Goal: Task Accomplishment & Management: Use online tool/utility

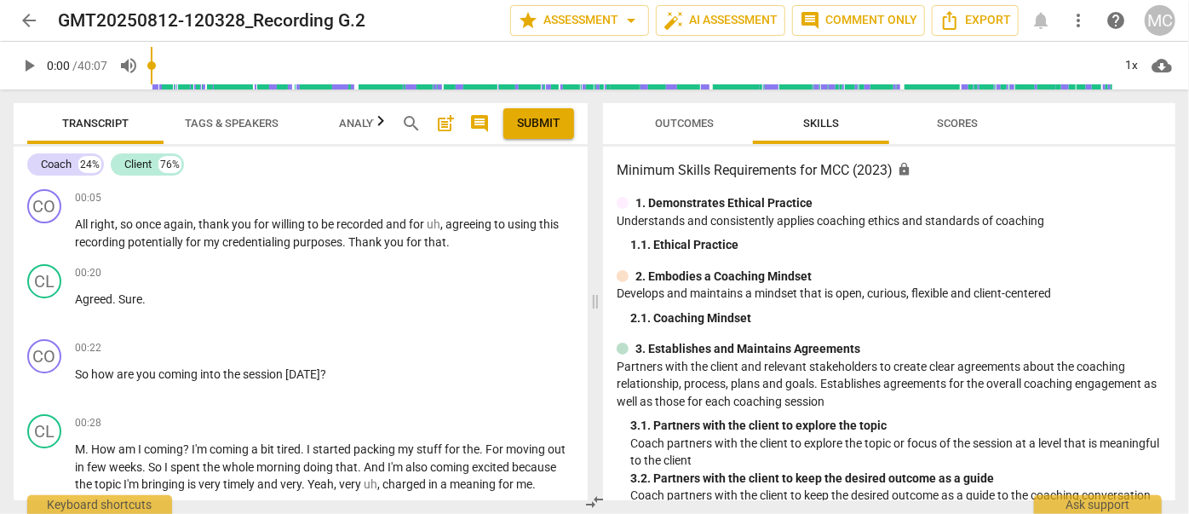
click at [1070, 20] on span "more_vert" at bounding box center [1078, 20] width 20 height 20
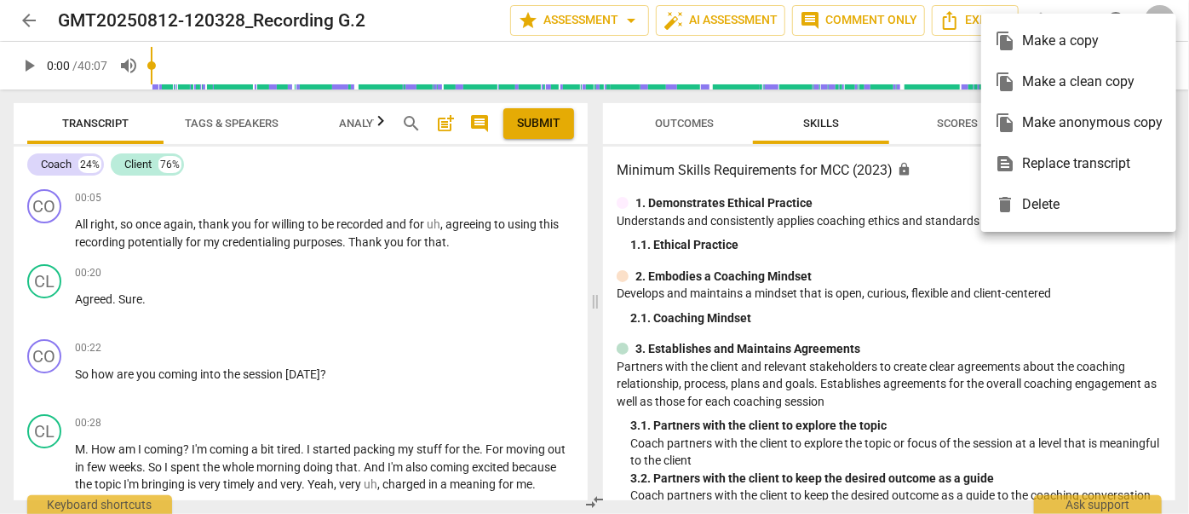
drag, startPoint x: 1051, startPoint y: 87, endPoint x: 922, endPoint y: 64, distance: 131.5
click at [1051, 88] on div "file_copy Make a clean copy" at bounding box center [1079, 81] width 168 height 41
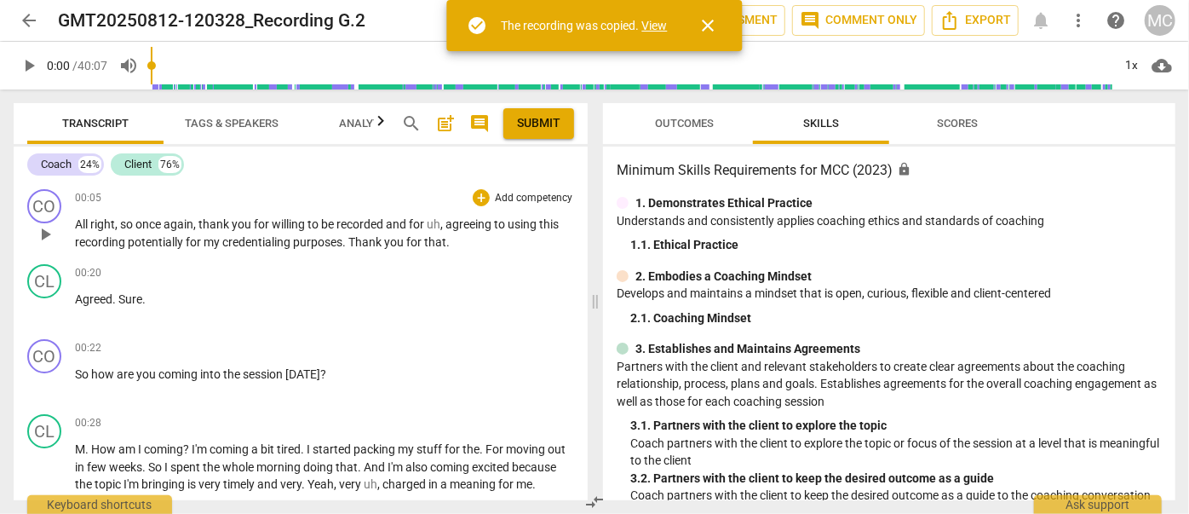
click at [644, 22] on link "View" at bounding box center [655, 26] width 26 height 14
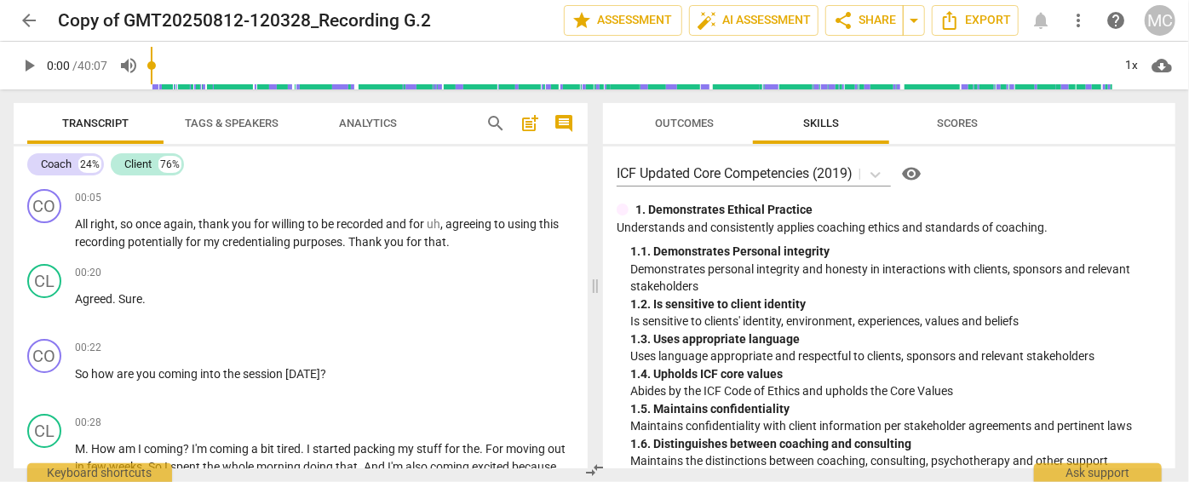
click at [26, 13] on span "arrow_back" at bounding box center [29, 20] width 20 height 20
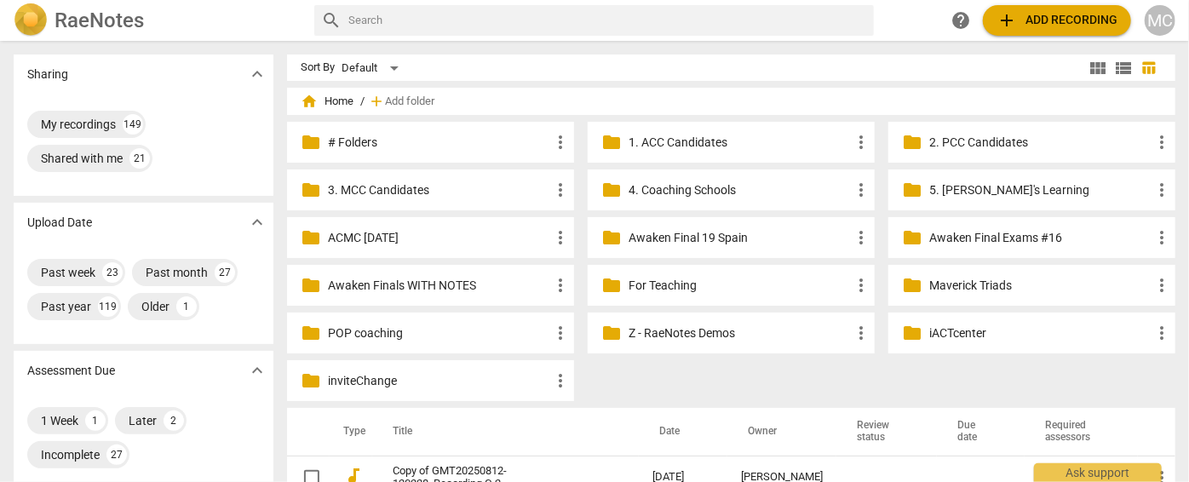
click at [426, 26] on input "text" at bounding box center [607, 20] width 519 height 27
type input "thailand"
click at [1070, 22] on span "add Add recording" at bounding box center [1057, 20] width 121 height 20
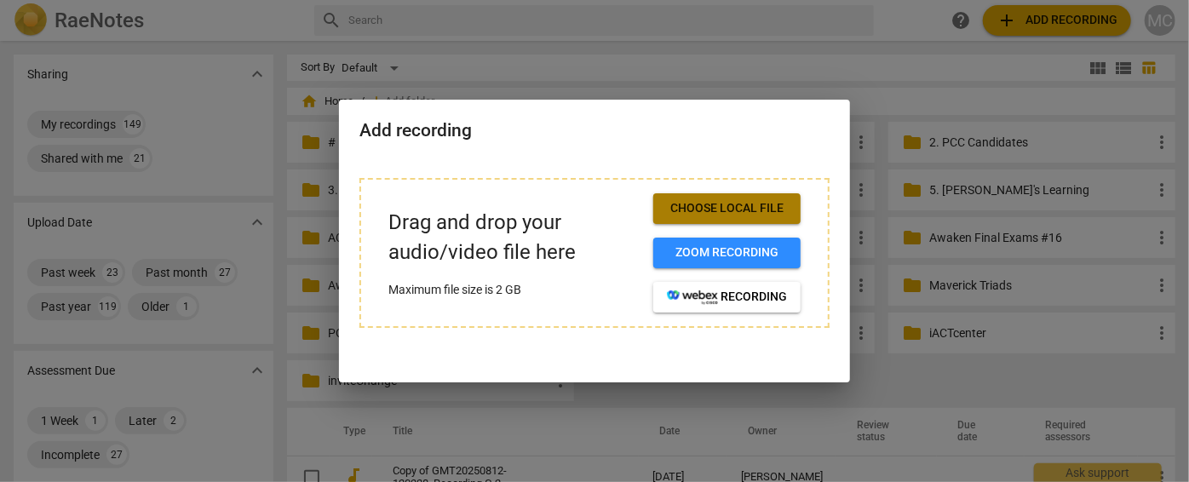
click at [773, 200] on span "Choose local file" at bounding box center [727, 208] width 120 height 17
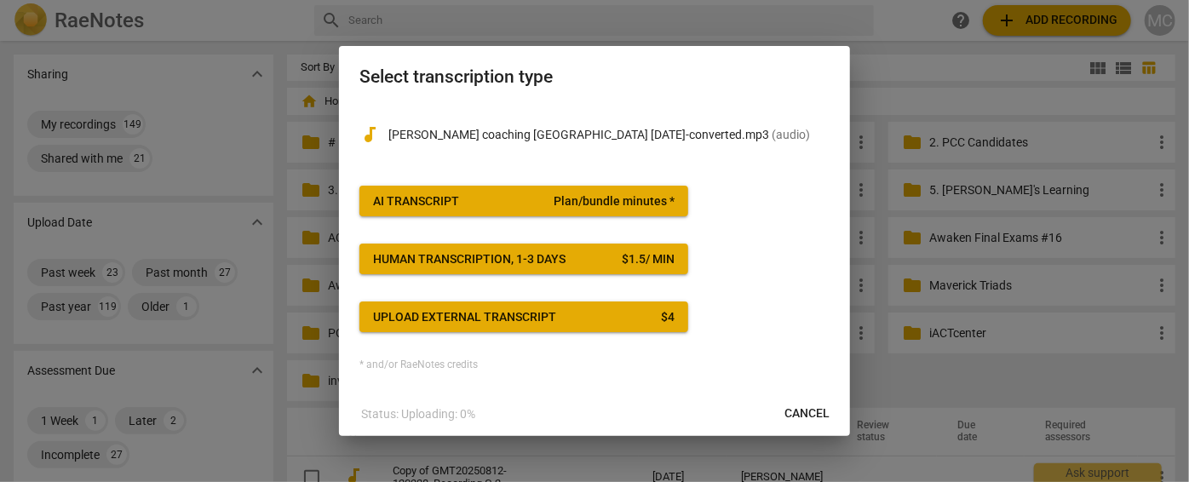
click at [509, 210] on button "AI Transcript Plan/bundle minutes *" at bounding box center [523, 201] width 329 height 31
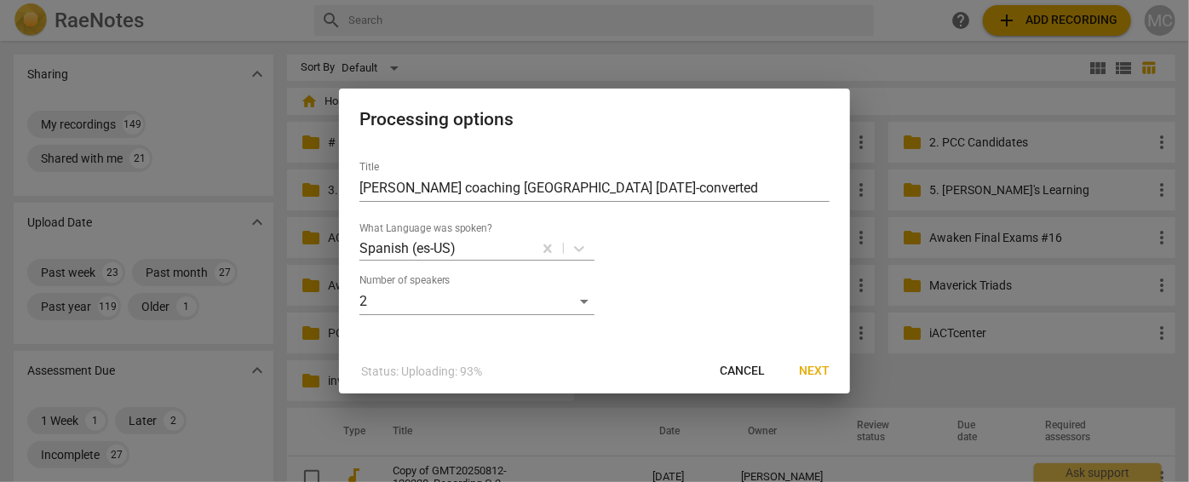
click at [820, 372] on span "Next" at bounding box center [814, 371] width 31 height 17
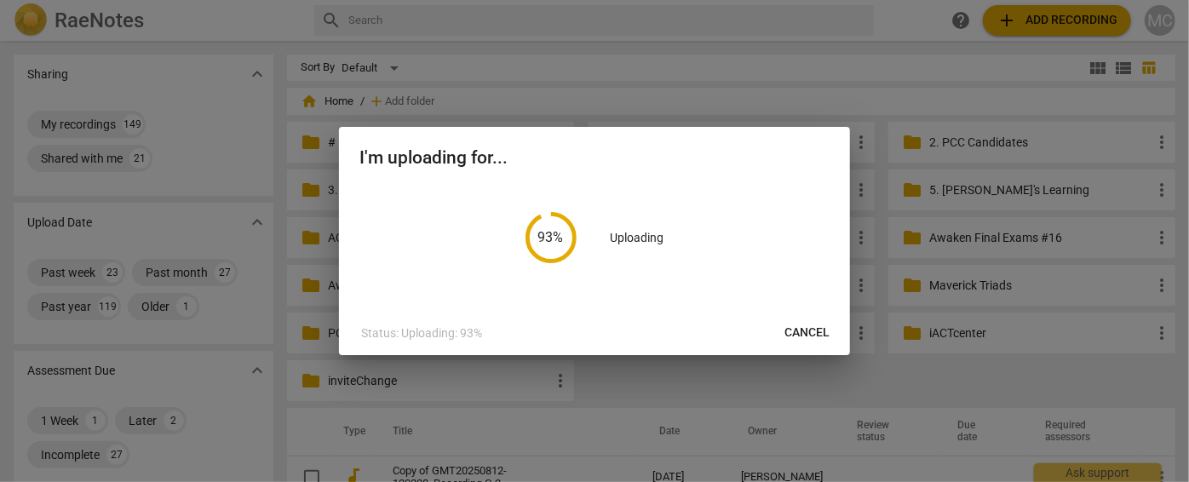
click at [813, 337] on span "Cancel" at bounding box center [806, 333] width 45 height 17
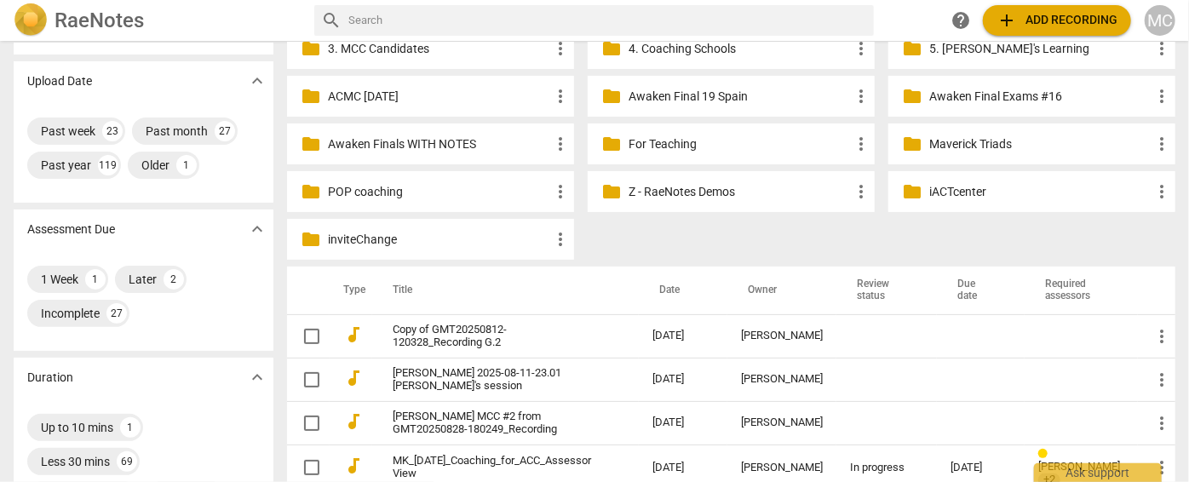
scroll to position [154, 0]
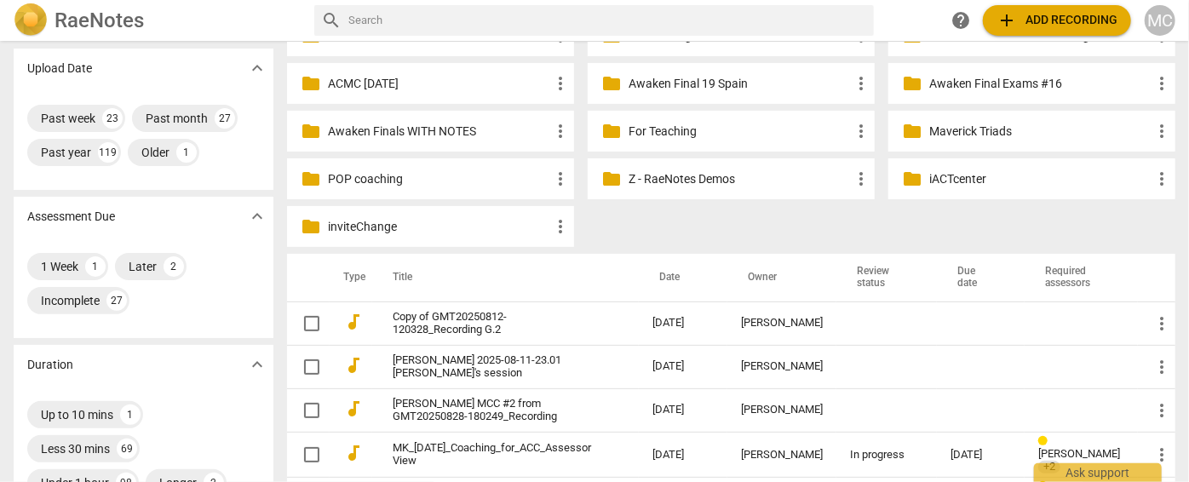
click at [1085, 22] on span "add Add recording" at bounding box center [1057, 20] width 121 height 20
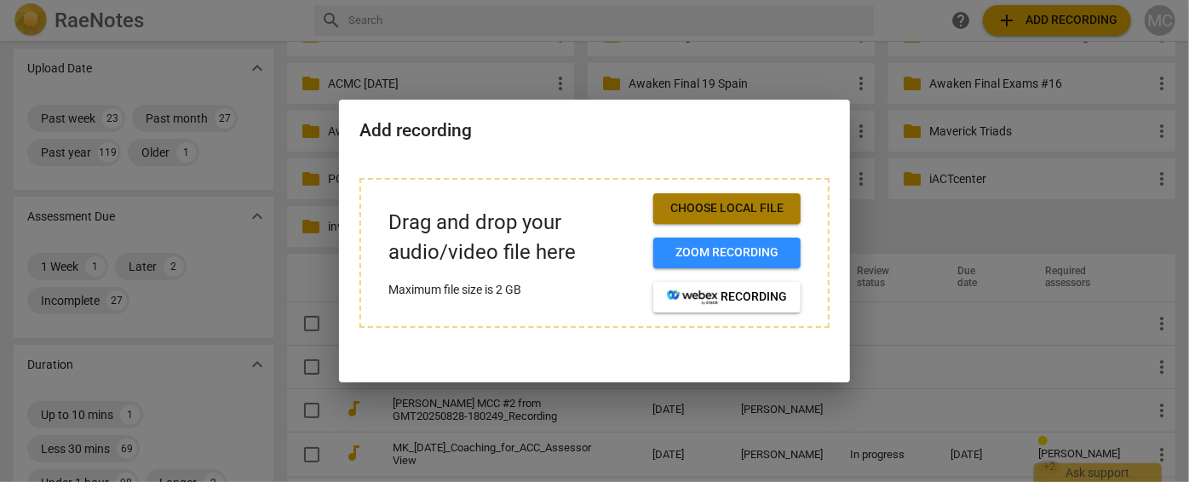
click at [690, 204] on span "Choose local file" at bounding box center [727, 208] width 120 height 17
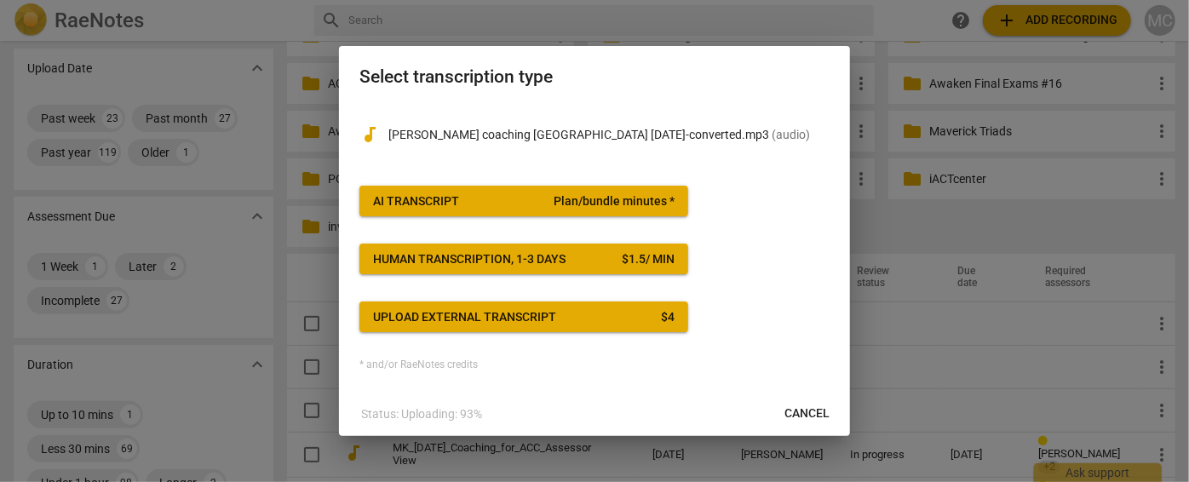
click at [434, 201] on div "AI Transcript" at bounding box center [416, 201] width 86 height 17
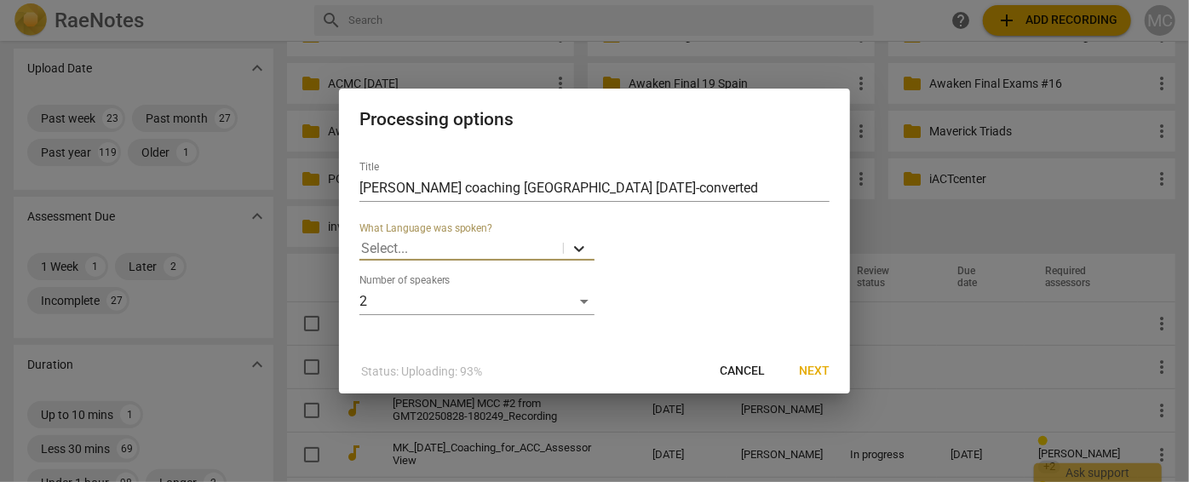
click at [574, 0] on body "RaeNotes search help add Add recording MC Sharing expand_more My recordings 149…" at bounding box center [594, 0] width 1189 height 0
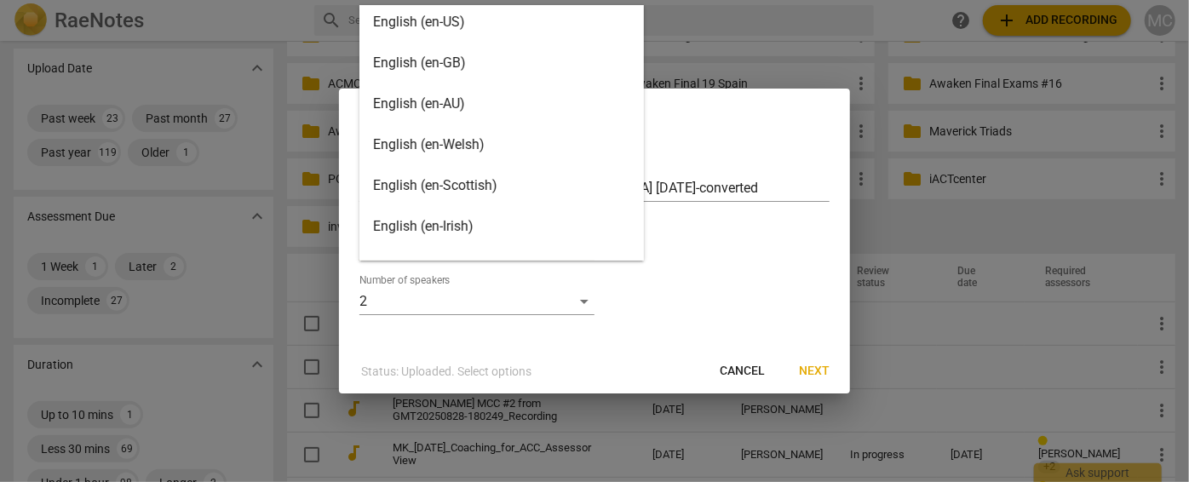
scroll to position [0, 0]
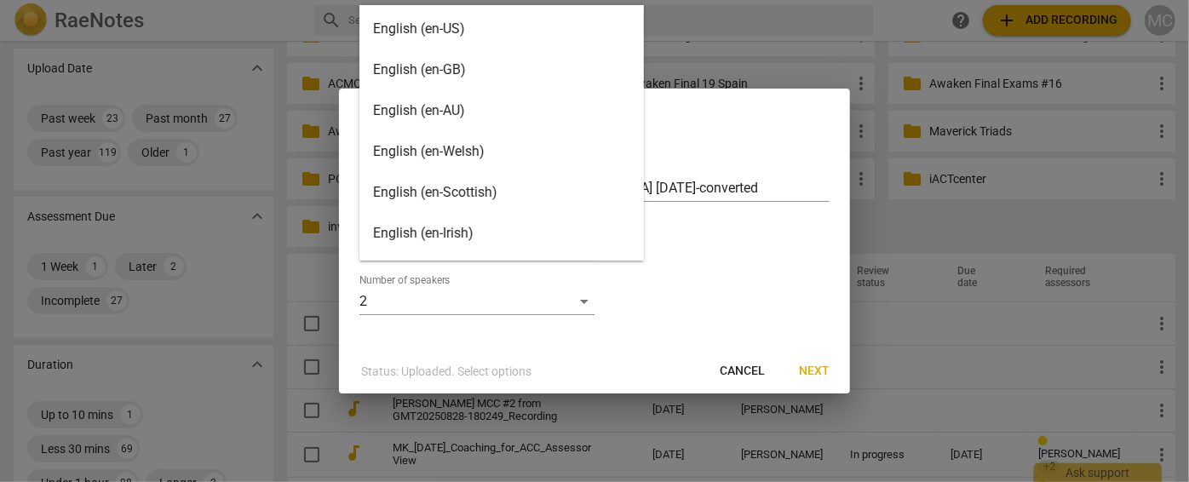
click at [442, 37] on div "English (en-US)" at bounding box center [501, 29] width 284 height 41
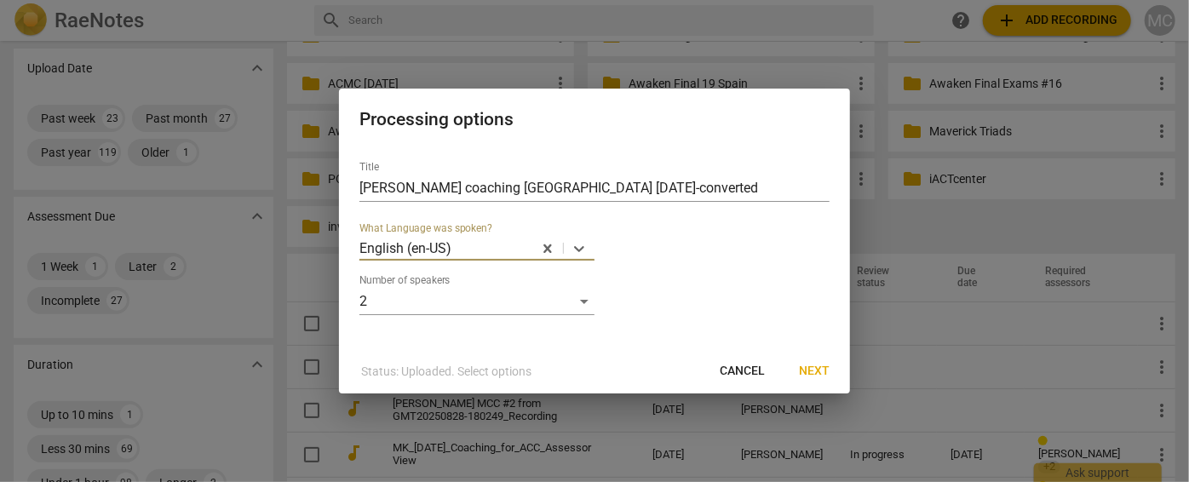
click at [813, 374] on span "Next" at bounding box center [814, 371] width 31 height 17
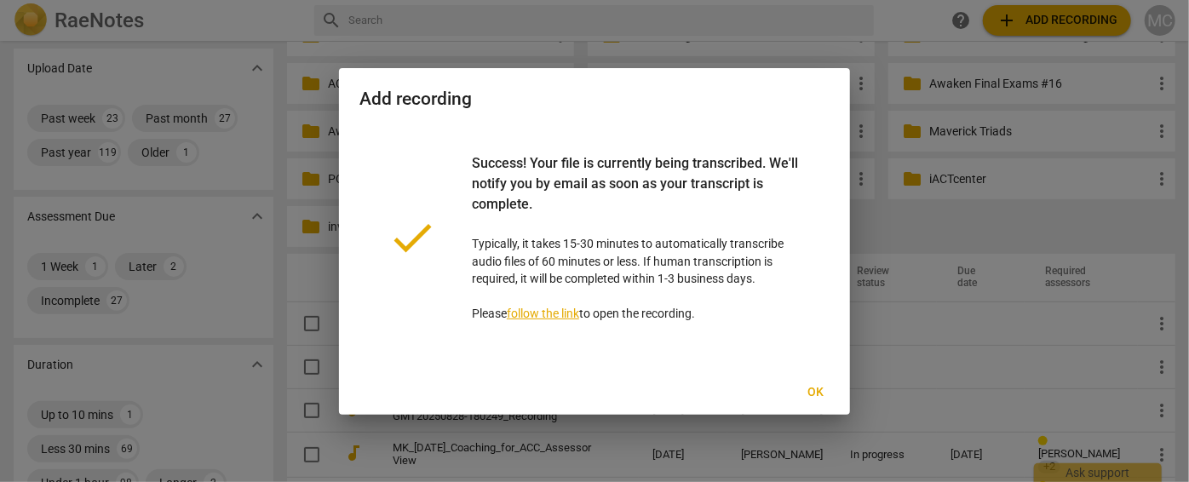
click at [818, 391] on span "Ok" at bounding box center [815, 392] width 27 height 17
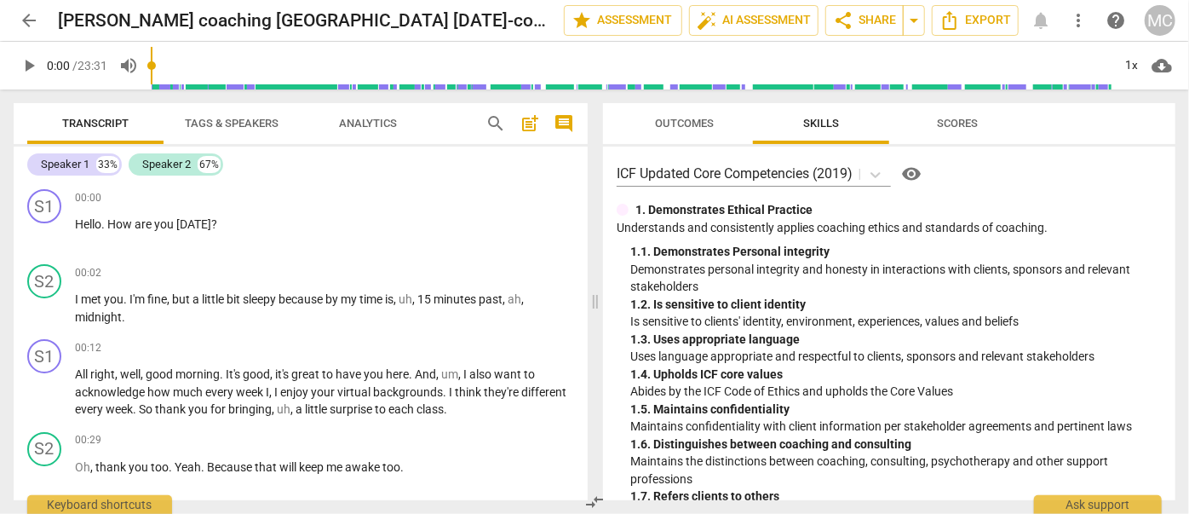
click at [491, 127] on span "search" at bounding box center [495, 123] width 20 height 20
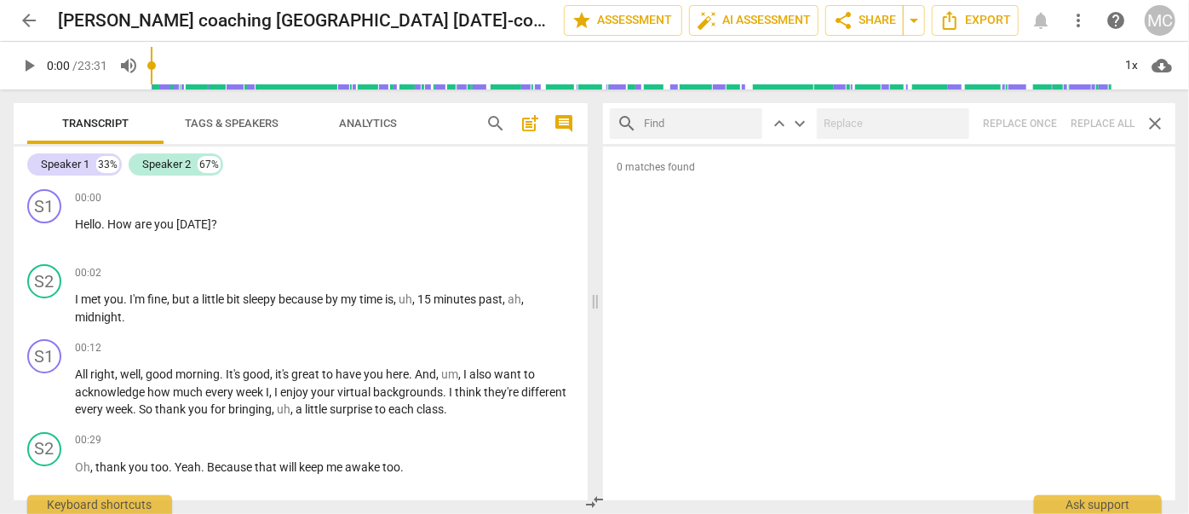
drag, startPoint x: 1163, startPoint y: 1, endPoint x: 678, endPoint y: 124, distance: 500.1
click at [678, 124] on input "text" at bounding box center [700, 123] width 112 height 27
type input "m"
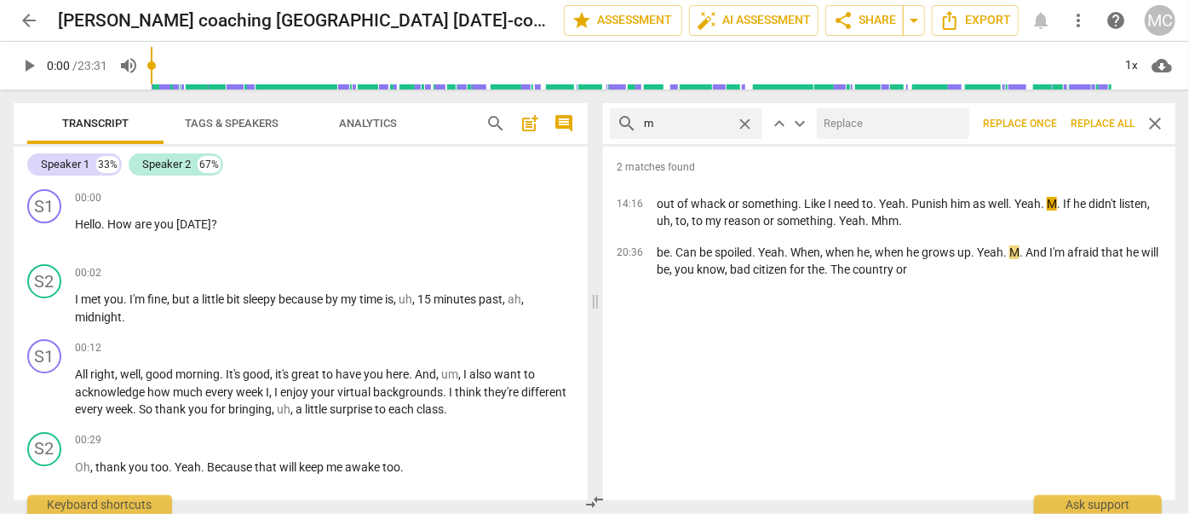
click at [1097, 122] on span "Replace all" at bounding box center [1103, 124] width 64 height 14
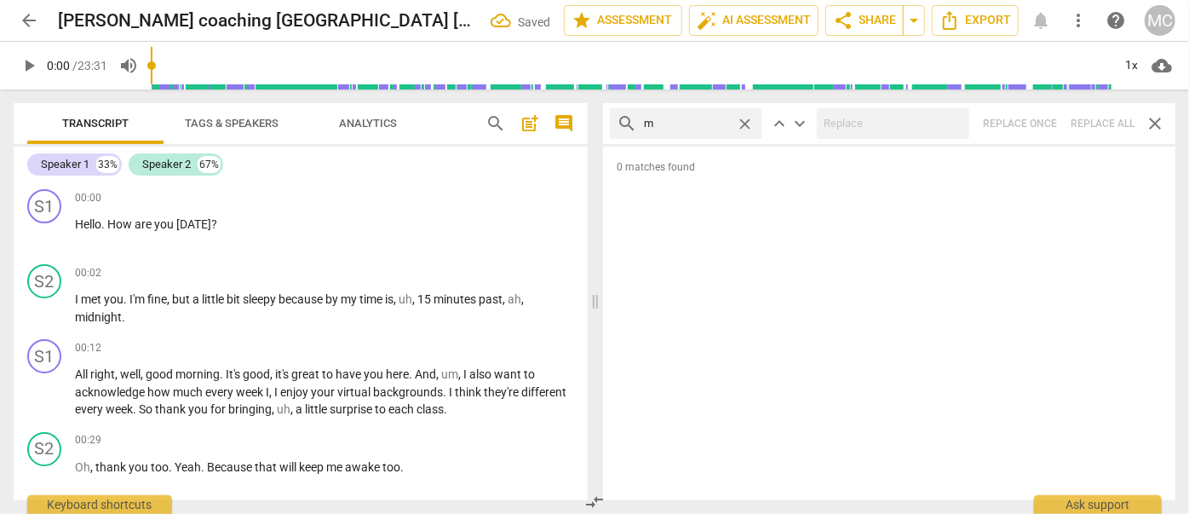
click at [750, 121] on span "close" at bounding box center [745, 124] width 18 height 18
click at [682, 123] on input "text" at bounding box center [700, 123] width 112 height 27
type input ","
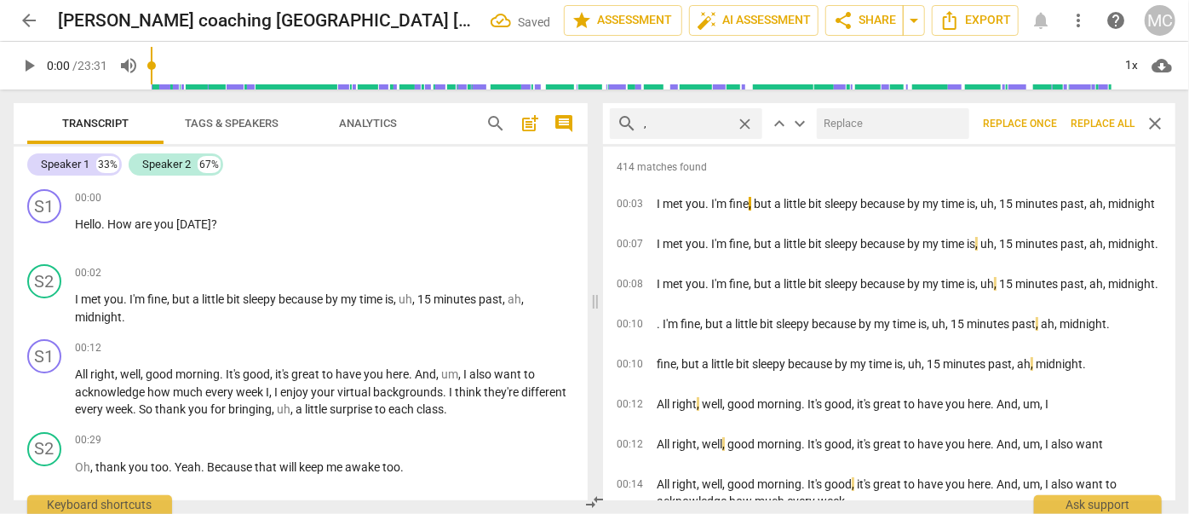
click at [1091, 128] on span "Replace all" at bounding box center [1103, 124] width 64 height 14
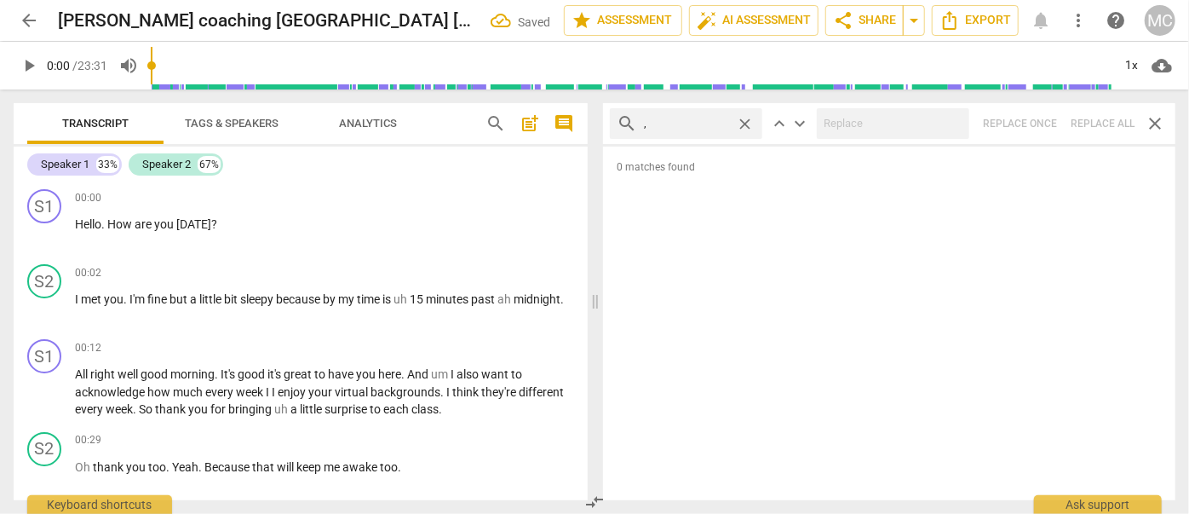
drag, startPoint x: 745, startPoint y: 123, endPoint x: 709, endPoint y: 107, distance: 40.0
click at [745, 123] on span "close" at bounding box center [745, 124] width 18 height 18
click at [702, 122] on input "," at bounding box center [686, 123] width 85 height 27
type input ". like"
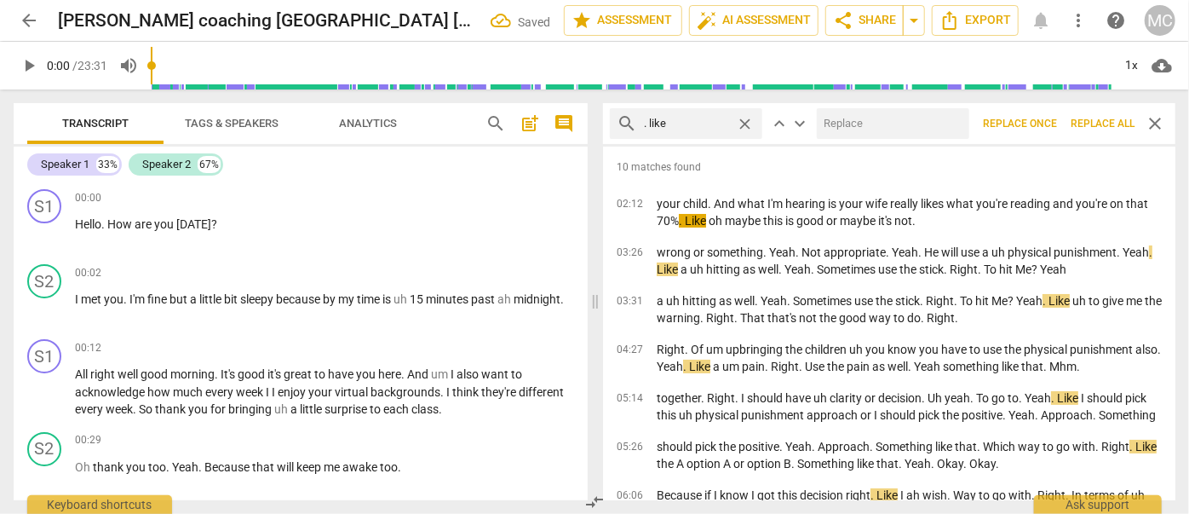
click at [877, 128] on input "text" at bounding box center [890, 123] width 146 height 27
click at [446, 119] on div "Transcript Tags & Speakers Analytics" at bounding box center [242, 123] width 431 height 41
click at [1106, 120] on span "Replace all" at bounding box center [1103, 124] width 64 height 14
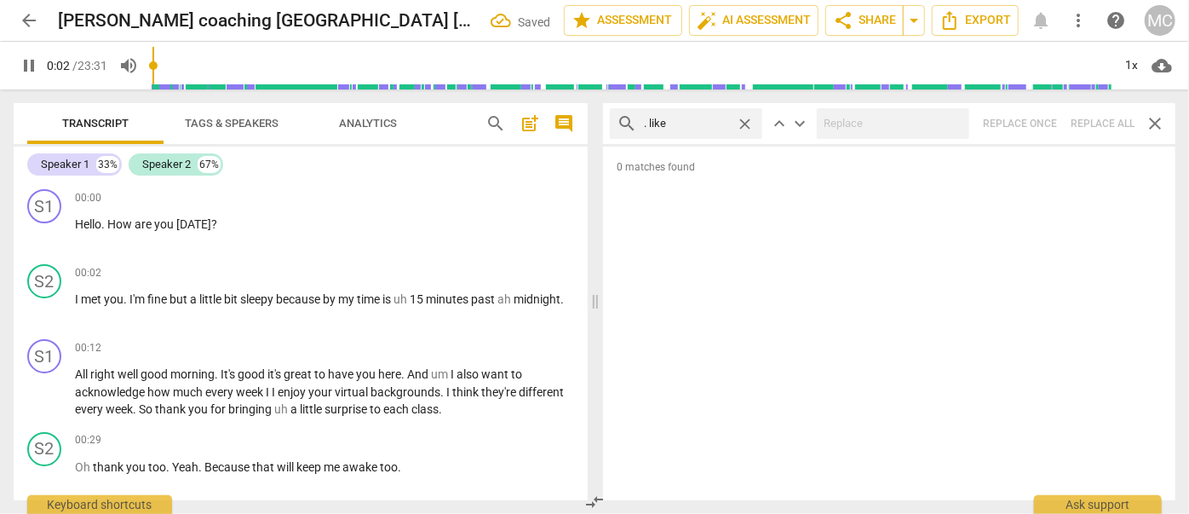
type input "3"
drag, startPoint x: 749, startPoint y: 119, endPoint x: 716, endPoint y: 120, distance: 32.4
click at [749, 119] on span "close" at bounding box center [745, 124] width 18 height 18
click at [710, 121] on input "text" at bounding box center [700, 123] width 112 height 27
type input "4"
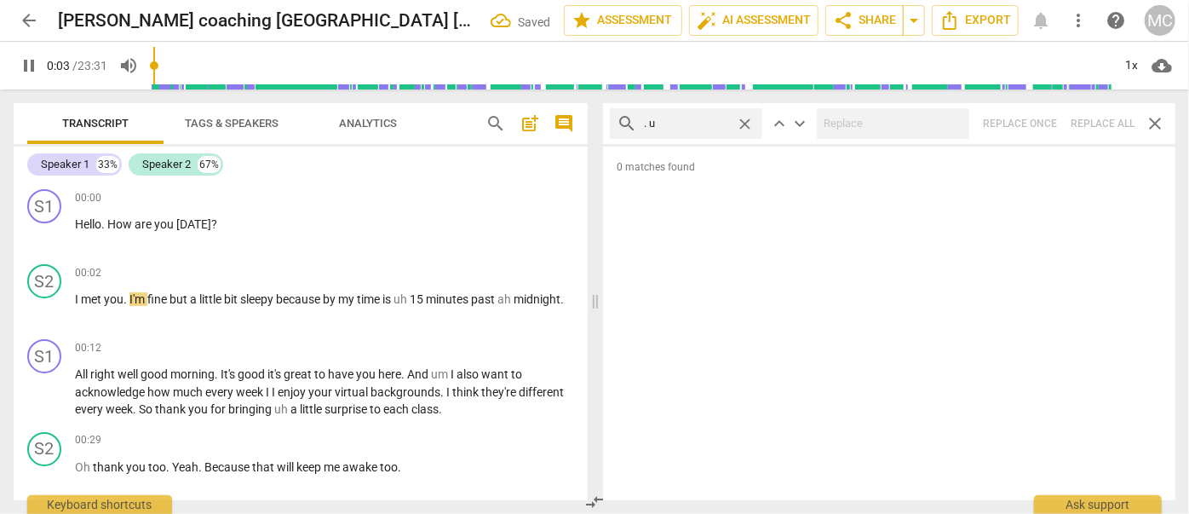
type input ". um"
type input "4"
type input ". um"
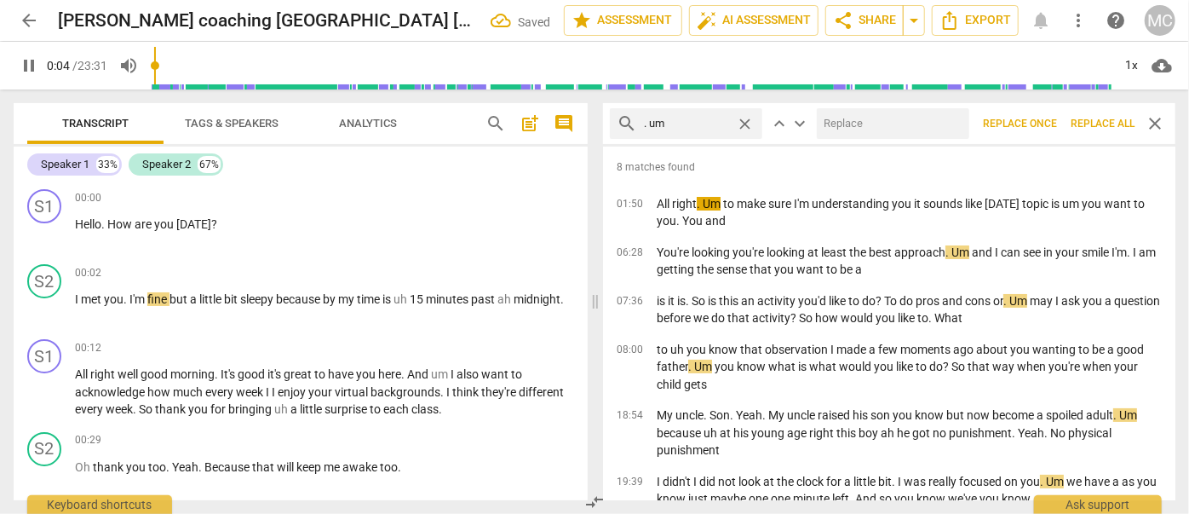
type input "5"
click at [836, 123] on input "text" at bounding box center [890, 123] width 146 height 27
type input "5"
type input "(u"
type input "5"
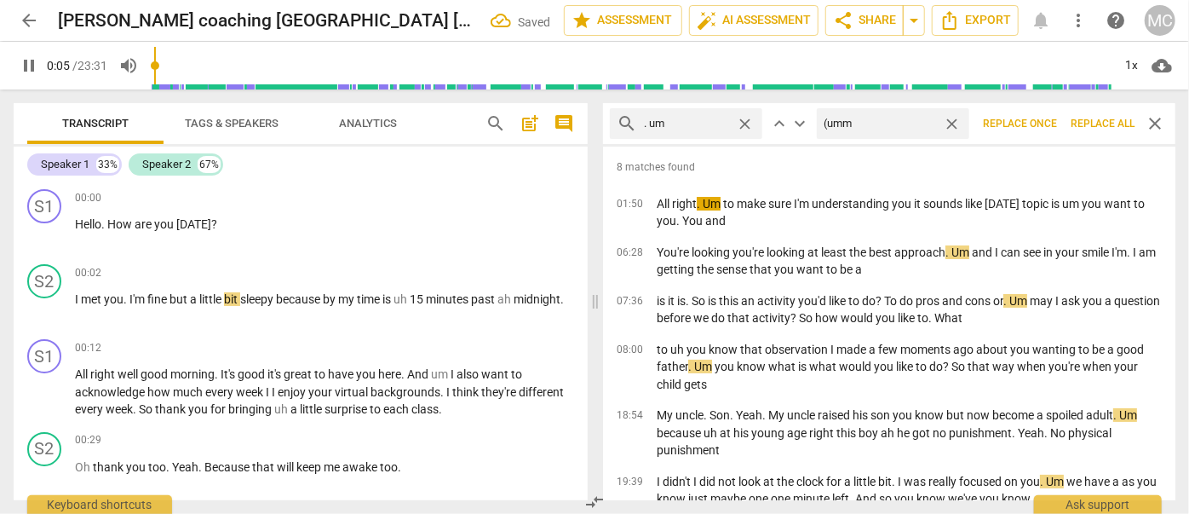
type input "(umm)"
type input "6"
type input "(umm)"
click at [1093, 126] on span "Replace all" at bounding box center [1103, 124] width 64 height 14
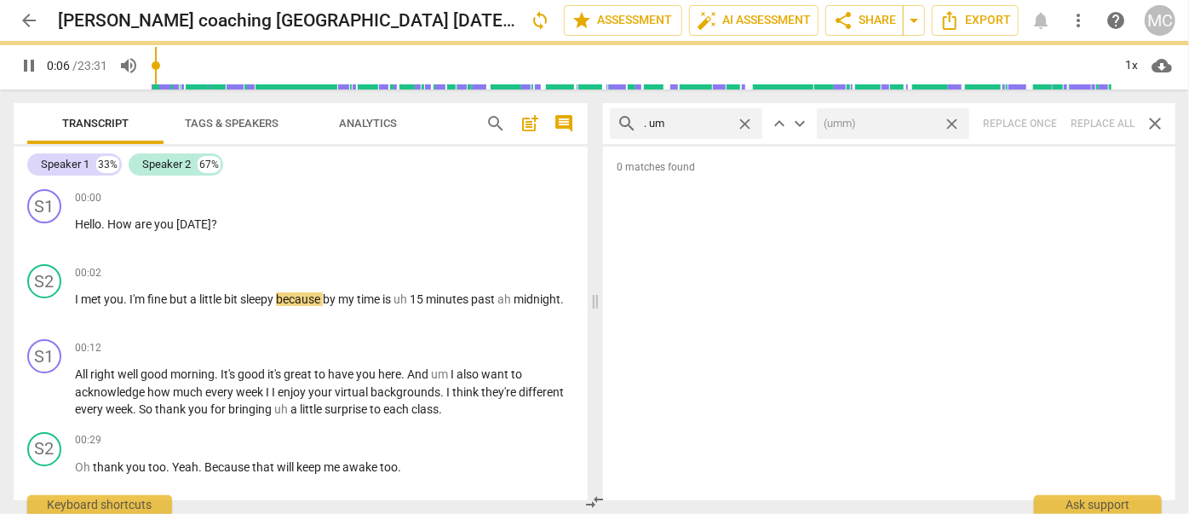
drag, startPoint x: 954, startPoint y: 122, endPoint x: 755, endPoint y: 122, distance: 199.3
click at [954, 122] on span "close" at bounding box center [952, 124] width 18 height 18
type input "7"
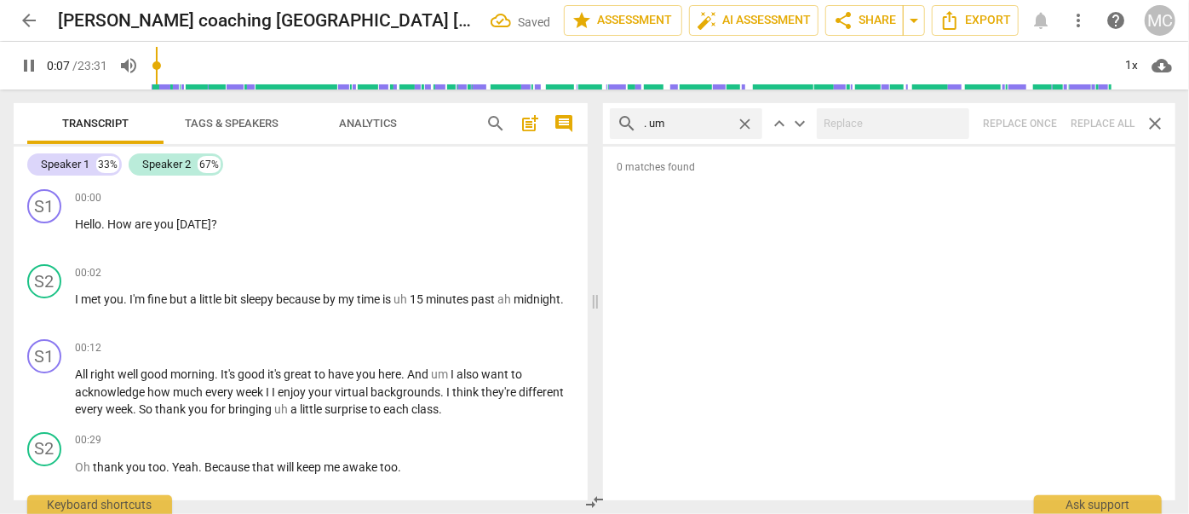
type input "8"
click at [745, 122] on span "close" at bounding box center [745, 124] width 18 height 18
click at [695, 120] on input "text" at bounding box center [686, 123] width 85 height 27
type input "9"
type input ". u"
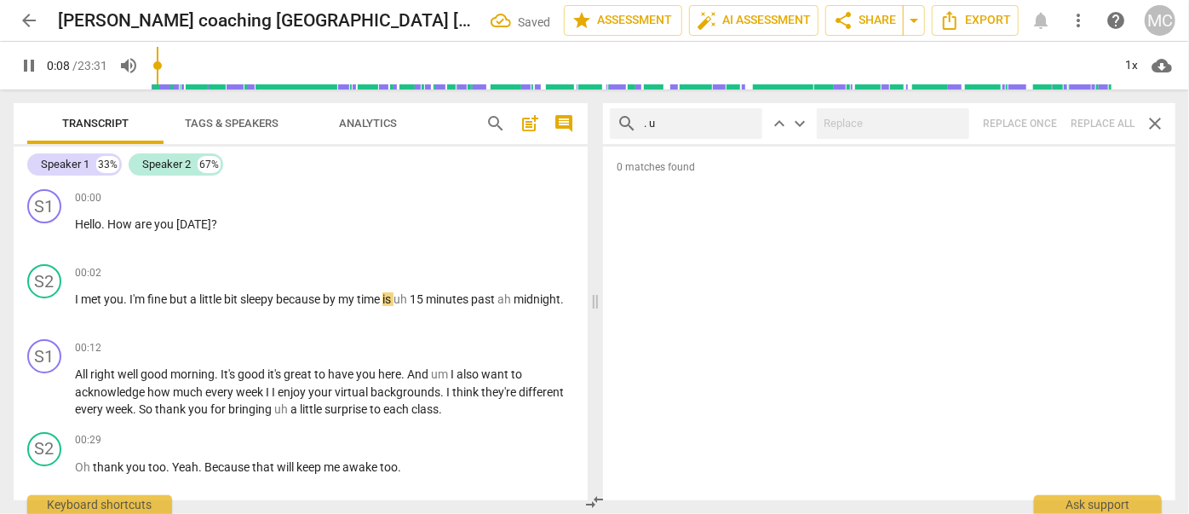
type input "9"
type input ". uh"
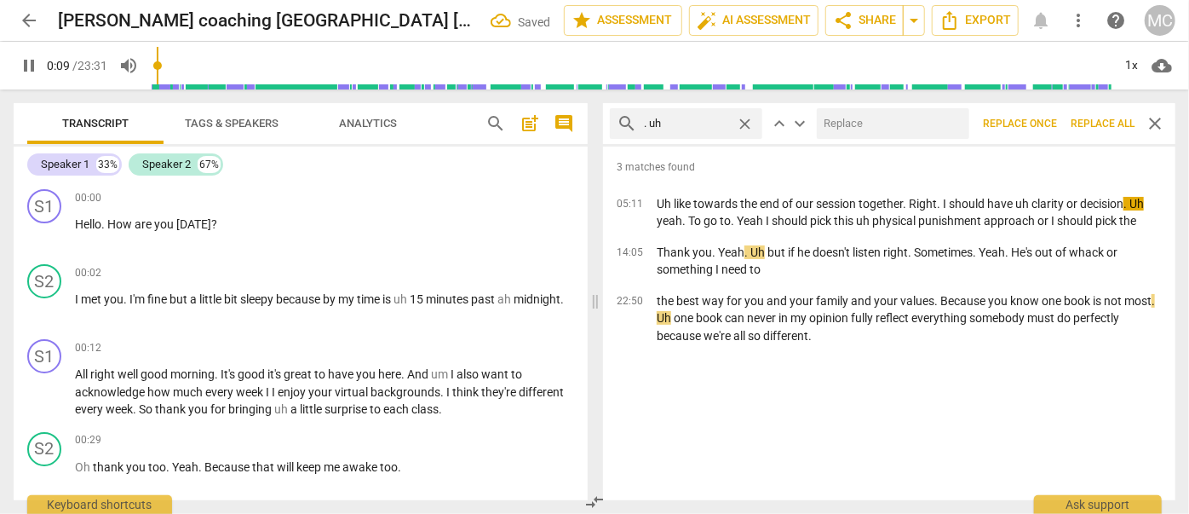
type input "10"
click at [860, 123] on input "text" at bounding box center [890, 123] width 146 height 27
type input "10"
type input "(uh"
type input "10"
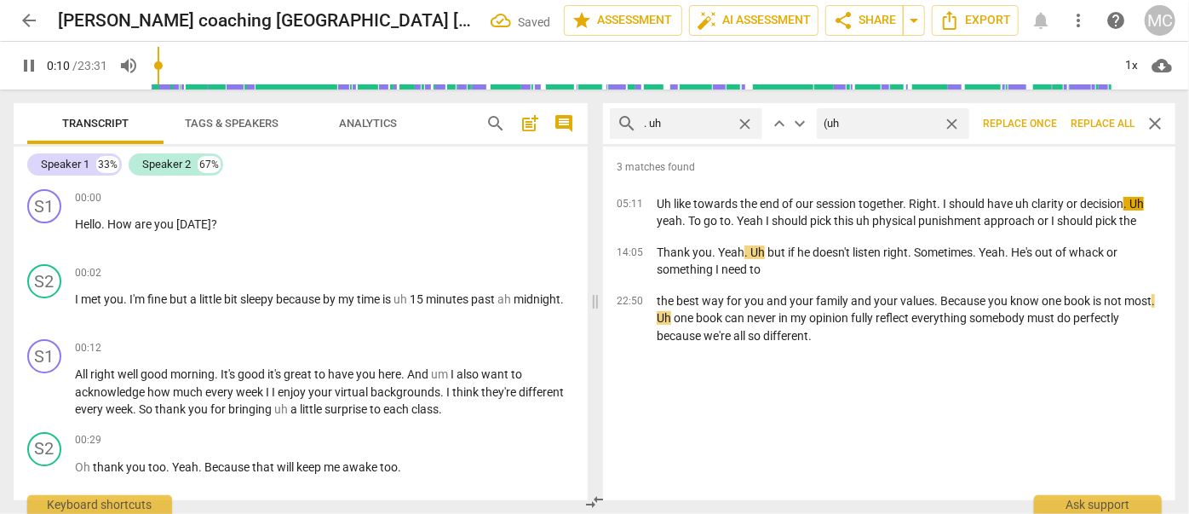
type input "(uh)"
type input "10"
type input "(uh)"
type input "11"
type input "(uh)"
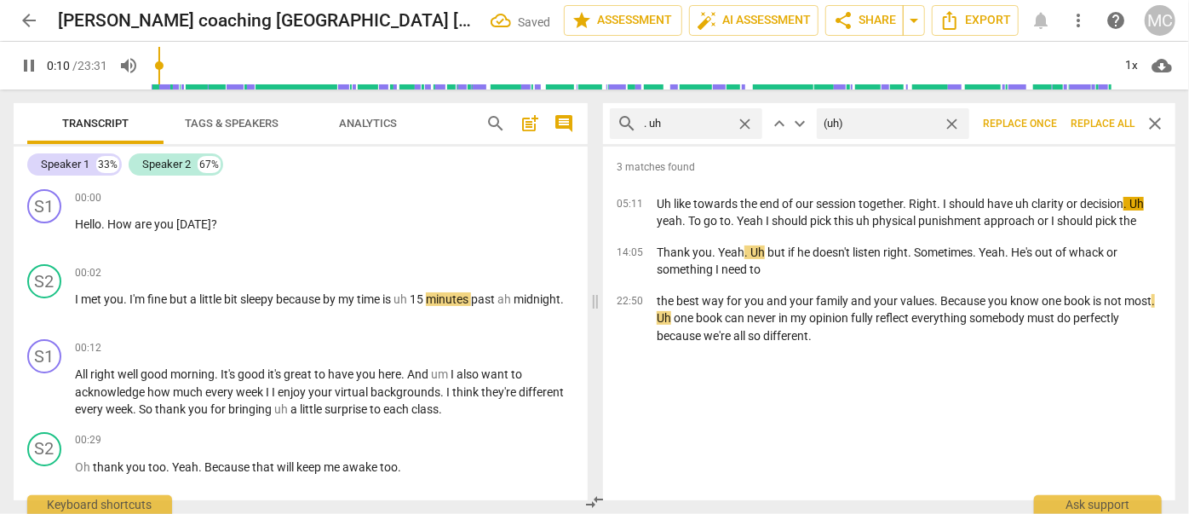
click at [1105, 122] on span "Replace all" at bounding box center [1103, 124] width 64 height 14
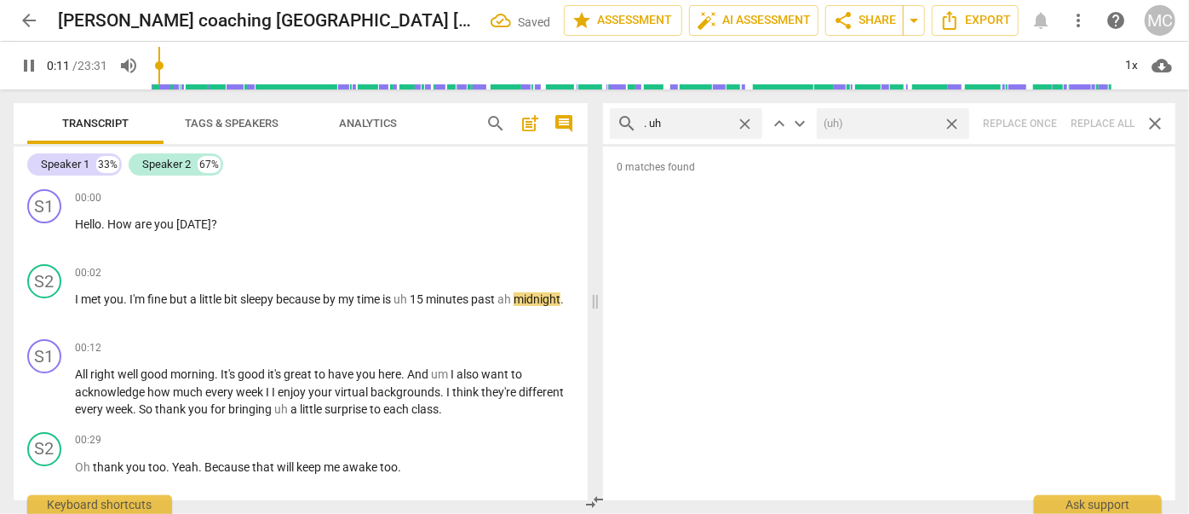
click at [954, 123] on span "close" at bounding box center [952, 124] width 18 height 18
type input "12"
click at [740, 119] on span "close" at bounding box center [745, 124] width 18 height 18
click at [688, 125] on input "text" at bounding box center [700, 123] width 112 height 27
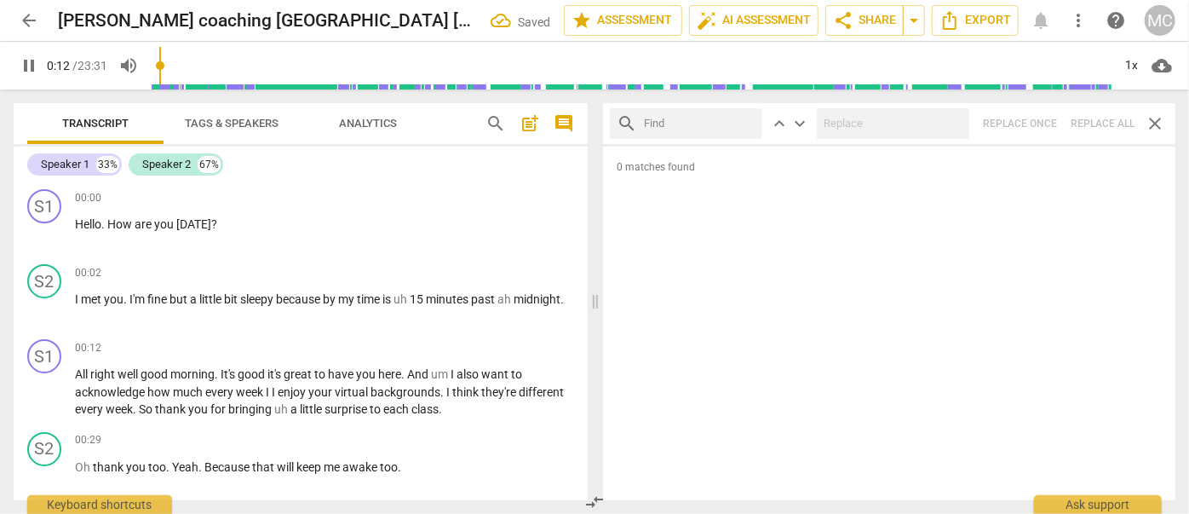
type input "13"
type input "um"
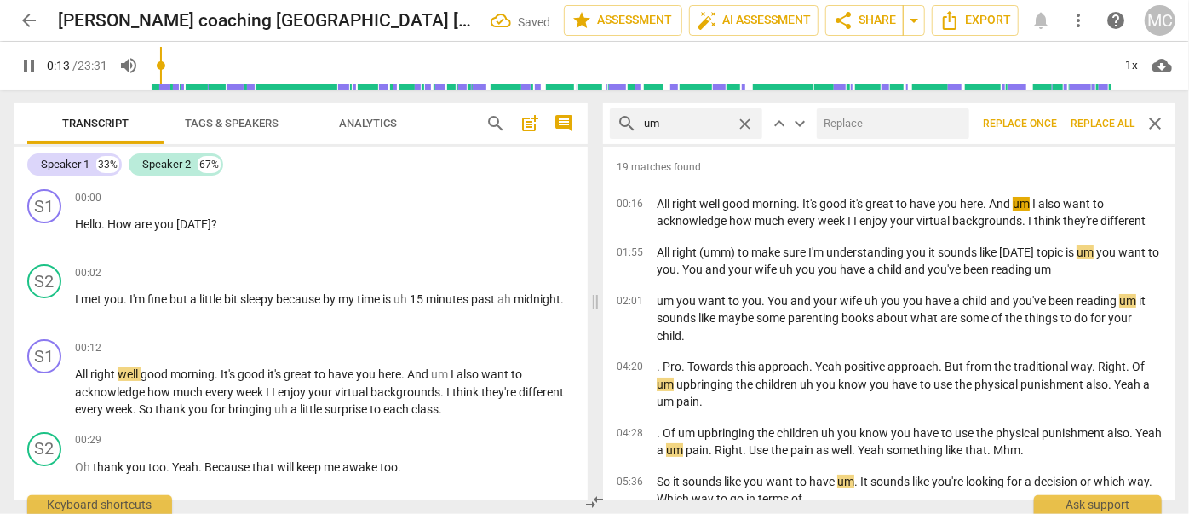
click at [887, 127] on input "text" at bounding box center [890, 123] width 146 height 27
type input "14"
type input "(u"
type input "14"
type input "(umm)"
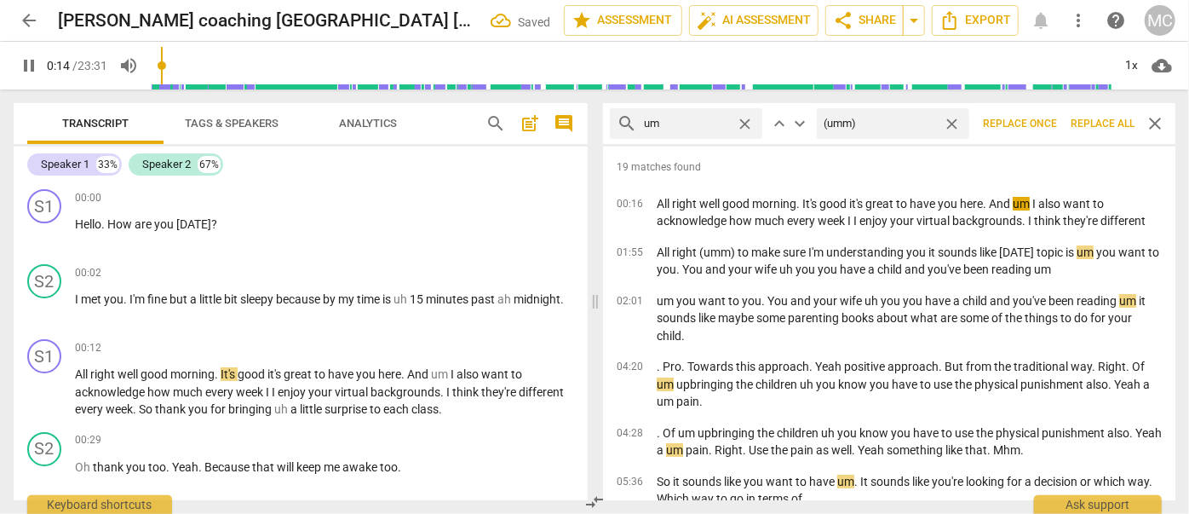
type input "15"
type input "(umm)"
click at [1100, 125] on span "Replace all" at bounding box center [1103, 124] width 64 height 14
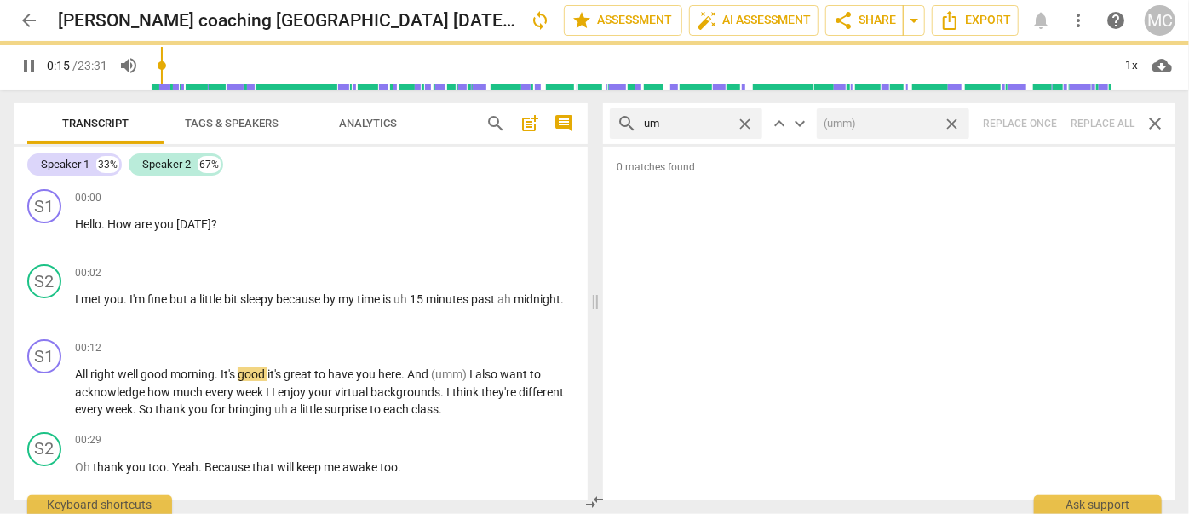
drag, startPoint x: 953, startPoint y: 120, endPoint x: 769, endPoint y: 127, distance: 184.1
click at [953, 120] on span "close" at bounding box center [952, 124] width 18 height 18
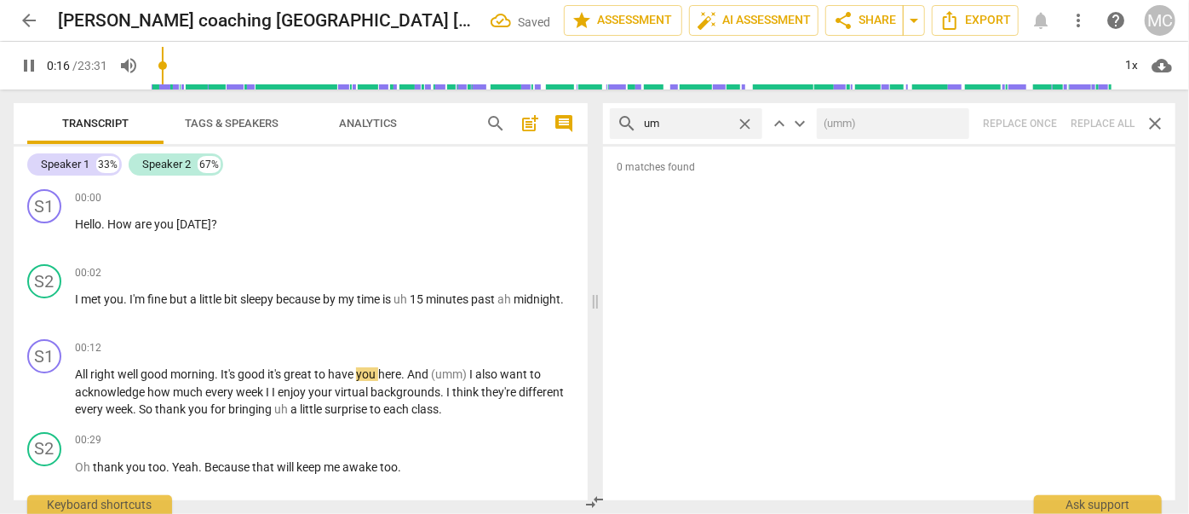
type input "16"
click at [746, 126] on span "close" at bounding box center [745, 124] width 18 height 18
click at [709, 126] on input "text" at bounding box center [700, 123] width 112 height 27
type input "17"
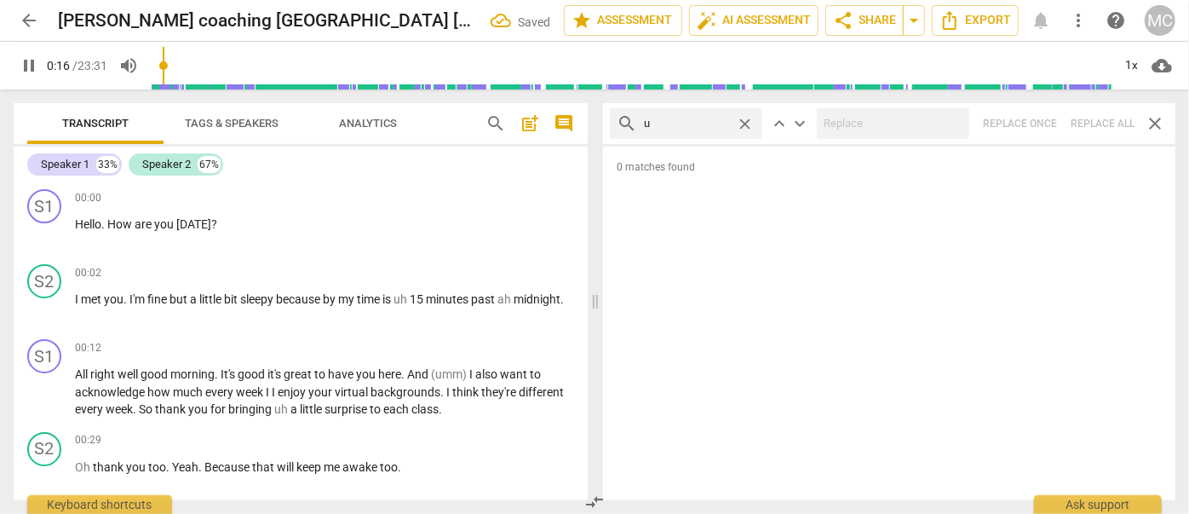
type input "uh"
type input "17"
type input "uh"
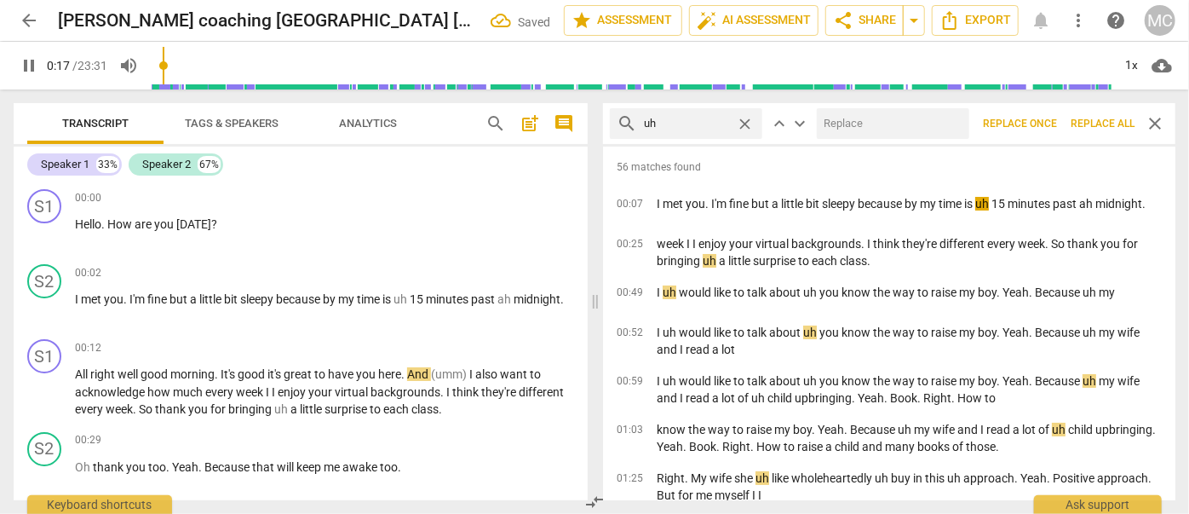
click at [868, 124] on input "text" at bounding box center [890, 123] width 146 height 27
type input "18"
type input "(u"
type input "18"
type input "(uh"
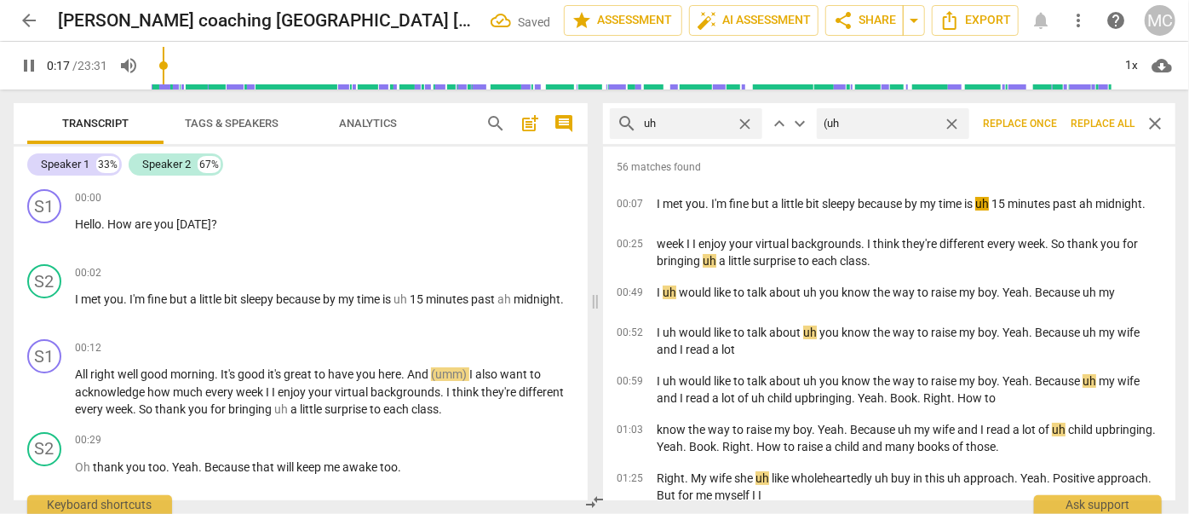
type input "18"
type input "(uh)"
type input "20"
type input "(uh)"
click at [1094, 122] on span "Replace all" at bounding box center [1103, 124] width 64 height 14
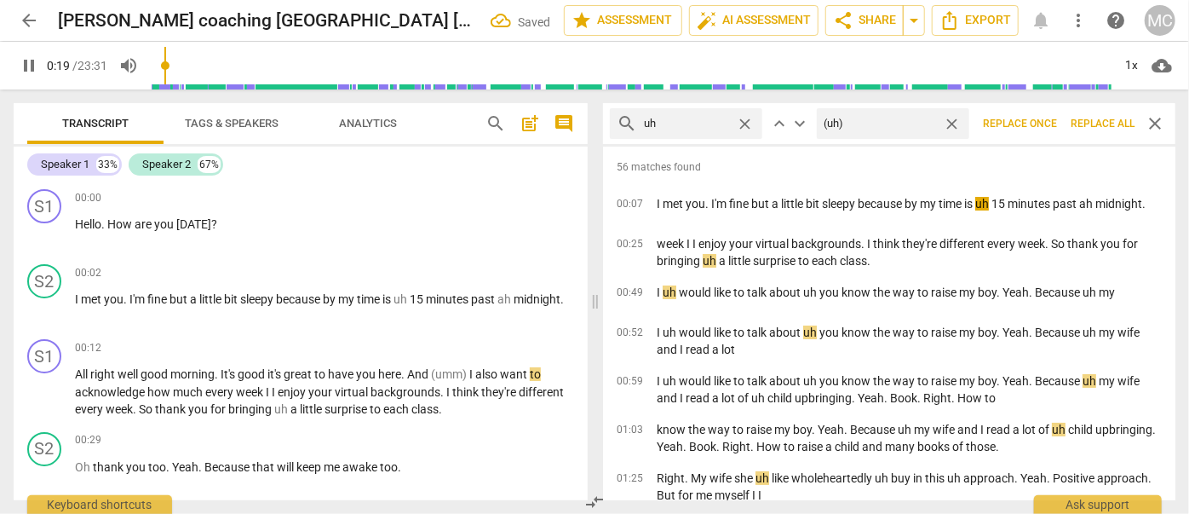
click at [953, 126] on span "close" at bounding box center [952, 124] width 18 height 18
type input "20"
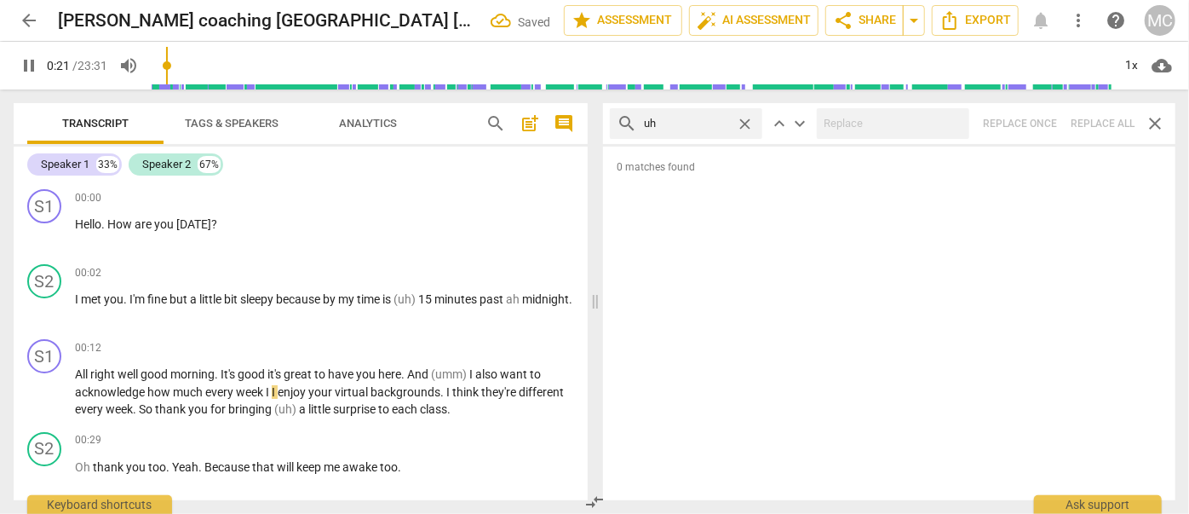
click at [744, 125] on span "close" at bounding box center [745, 124] width 18 height 18
type input "22"
click at [698, 120] on input "text" at bounding box center [700, 123] width 112 height 27
type input "22"
type input "k"
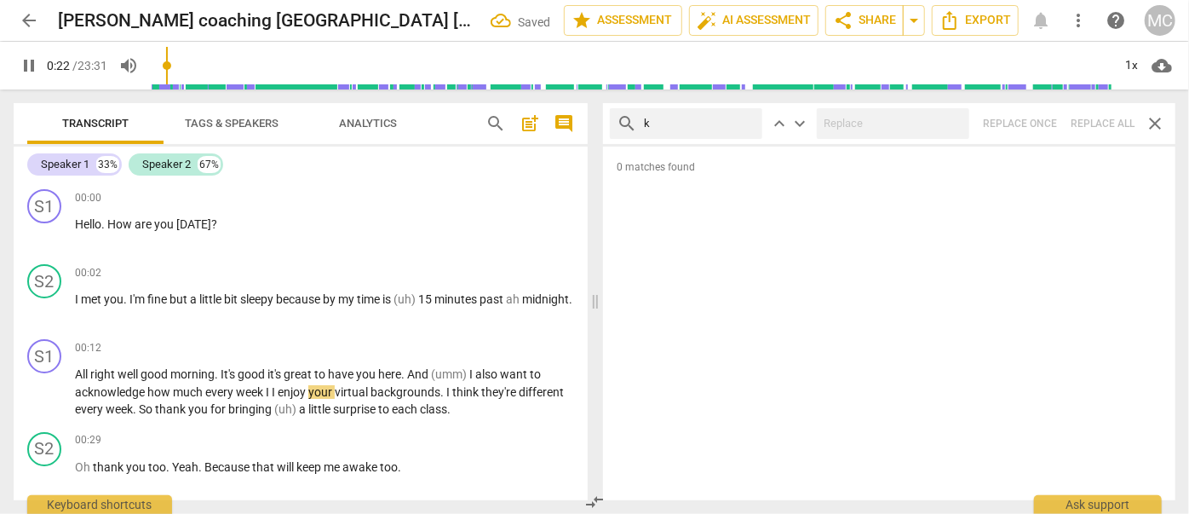
type input "23"
type input "kind"
type input "23"
type input "kind of"
type input "24"
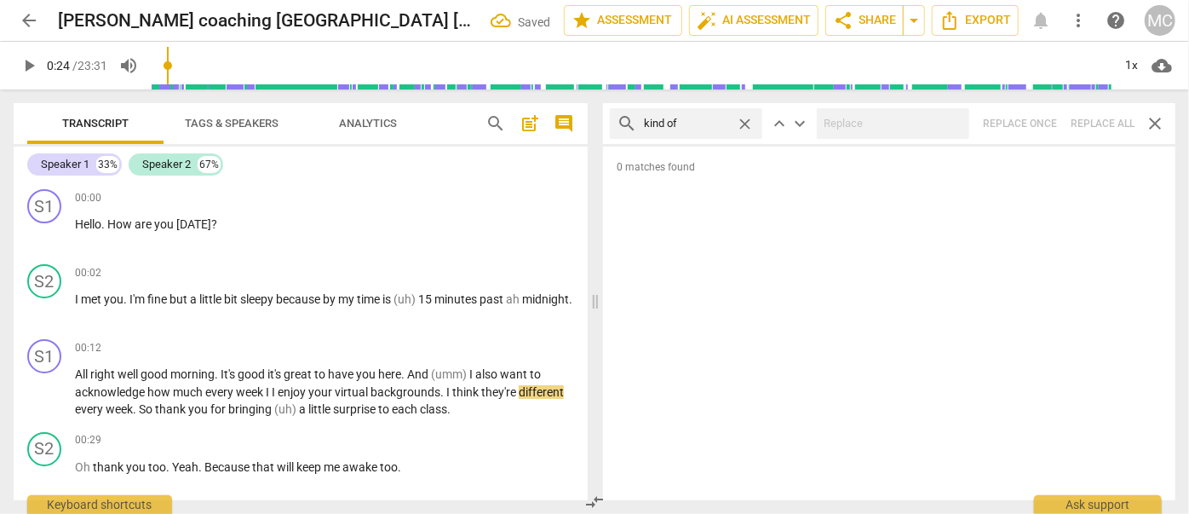
click at [1105, 126] on div "search kind of close keyboard_arrow_up keyboard_arrow_down Replace once Replace…" at bounding box center [889, 123] width 572 height 41
click at [743, 122] on span "close" at bounding box center [745, 124] width 18 height 18
click at [704, 122] on input "text" at bounding box center [686, 123] width 85 height 27
type input "sort of"
click at [1111, 124] on div "search sort of close keyboard_arrow_up keyboard_arrow_down Replace once Replace…" at bounding box center [889, 123] width 572 height 41
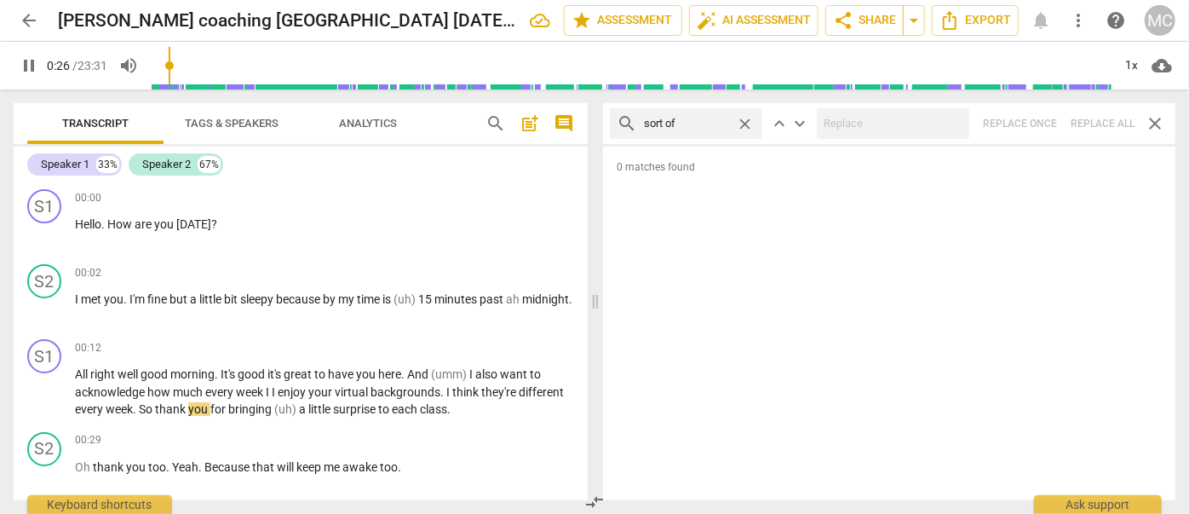
click at [748, 124] on span "close" at bounding box center [745, 124] width 18 height 18
click at [708, 124] on input "sort of" at bounding box center [686, 123] width 85 height 27
type input "27"
type input "and"
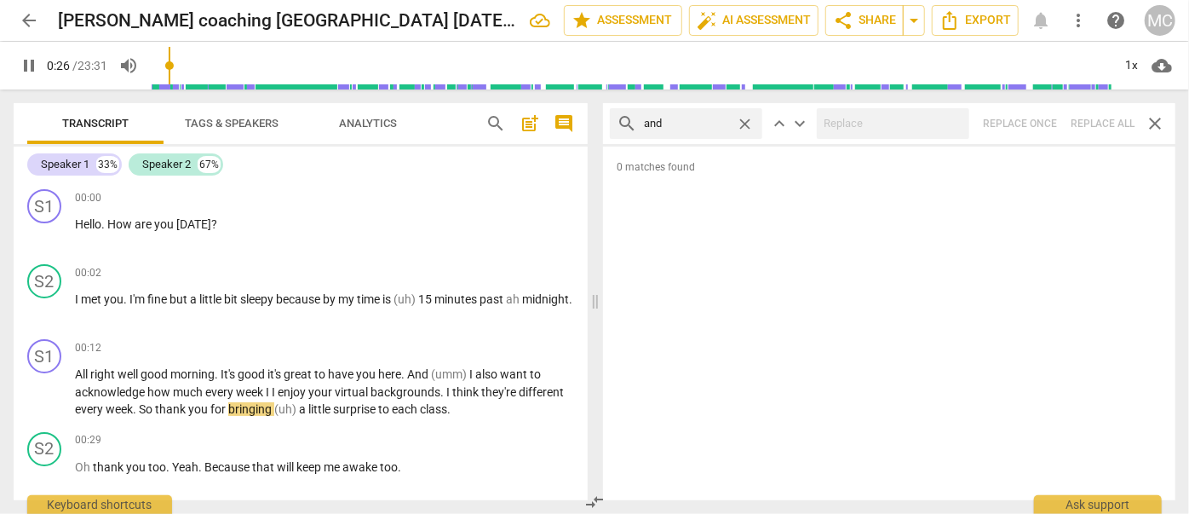
type input "27"
type input "and then"
type input "28"
type input "and then"
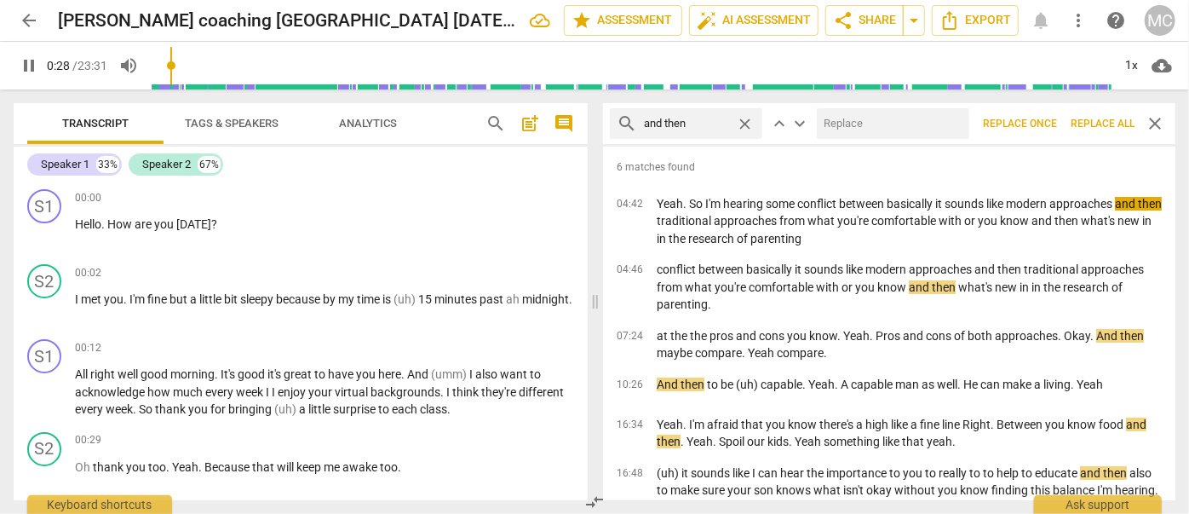
click at [847, 123] on input "text" at bounding box center [890, 123] width 146 height 27
type input "29"
type input "("
type input "29"
type input "(th"
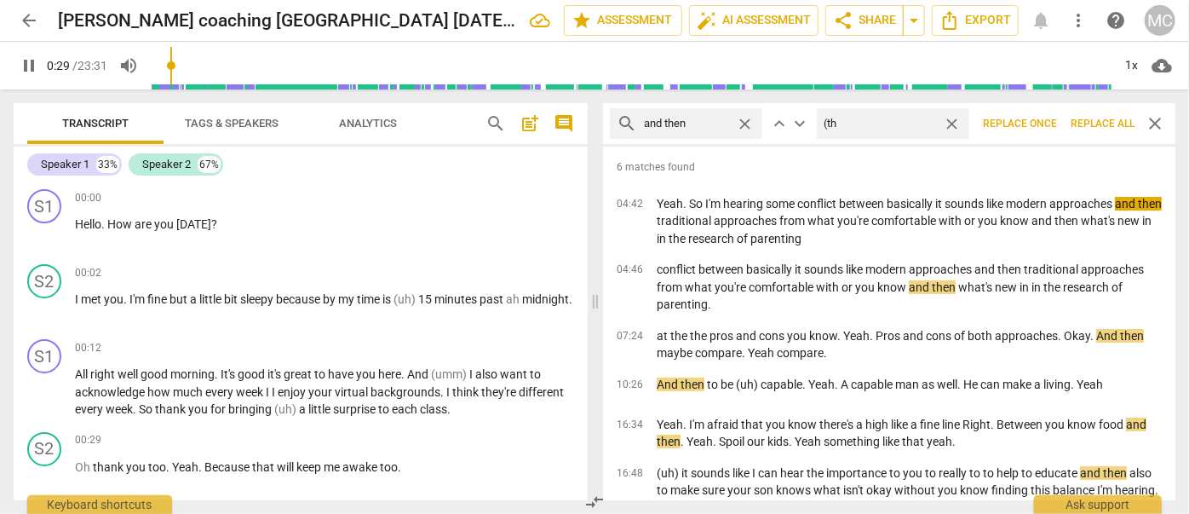
type input "29"
type input "(th"
type input "30"
type input "(T"
type input "30"
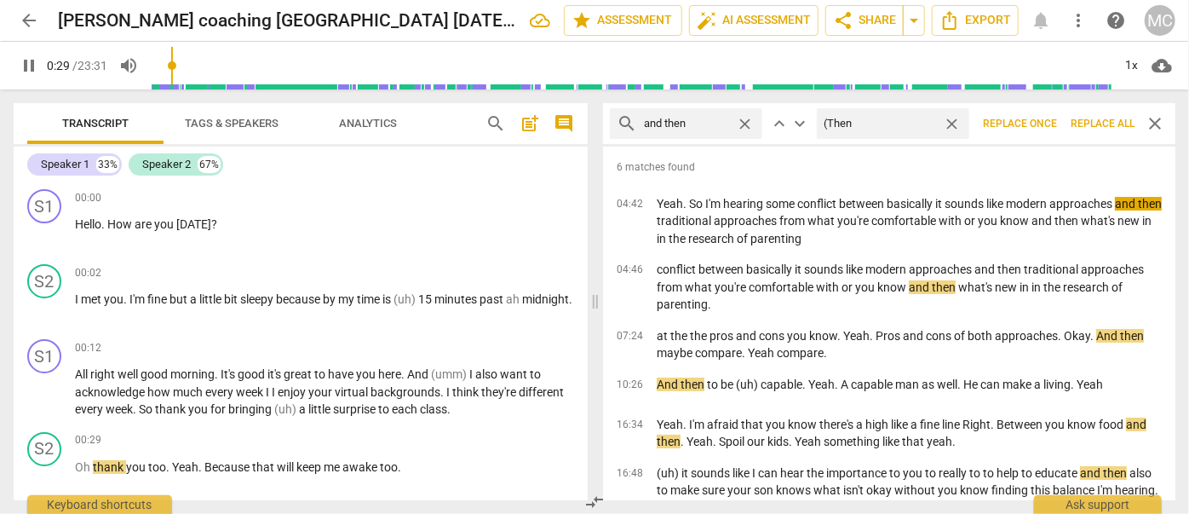
type input "(Then)"
type input "31"
type input "(Then)"
click at [1096, 126] on span "Replace all" at bounding box center [1103, 124] width 64 height 14
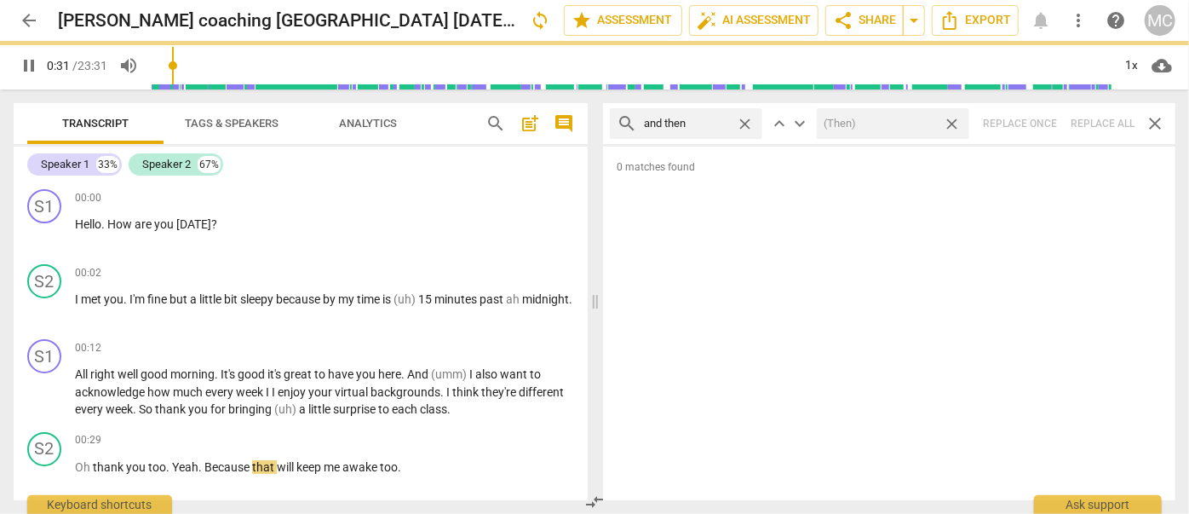
type input "31"
click at [951, 123] on span "close" at bounding box center [952, 124] width 18 height 18
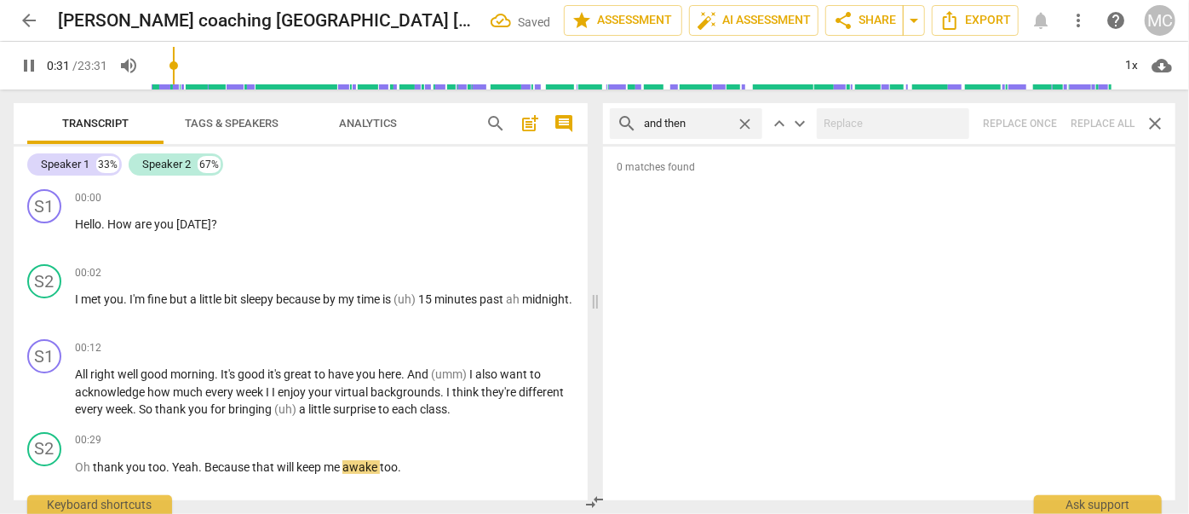
click at [743, 122] on span "close" at bounding box center [745, 124] width 18 height 18
type input "32"
click at [727, 121] on input "text" at bounding box center [700, 123] width 112 height 27
type input "33"
type input "like"
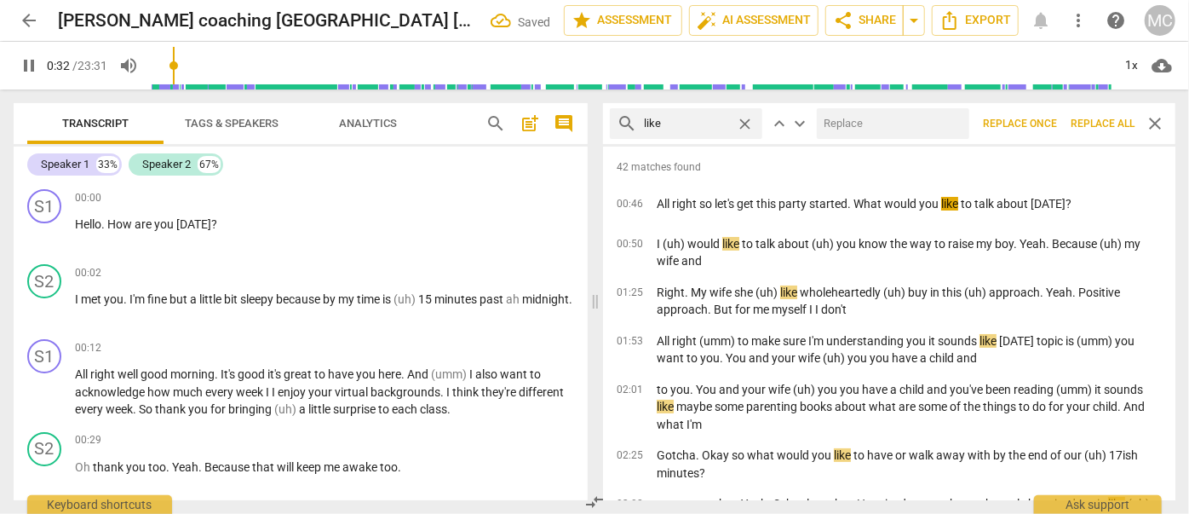
scroll to position [349, 0]
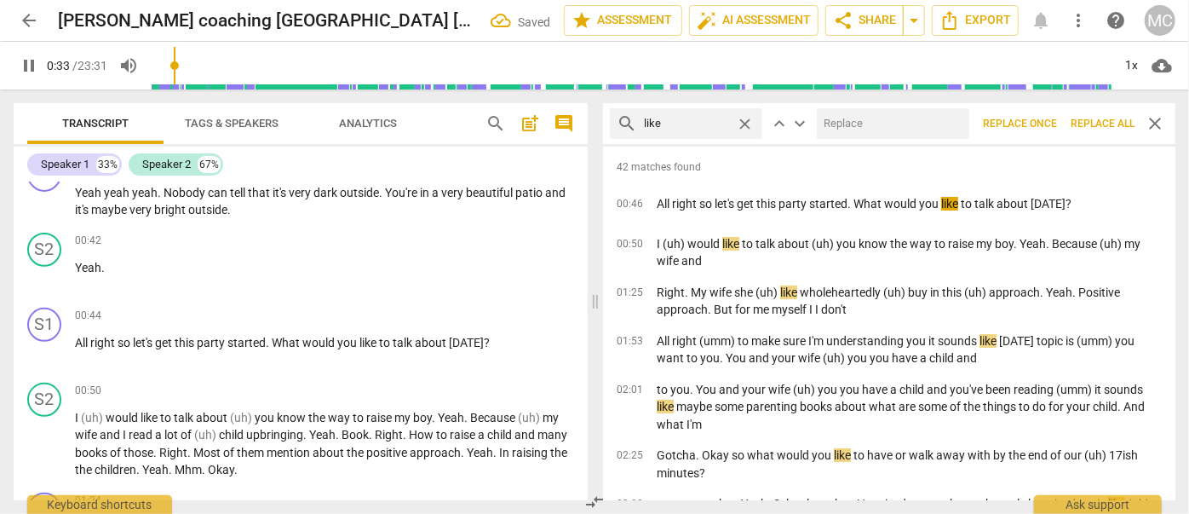
click at [841, 126] on input "text" at bounding box center [890, 123] width 146 height 27
type input "34"
type input "(l"
type input "34"
type input "(like"
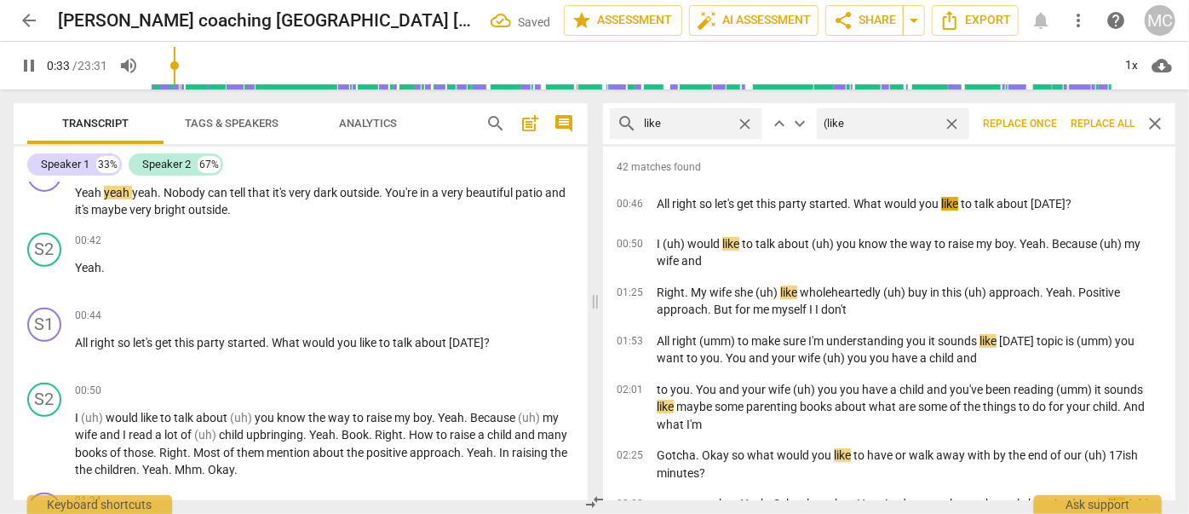
type input "34"
type input "(like)"
type input "35"
type input "(like)"
click at [1094, 126] on span "Replace all" at bounding box center [1103, 124] width 64 height 14
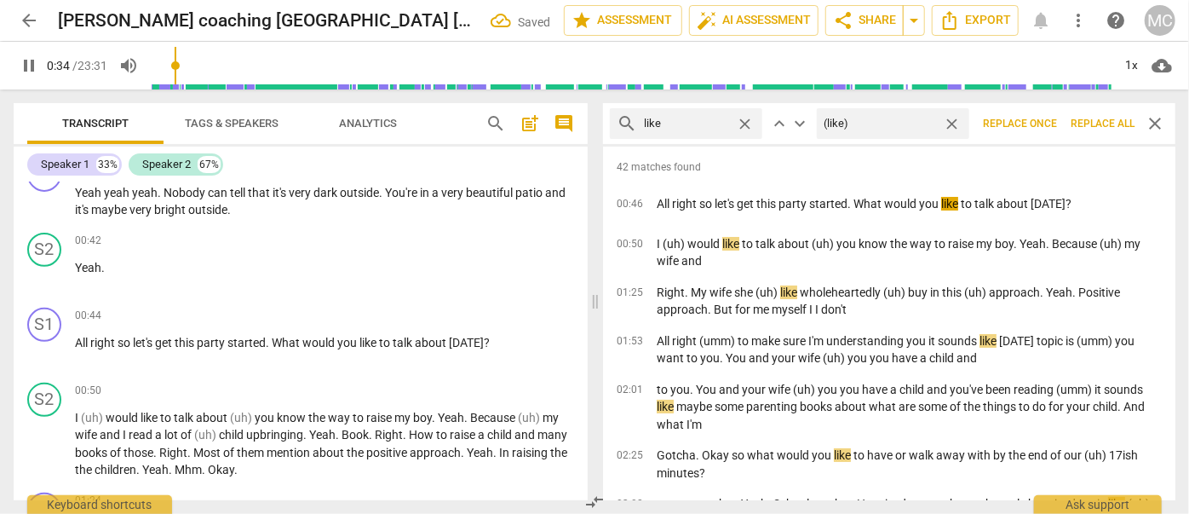
click at [956, 123] on span "close" at bounding box center [952, 124] width 18 height 18
type input "35"
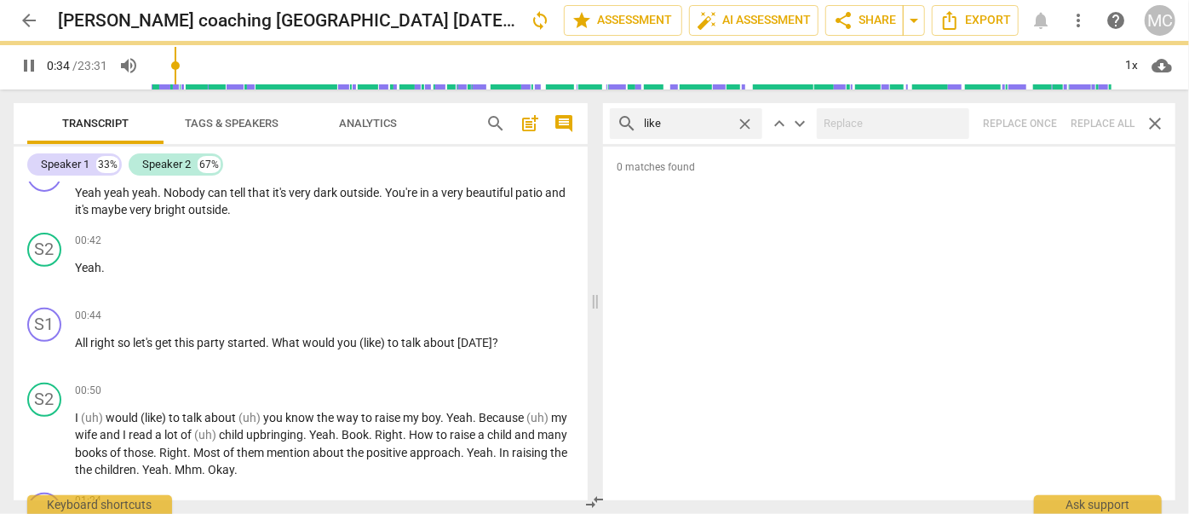
click at [744, 122] on span "close" at bounding box center [745, 124] width 18 height 18
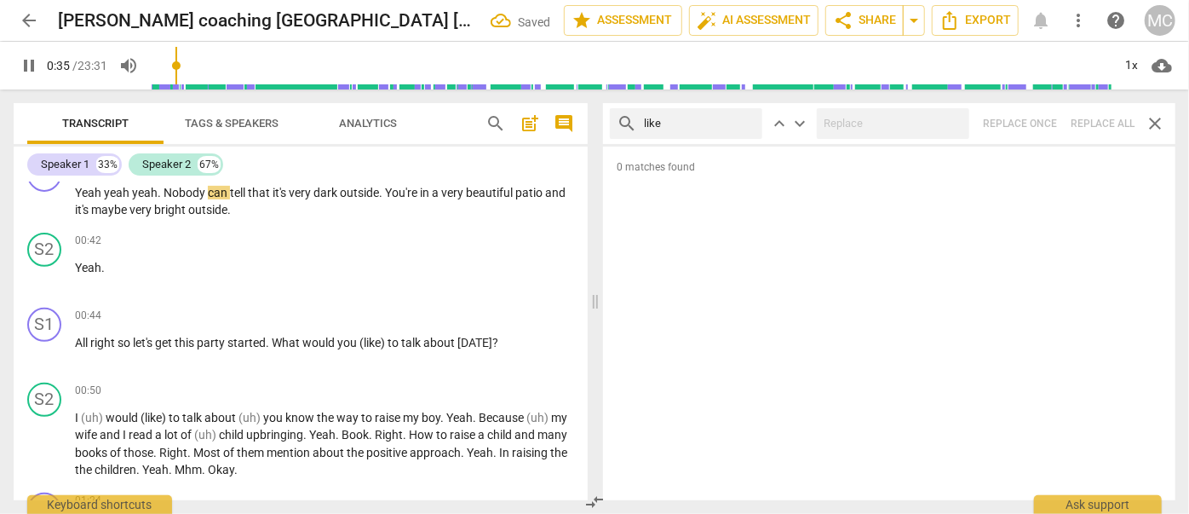
type input "36"
click at [716, 121] on input "text" at bounding box center [700, 123] width 112 height 27
type input "36"
type input "ju"
type input "37"
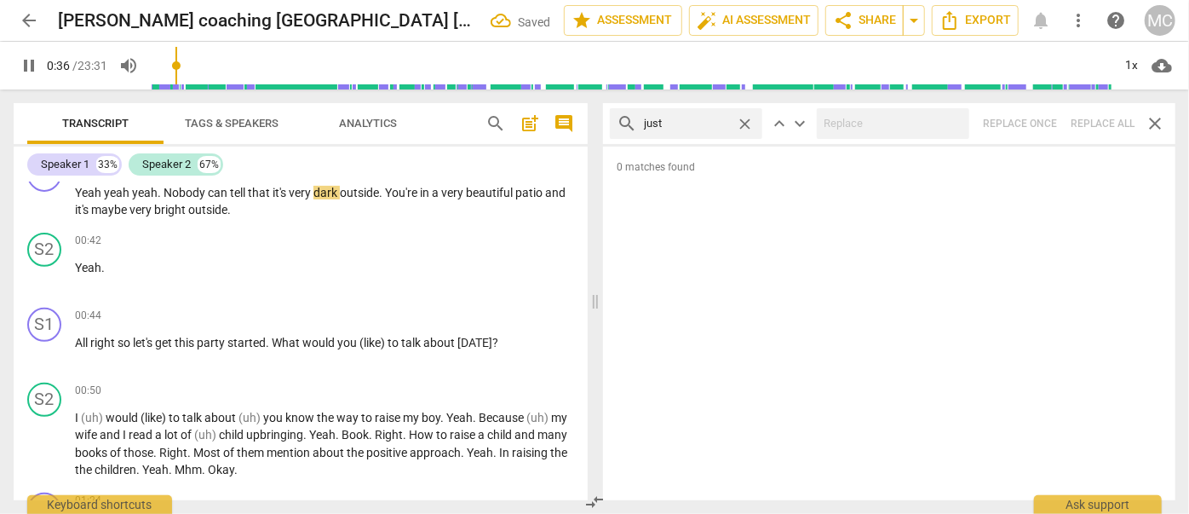
type input "just"
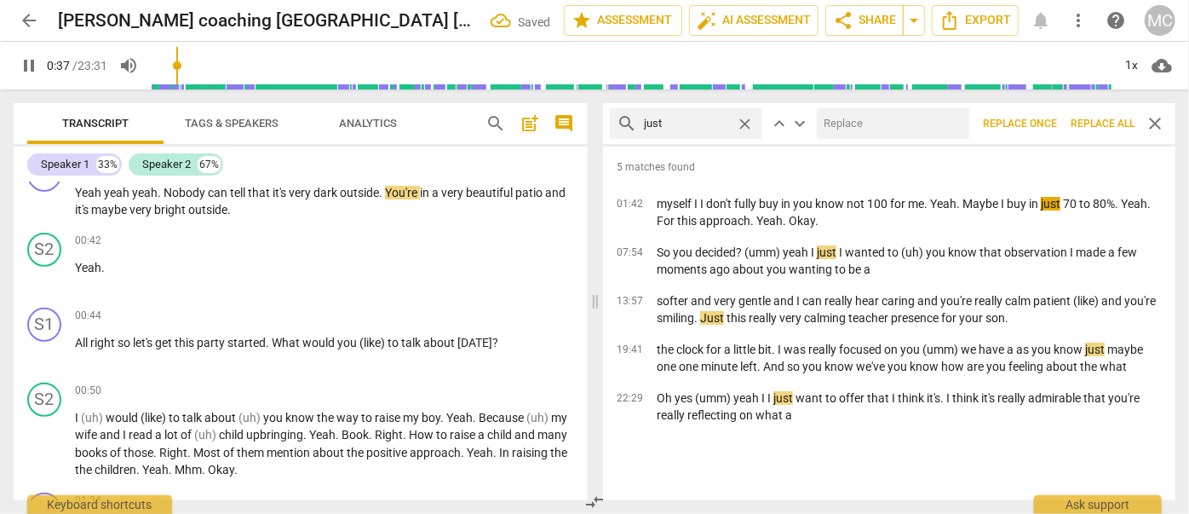
click at [847, 120] on input "text" at bounding box center [890, 123] width 146 height 27
type input "38"
type input "("
type input "38"
type input "(jus"
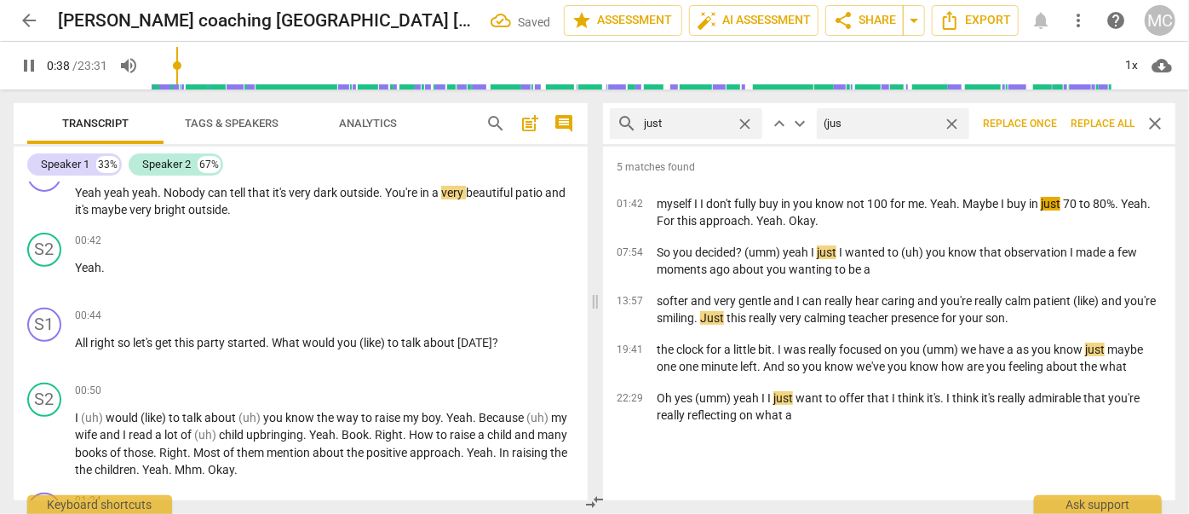
type input "38"
type input "(just"
type input "39"
type input "(just)"
type input "39"
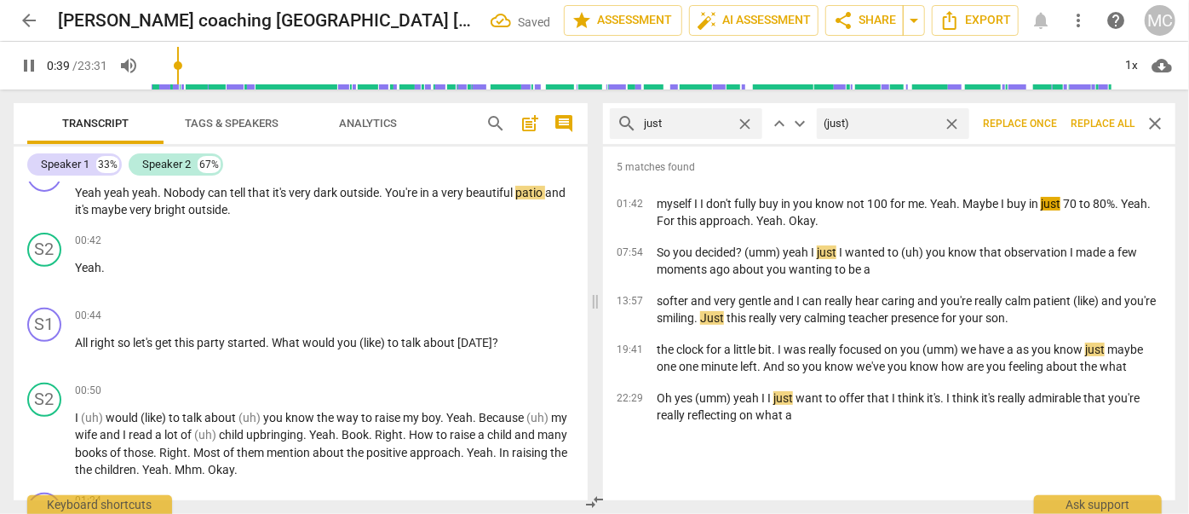
type input "(just)"
click at [1099, 126] on span "Replace all" at bounding box center [1103, 124] width 64 height 14
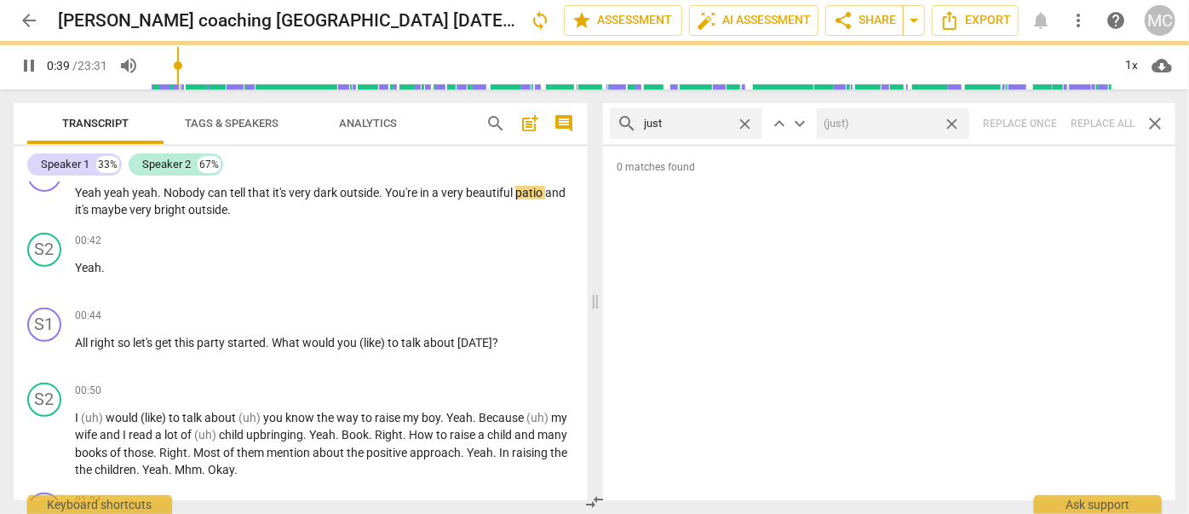
type input "40"
click at [954, 122] on span "close" at bounding box center [952, 124] width 18 height 18
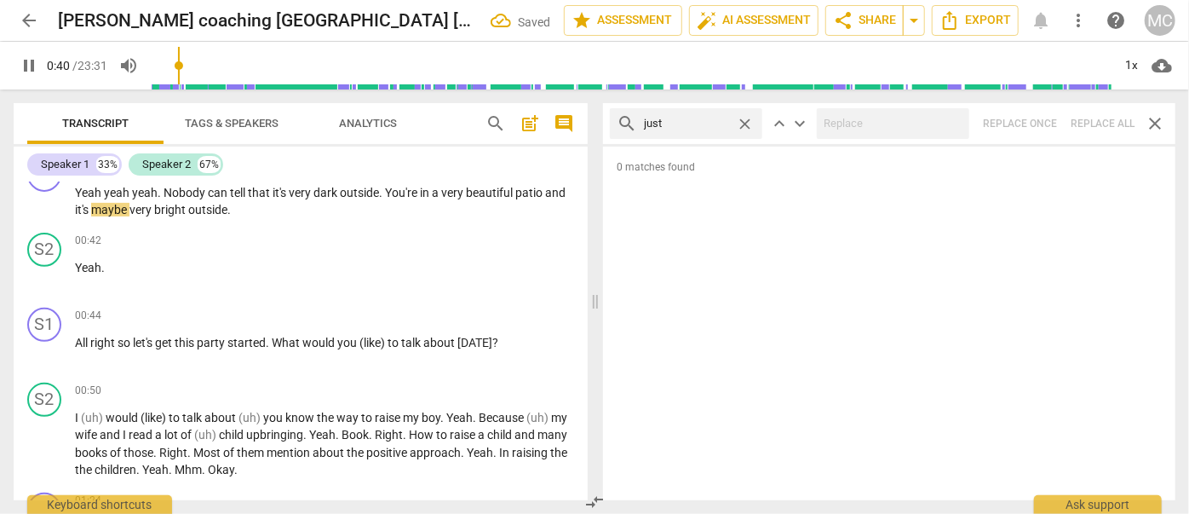
type input "40"
click at [739, 119] on span "close" at bounding box center [745, 124] width 18 height 18
click at [690, 120] on input "text" at bounding box center [700, 123] width 112 height 27
type input "42"
type input "you"
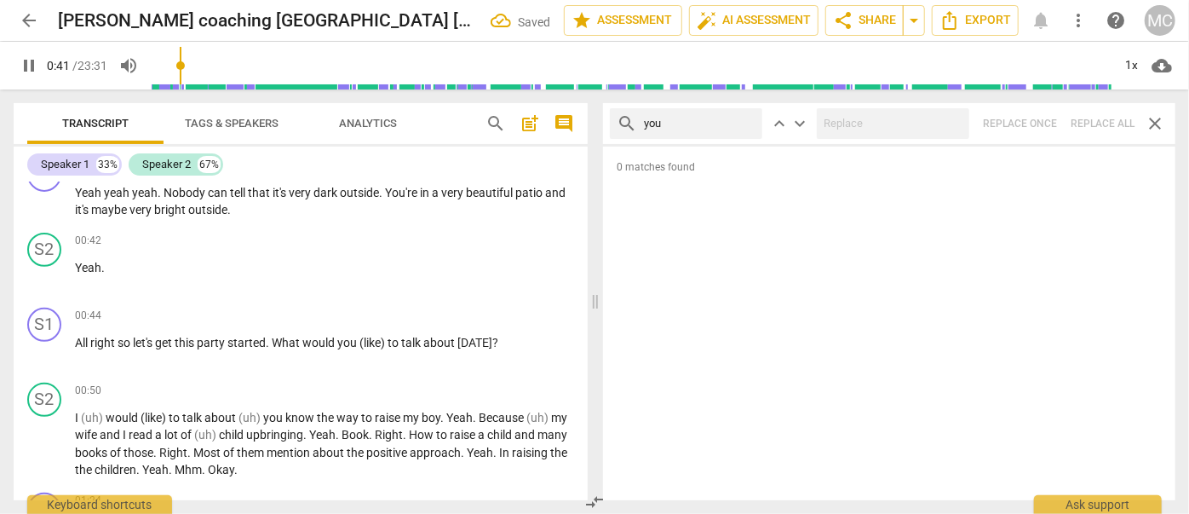
type input "42"
type input "you kn"
type input "42"
type input "you know"
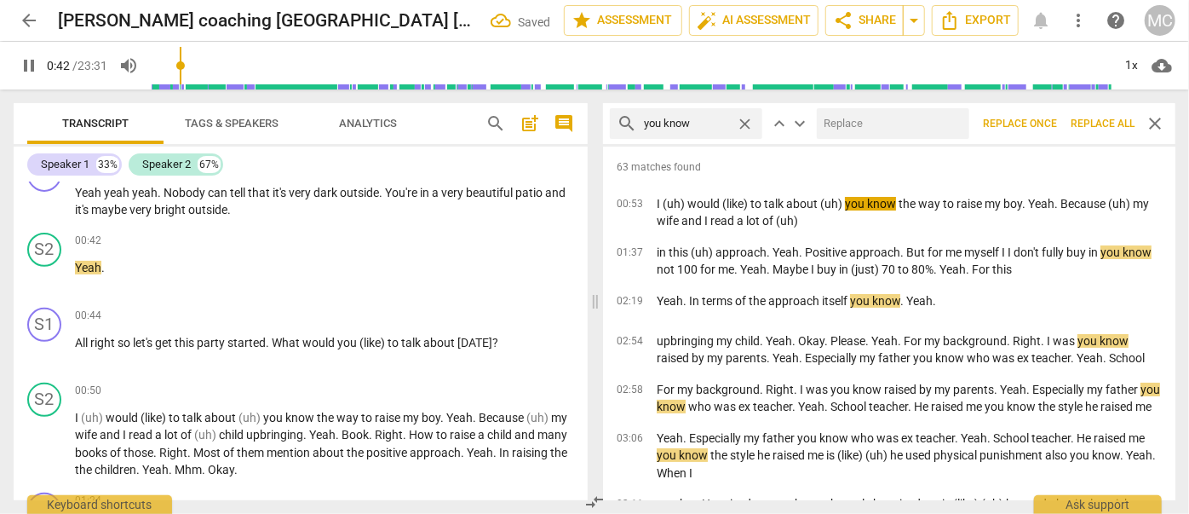
click at [844, 129] on input "text" at bounding box center [890, 123] width 146 height 27
type input "43"
type input "(y"
type input "44"
type input "(you kn"
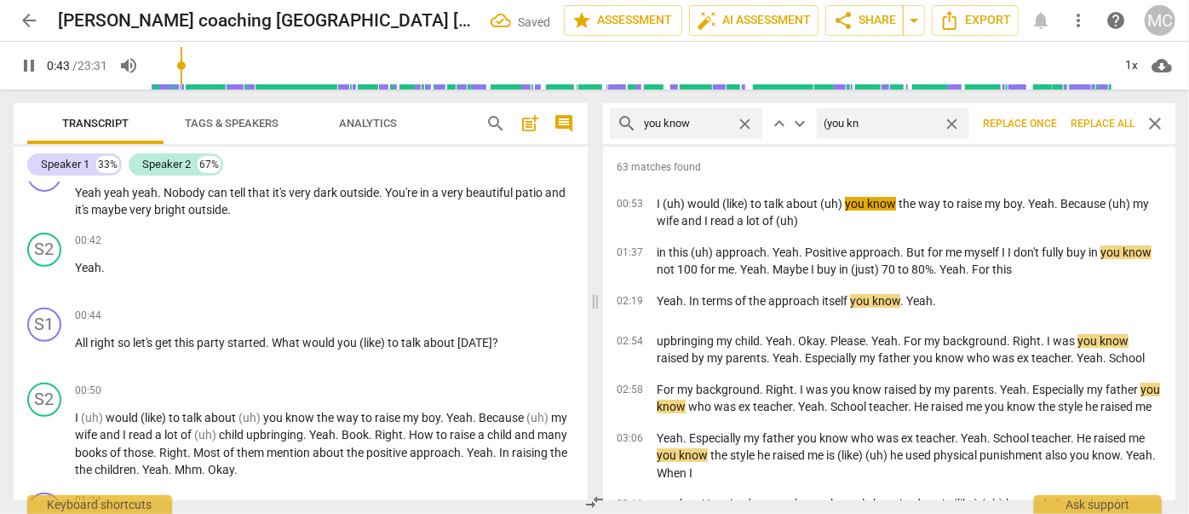
type input "44"
type input "(you know"
type input "44"
type input "(you know)"
type input "45"
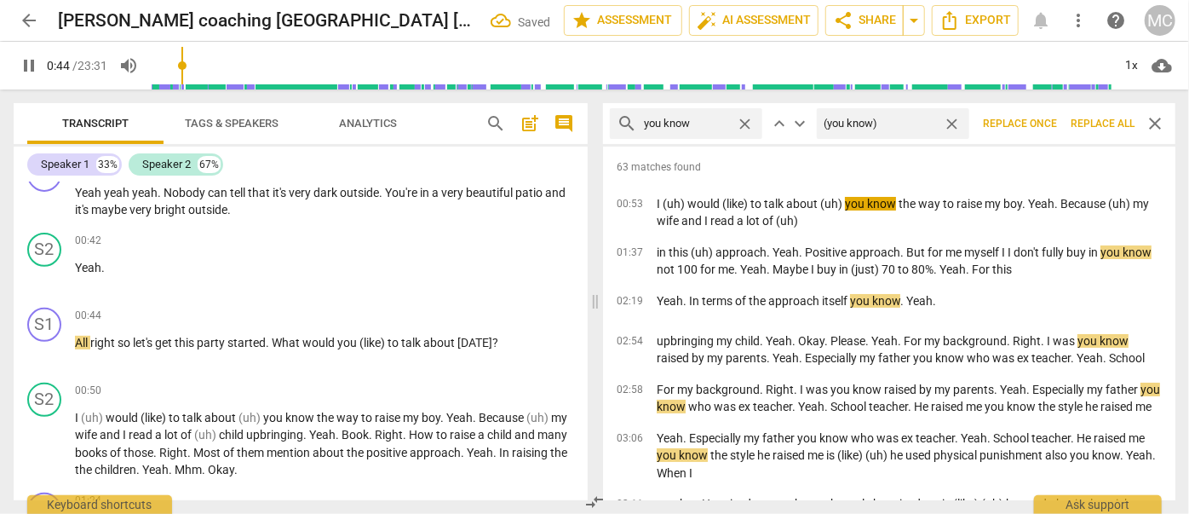
type input "(you know)"
click at [1099, 126] on span "Replace all" at bounding box center [1103, 124] width 64 height 14
click at [948, 124] on span "close" at bounding box center [952, 124] width 18 height 18
type input "45"
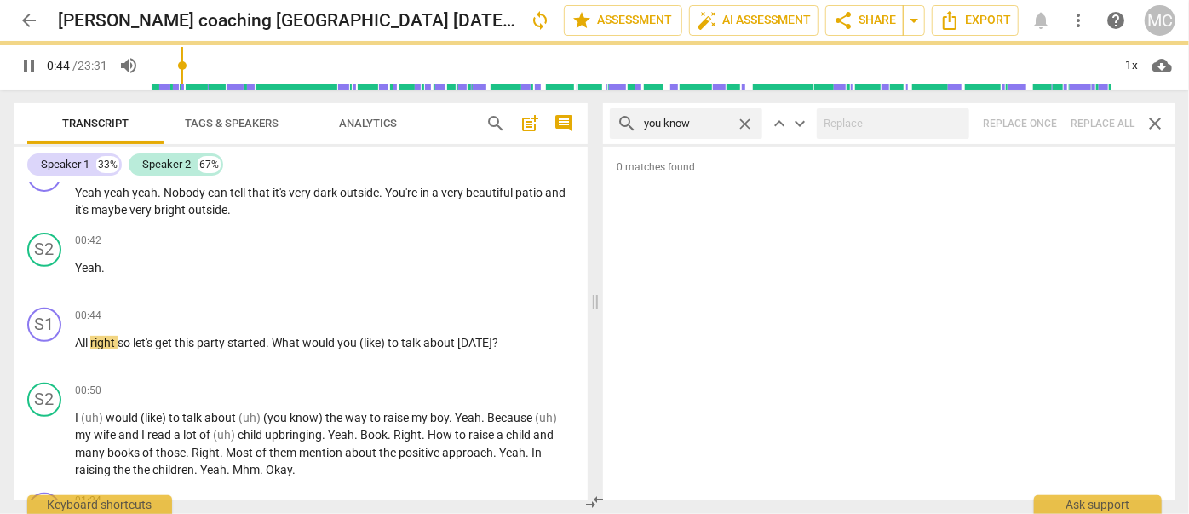
click at [741, 118] on span "close" at bounding box center [745, 124] width 18 height 18
type input "46"
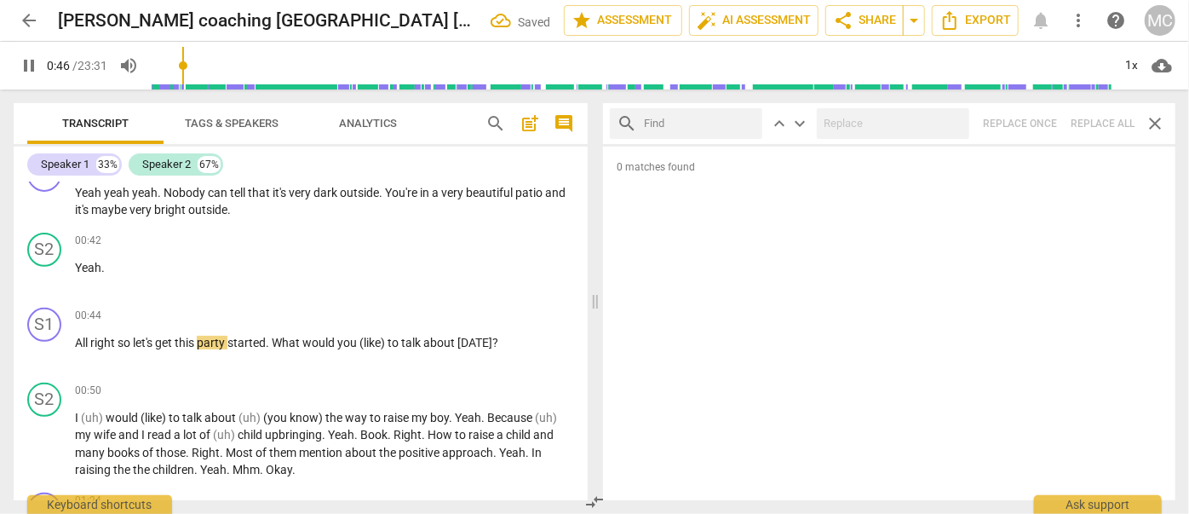
click at [688, 122] on input "text" at bounding box center [700, 123] width 112 height 27
type input "47"
type input "I gu"
type input "47"
type input "I guess"
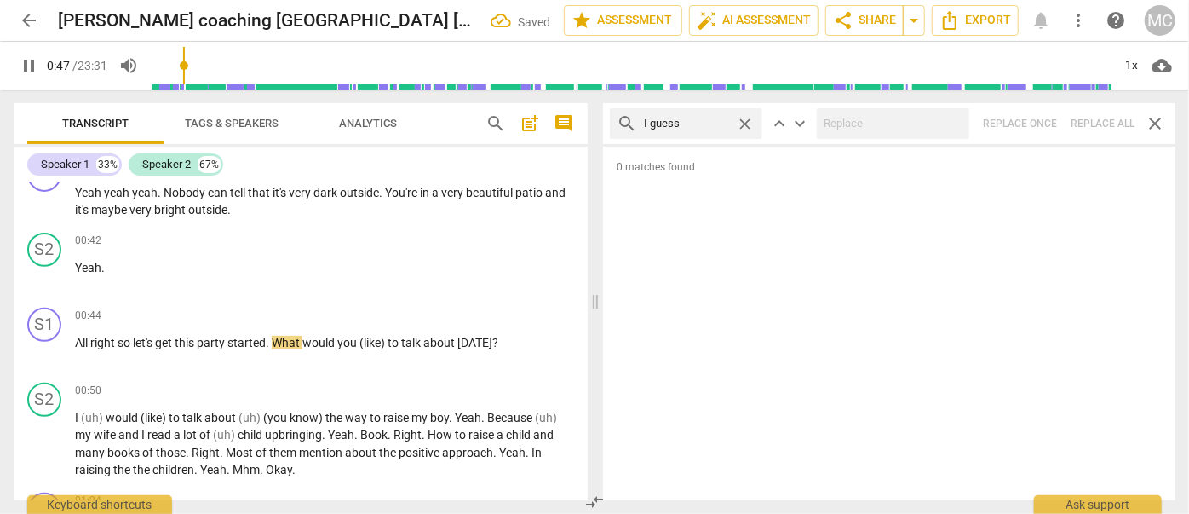
type input "48"
type input "I guess"
type input "49"
click at [1100, 119] on div "search I guess close keyboard_arrow_up keyboard_arrow_down Replace once Replace…" at bounding box center [889, 123] width 572 height 41
click at [744, 123] on span "close" at bounding box center [745, 124] width 18 height 18
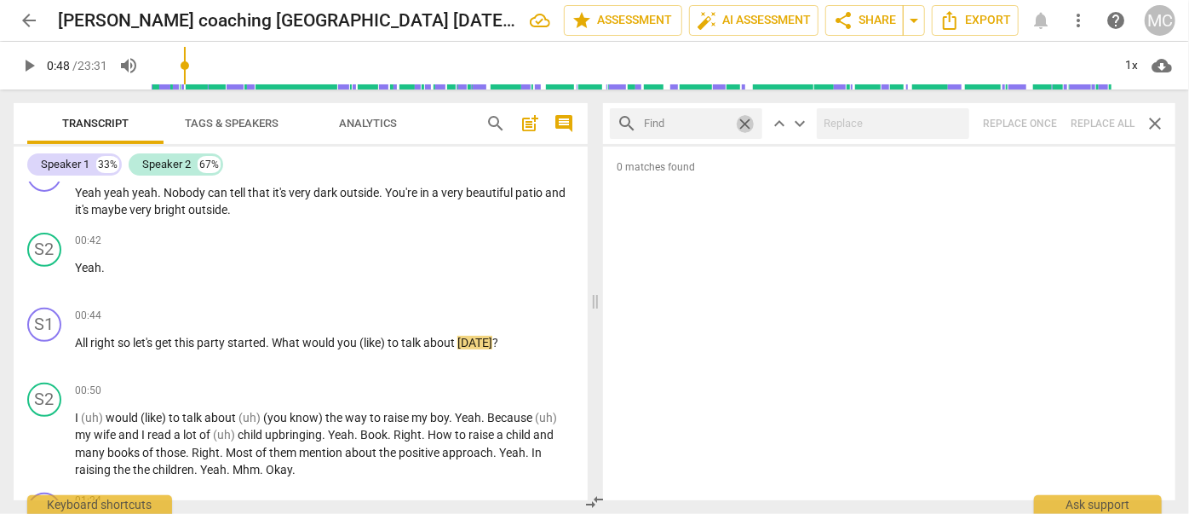
click at [688, 119] on input "text" at bounding box center [686, 123] width 85 height 27
type input "I mean"
click at [1087, 120] on div "search I mean close keyboard_arrow_up keyboard_arrow_down Replace once Replace …" at bounding box center [889, 123] width 572 height 41
click at [748, 122] on span "close" at bounding box center [745, 124] width 18 height 18
type input "51"
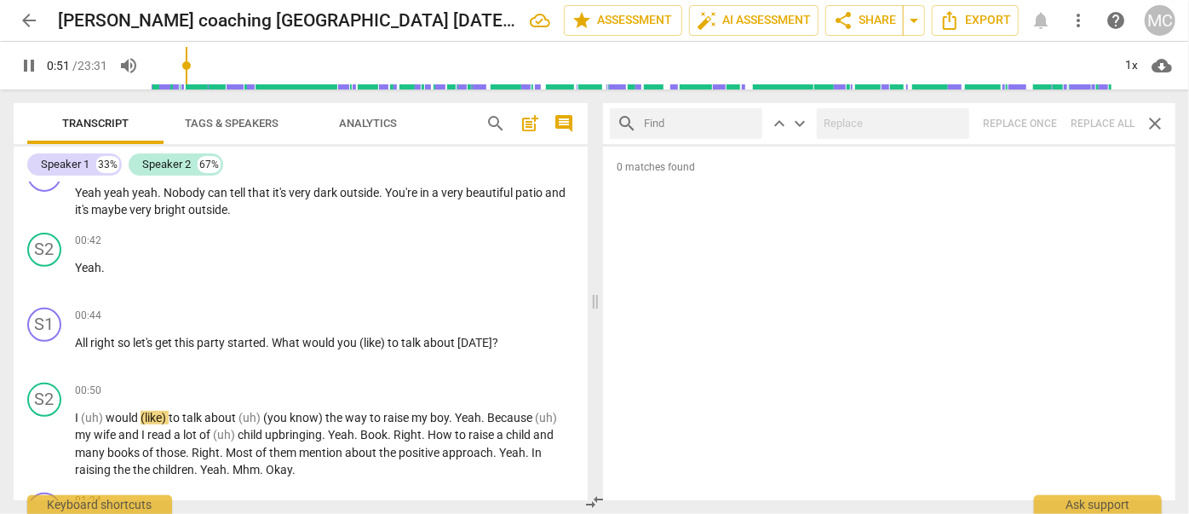
click at [710, 126] on input "text" at bounding box center [700, 123] width 112 height 27
type input "52"
type input "okay"
type input "52"
type input "okay"
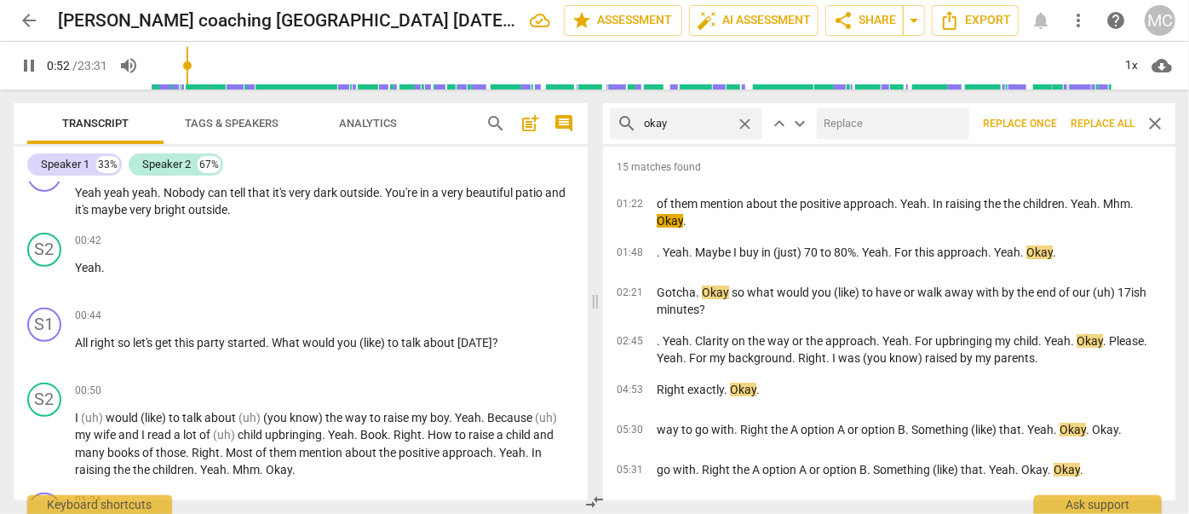
type input "53"
click at [901, 130] on input "text" at bounding box center [890, 123] width 146 height 27
type input "O"
type input "53"
type input "OK"
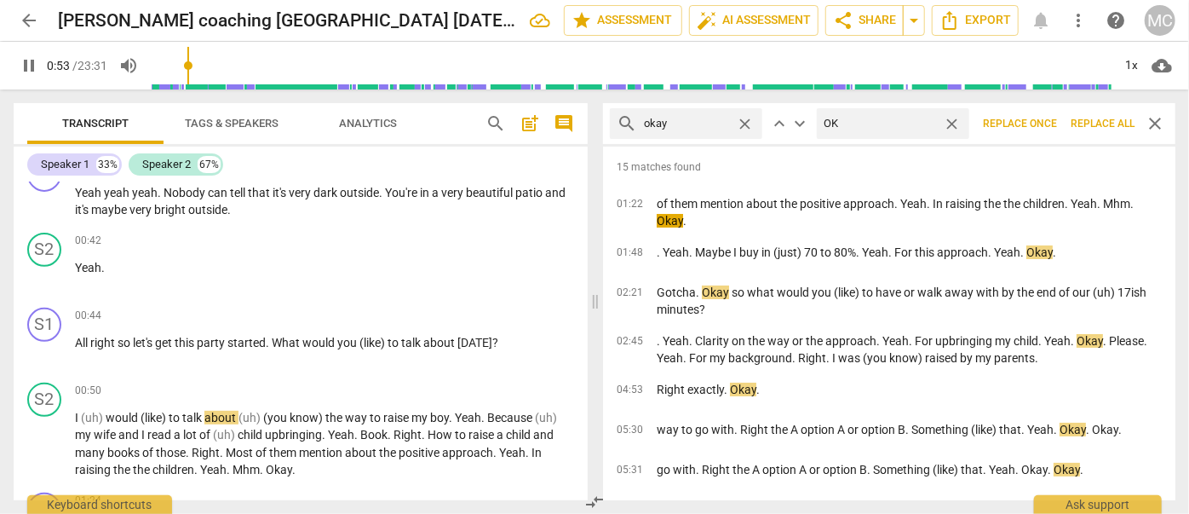
type input "54"
type input "OK"
click at [1085, 113] on button "Replace all" at bounding box center [1103, 123] width 78 height 31
click at [956, 123] on span "close" at bounding box center [952, 124] width 18 height 18
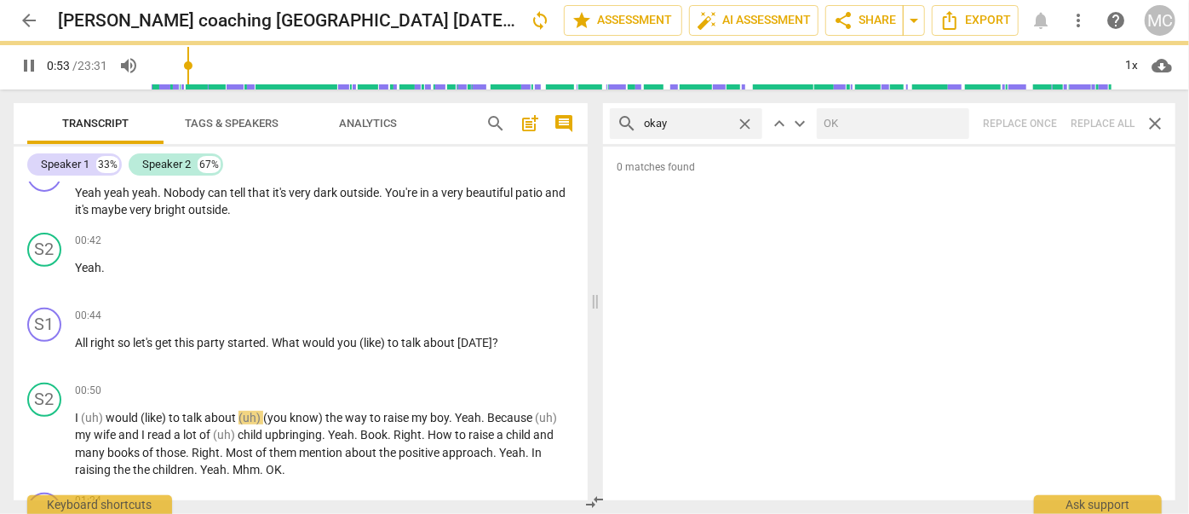
type input "54"
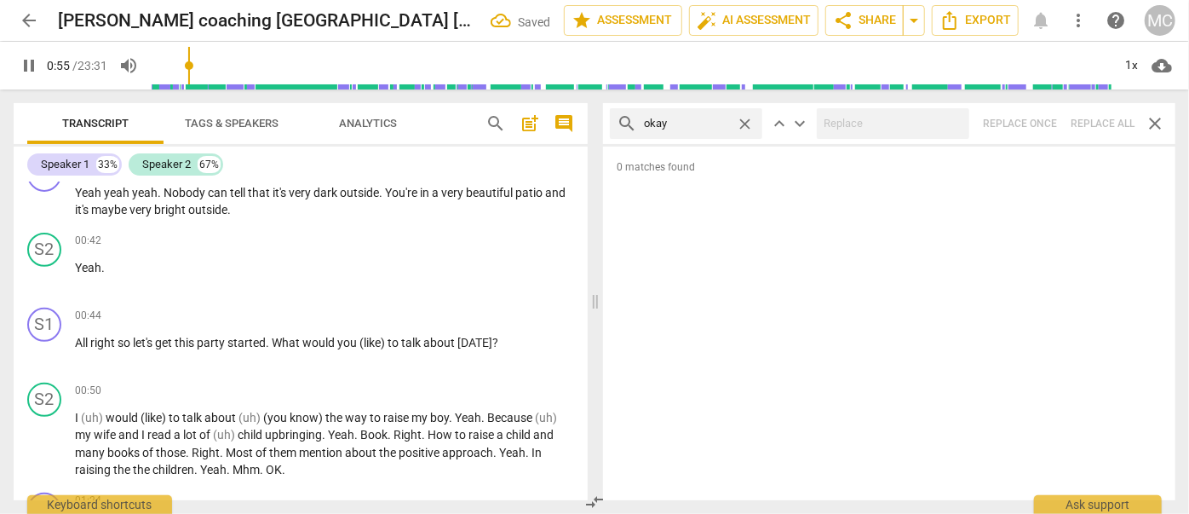
click at [744, 121] on span "close" at bounding box center [745, 124] width 18 height 18
click at [722, 121] on input "okay" at bounding box center [686, 123] width 85 height 27
type input "55"
type input "56"
type input "mayb"
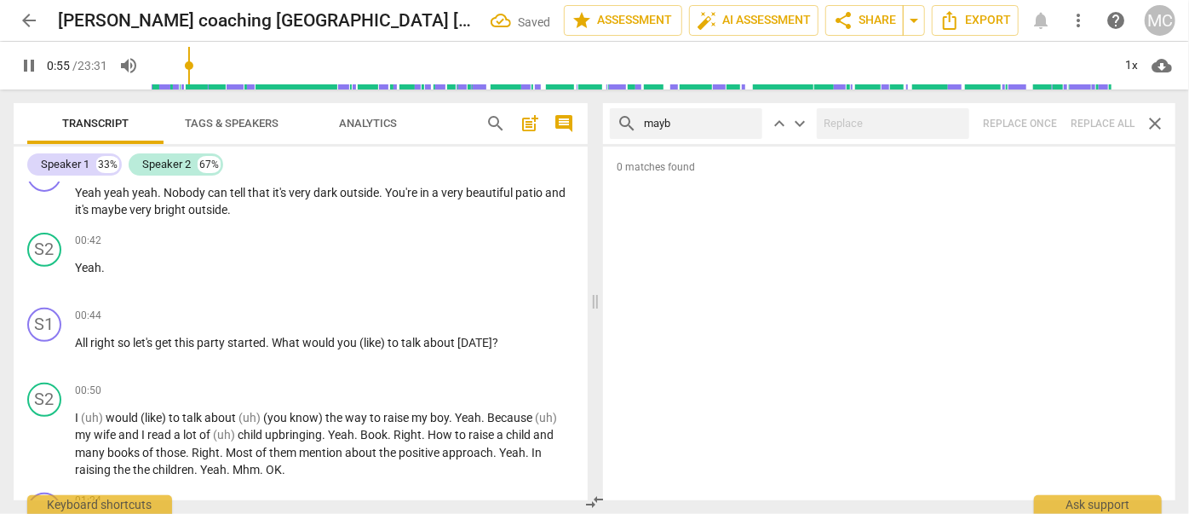
type input "56"
type input "maybe"
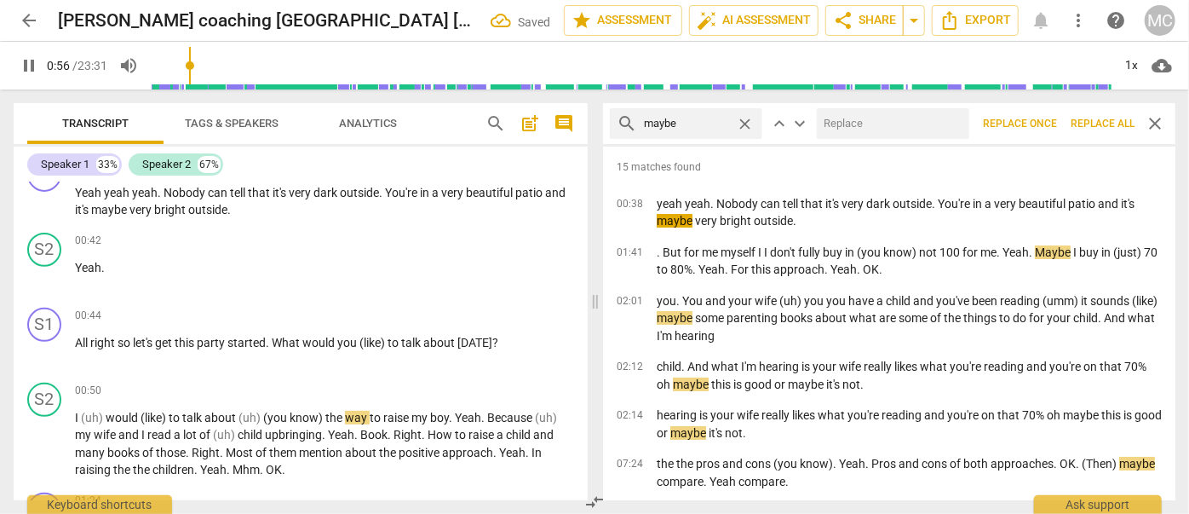
click at [866, 126] on input "text" at bounding box center [890, 123] width 146 height 27
type input "57"
type input "(may"
type input "57"
type input "(maybe)"
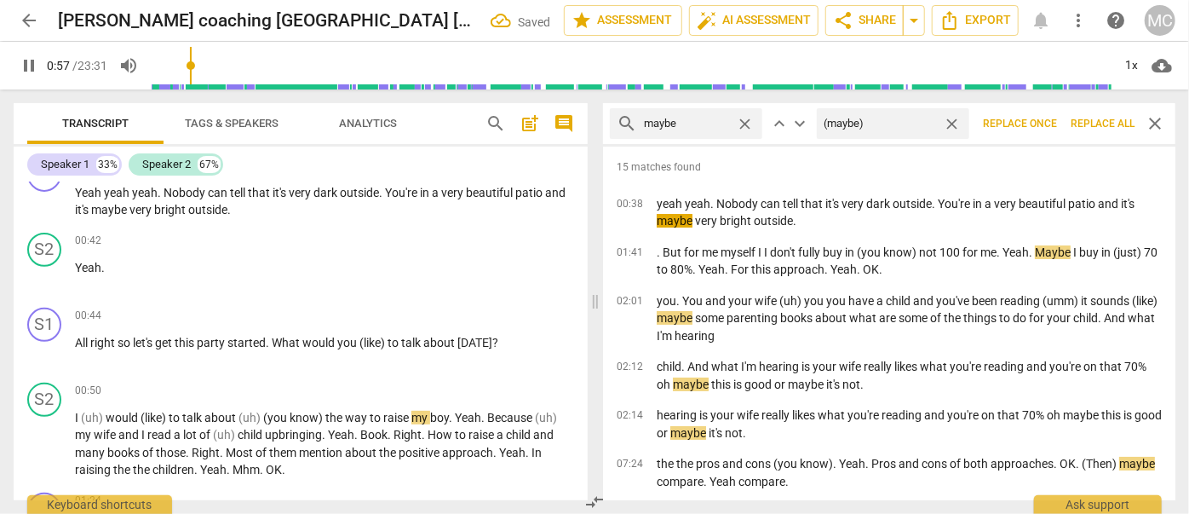
type input "58"
type input "(ma"
type input "58"
type input "("
type input "58"
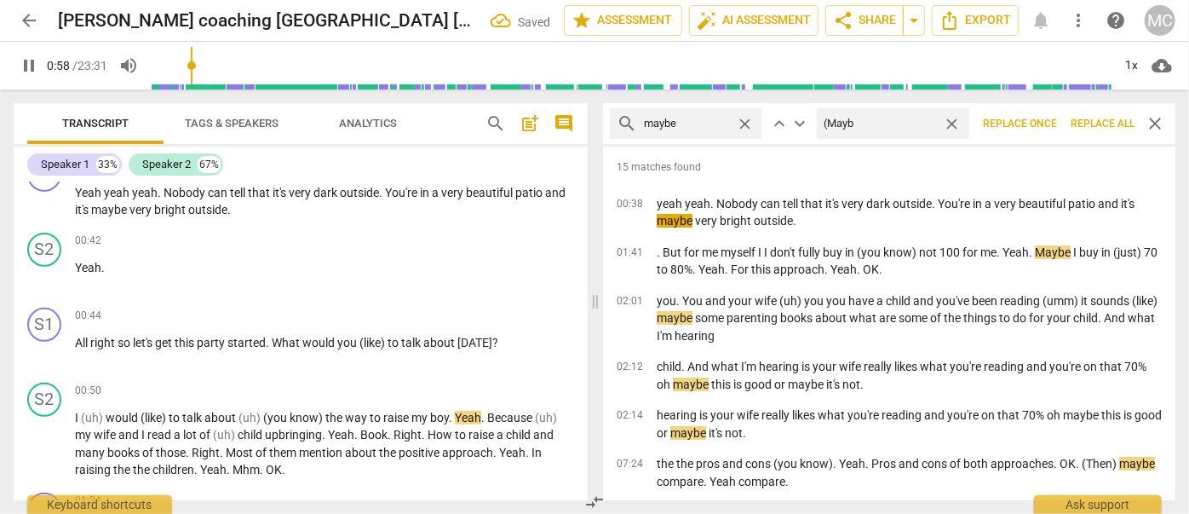
type input "(Maybe"
type input "59"
type input "(Maybe)"
type input "59"
type input "(Maybe)"
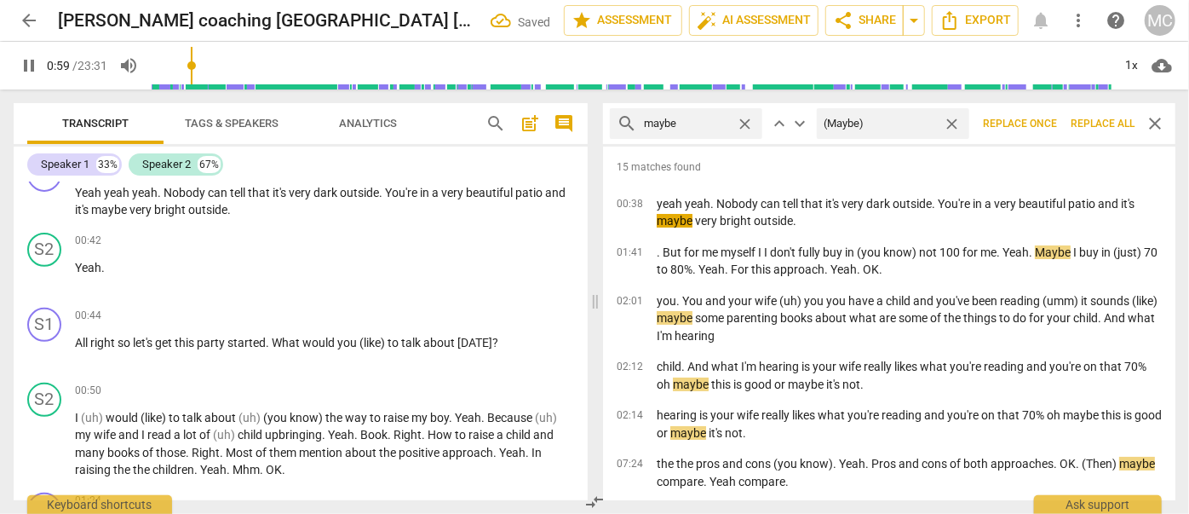
click at [1096, 118] on span "Replace all" at bounding box center [1103, 124] width 64 height 14
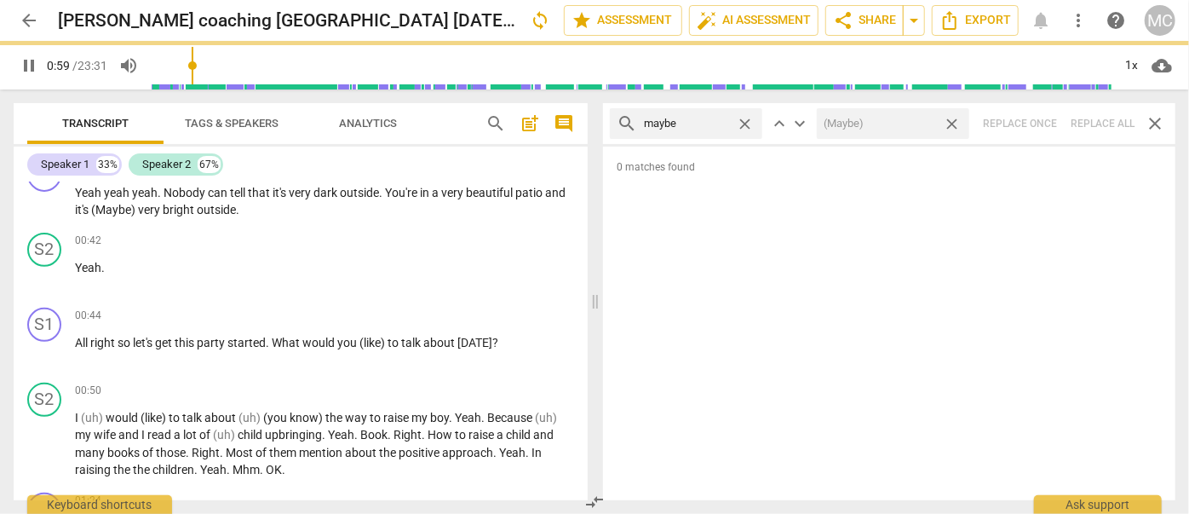
click at [951, 124] on span "close" at bounding box center [952, 124] width 18 height 18
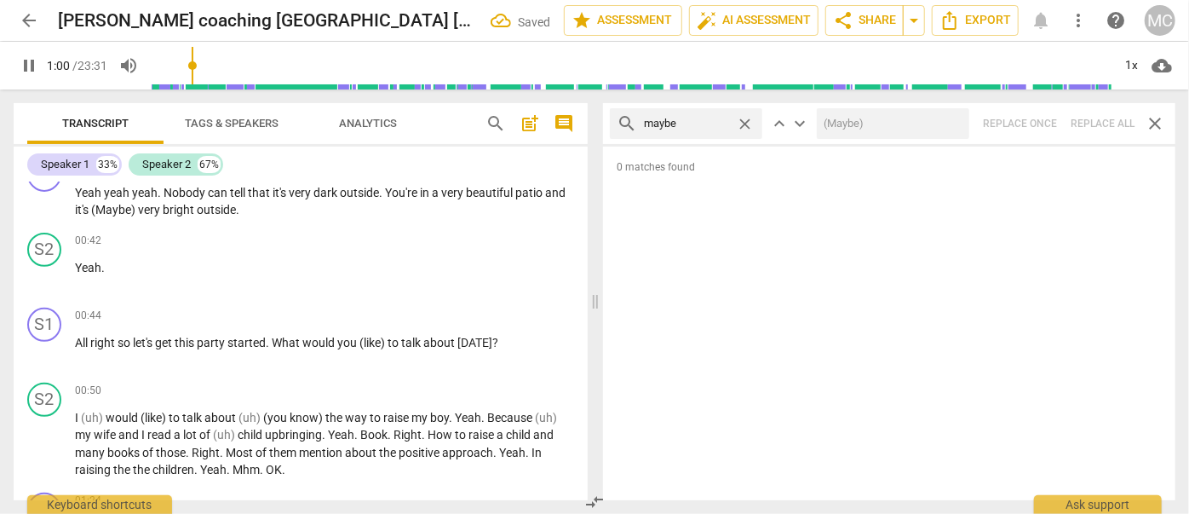
type input "60"
click at [755, 123] on div "close" at bounding box center [749, 124] width 26 height 18
type input "61"
click at [750, 122] on span "close" at bounding box center [745, 124] width 18 height 18
click at [713, 122] on input "text" at bounding box center [686, 123] width 85 height 27
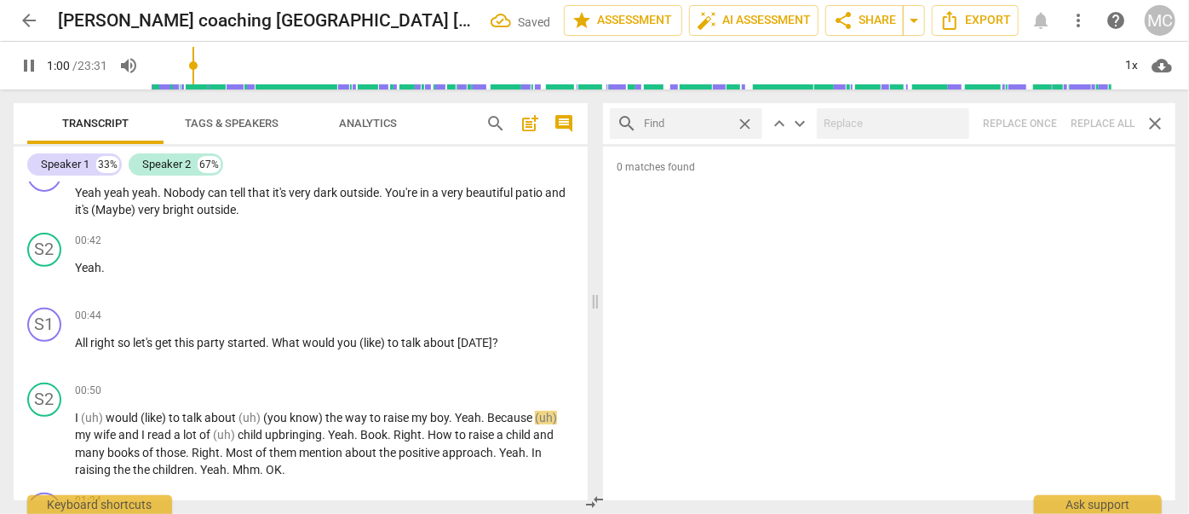
type input "61"
type input "P"
type input "61"
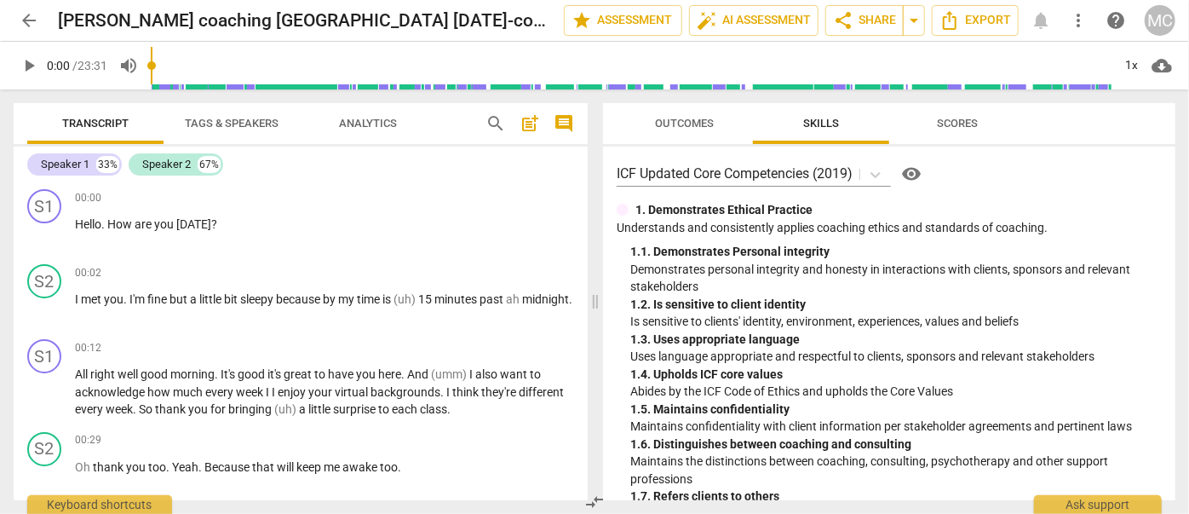
click at [488, 122] on span "search" at bounding box center [495, 123] width 20 height 20
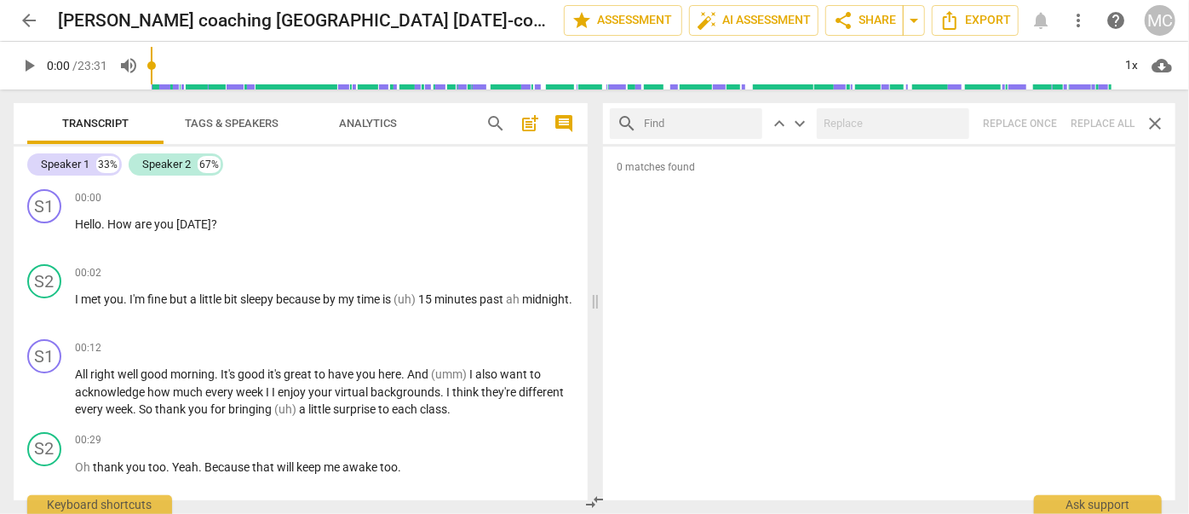
click at [661, 161] on span "0 matches found" at bounding box center [889, 174] width 572 height 28
click at [699, 131] on input "text" at bounding box center [700, 123] width 112 height 27
click at [723, 183] on span "0 matches found" at bounding box center [889, 174] width 572 height 28
click at [1109, 123] on div "search keyboard_arrow_up keyboard_arrow_down Replace once Replace all close" at bounding box center [889, 123] width 572 height 41
click at [747, 125] on input "text" at bounding box center [700, 123] width 112 height 27
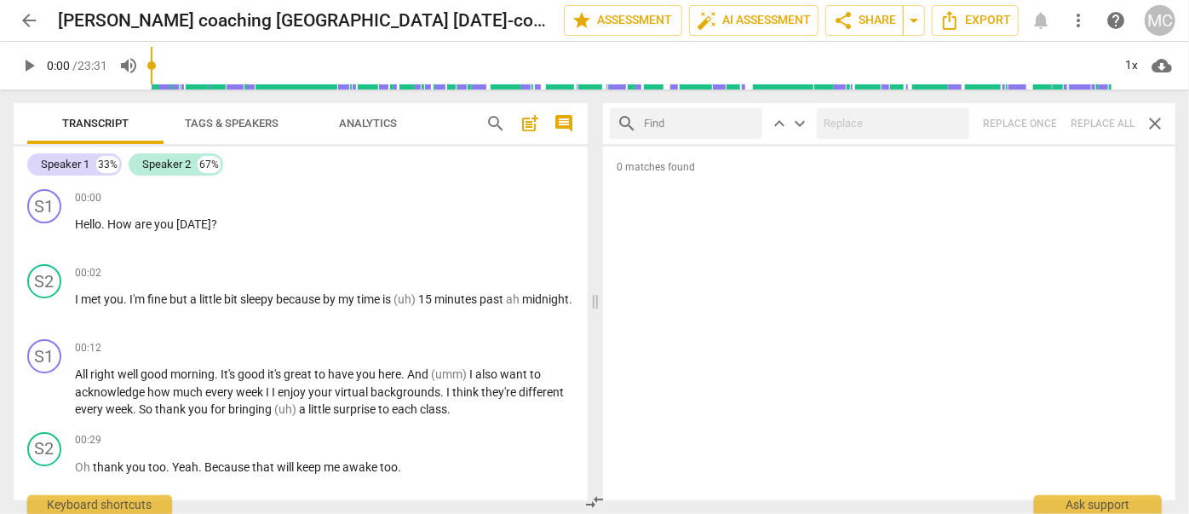
click at [702, 125] on input "text" at bounding box center [700, 123] width 112 height 27
type input "almost"
click at [1104, 126] on div "search almost close keyboard_arrow_up keyboard_arrow_down Replace once Replace …" at bounding box center [889, 123] width 572 height 41
click at [746, 118] on span "close" at bounding box center [745, 124] width 18 height 18
click at [699, 126] on input "text" at bounding box center [700, 123] width 112 height 27
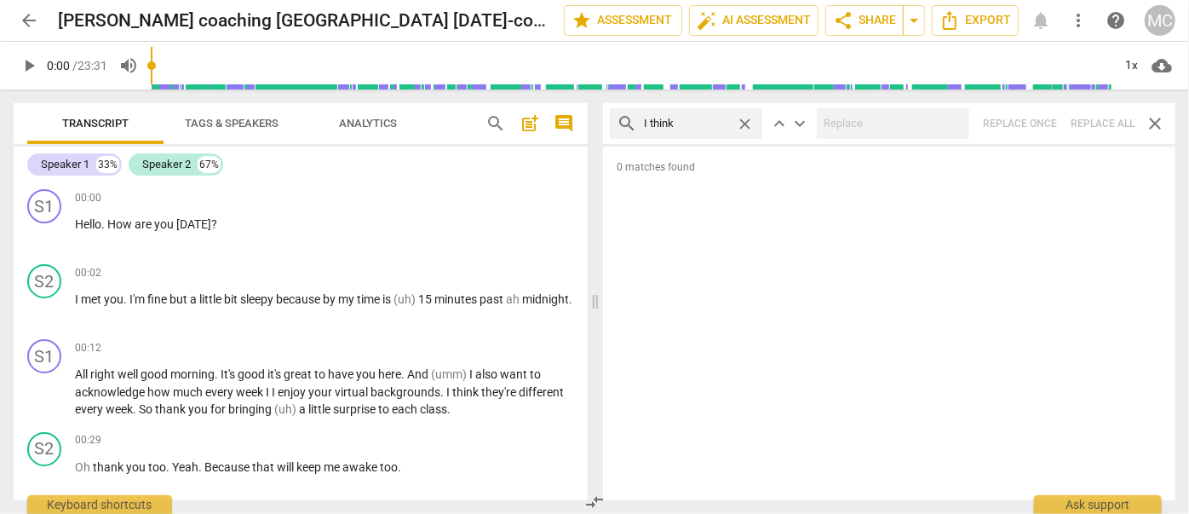
type input "I think"
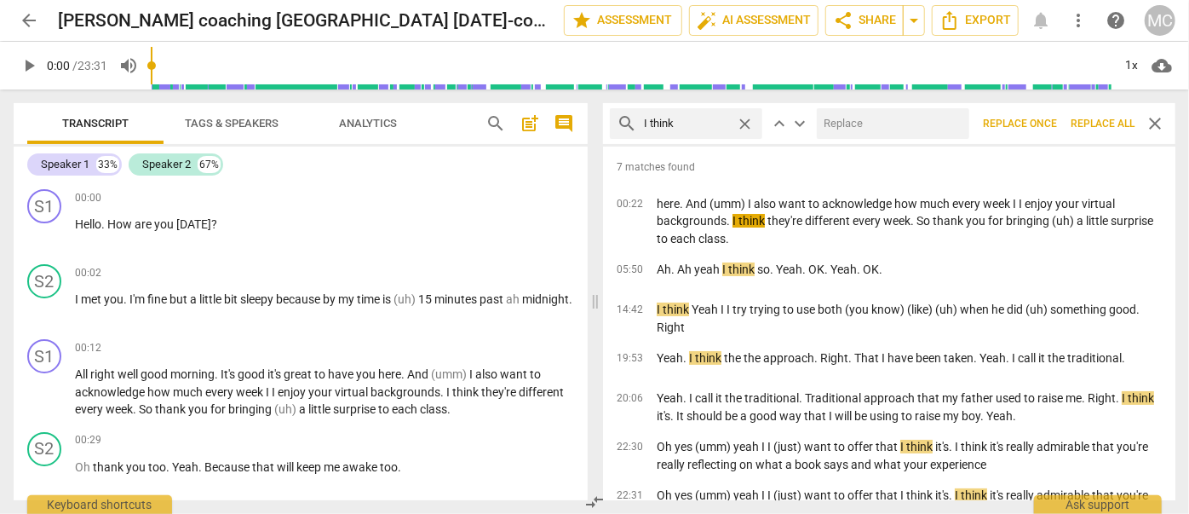
click at [864, 118] on input "text" at bounding box center [890, 123] width 146 height 27
type input "(I think)"
drag, startPoint x: 1113, startPoint y: 123, endPoint x: 951, endPoint y: 128, distance: 161.9
click at [1113, 123] on span "Replace all" at bounding box center [1103, 124] width 64 height 14
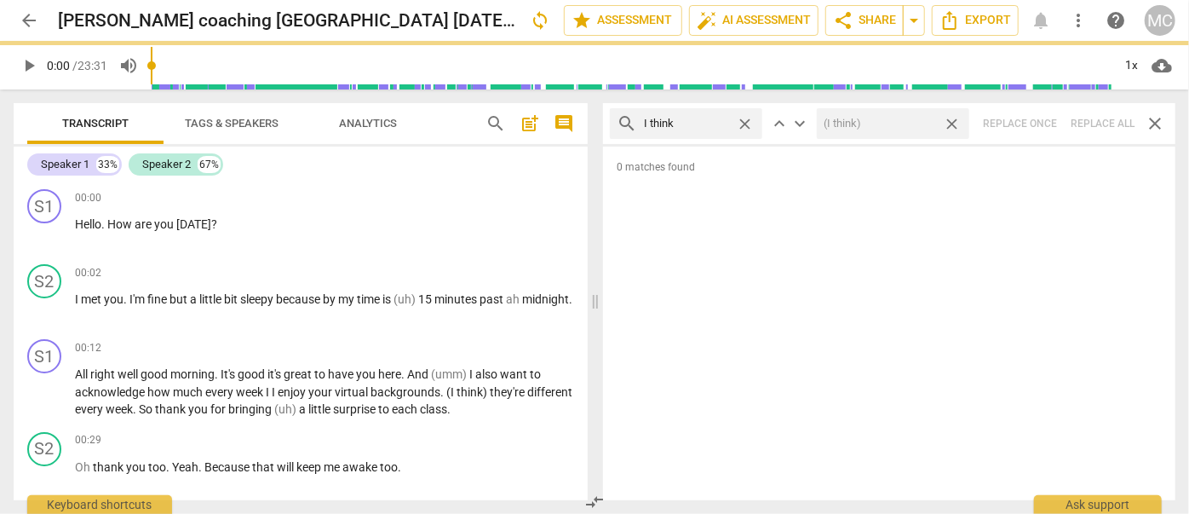
click at [953, 126] on span "close" at bounding box center [952, 124] width 18 height 18
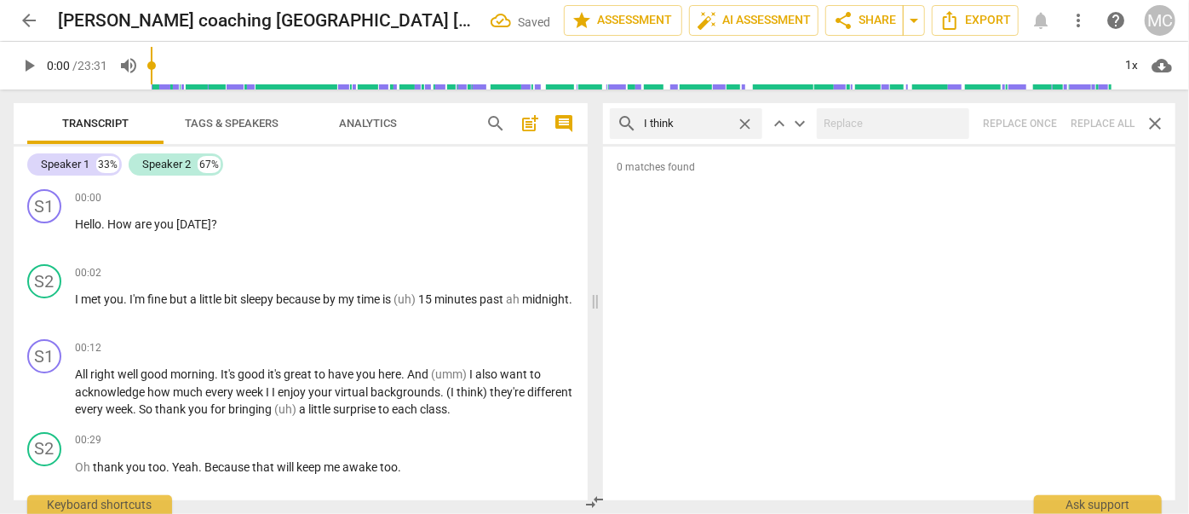
click at [743, 122] on span "close" at bounding box center [745, 124] width 18 height 18
click at [705, 123] on input "text" at bounding box center [700, 123] width 112 height 27
type input "basically"
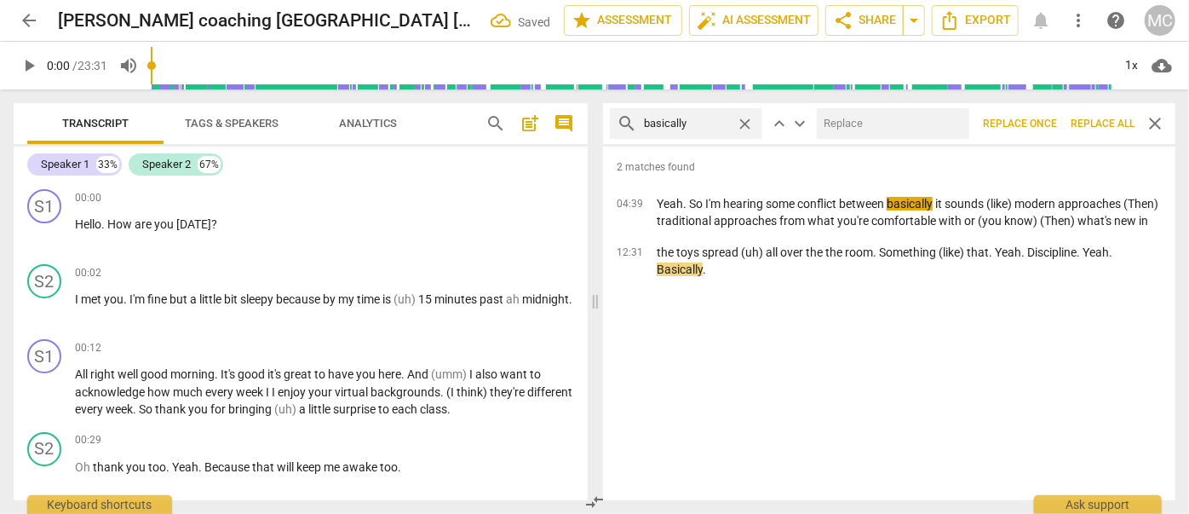
click at [881, 129] on input "text" at bounding box center [890, 123] width 146 height 27
type input "(basically)"
click at [1092, 112] on button "Replace all" at bounding box center [1103, 123] width 78 height 31
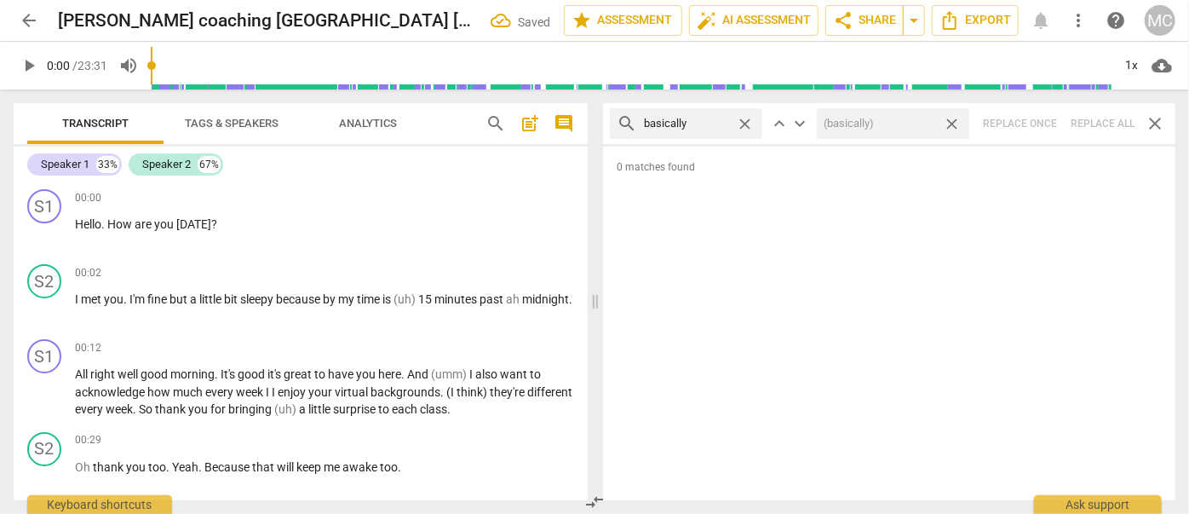
click at [951, 124] on span "close" at bounding box center [952, 124] width 18 height 18
click at [742, 122] on span "close" at bounding box center [745, 124] width 18 height 18
click at [698, 119] on input "text" at bounding box center [700, 123] width 112 height 27
type input "gonna"
click at [1094, 115] on div "search gonna close keyboard_arrow_up keyboard_arrow_down Replace once Replace a…" at bounding box center [889, 123] width 572 height 41
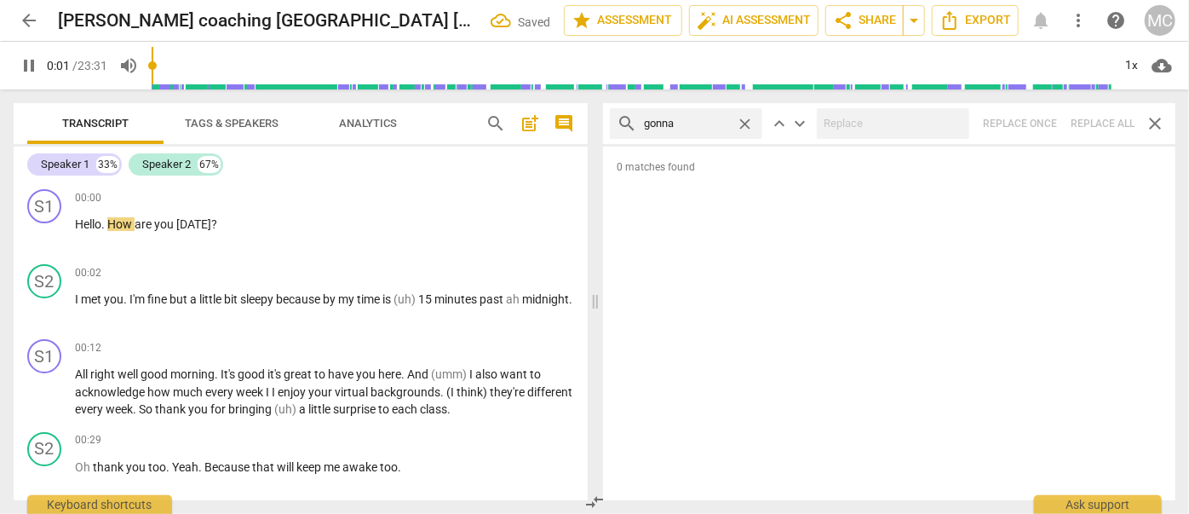
type input "2"
click at [751, 123] on span "close" at bounding box center [745, 124] width 18 height 18
click at [692, 124] on input "text" at bounding box center [700, 123] width 112 height 27
type input "2"
type input "wan"
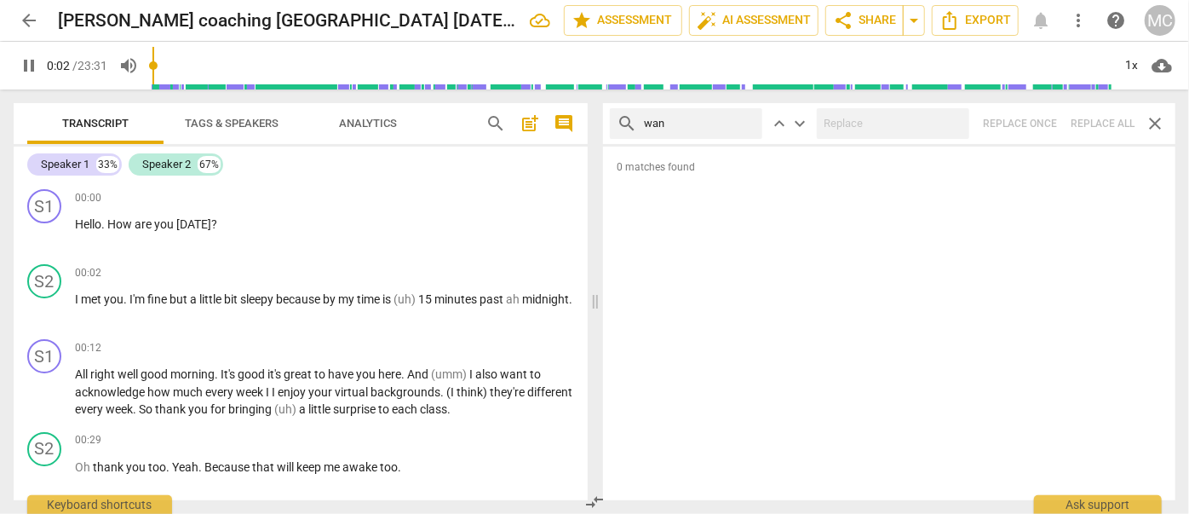
type input "2"
type input "wanna"
type input "4"
click at [1101, 118] on div "search wanna close keyboard_arrow_up keyboard_arrow_down Replace once Replace a…" at bounding box center [889, 123] width 572 height 41
click at [743, 123] on span "close" at bounding box center [745, 124] width 18 height 18
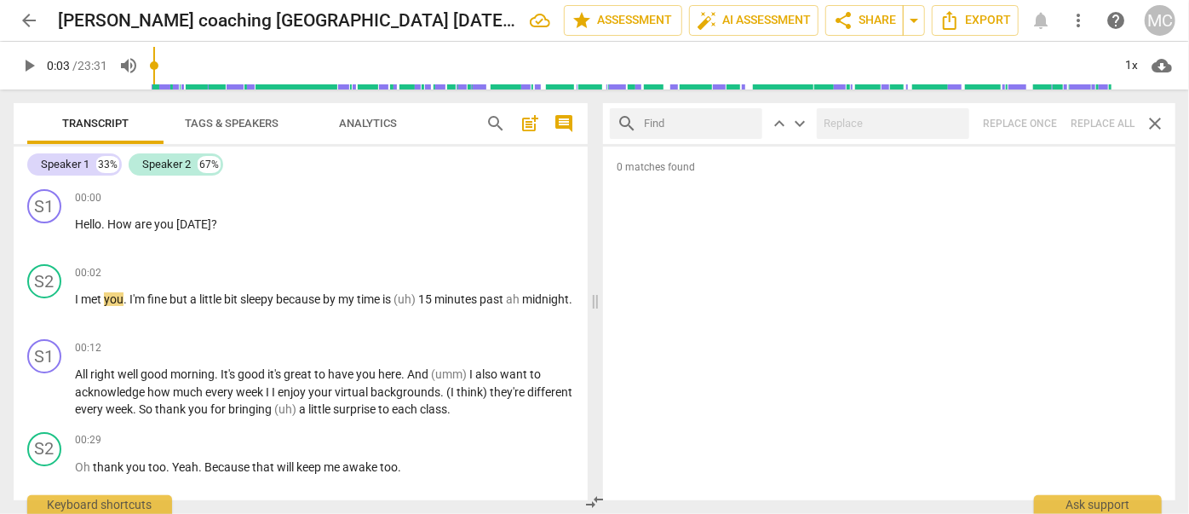
click at [710, 123] on input "text" at bounding box center [700, 123] width 112 height 27
type input "gotcha"
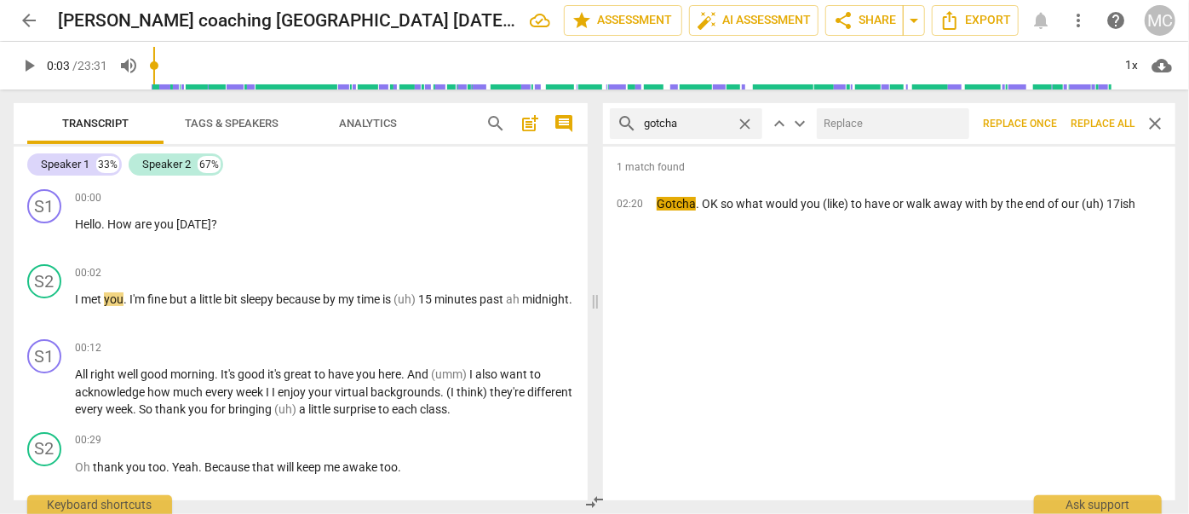
click at [866, 121] on input "text" at bounding box center [890, 123] width 146 height 27
type input "got you"
click at [1106, 126] on span "Replace all" at bounding box center [1103, 124] width 64 height 14
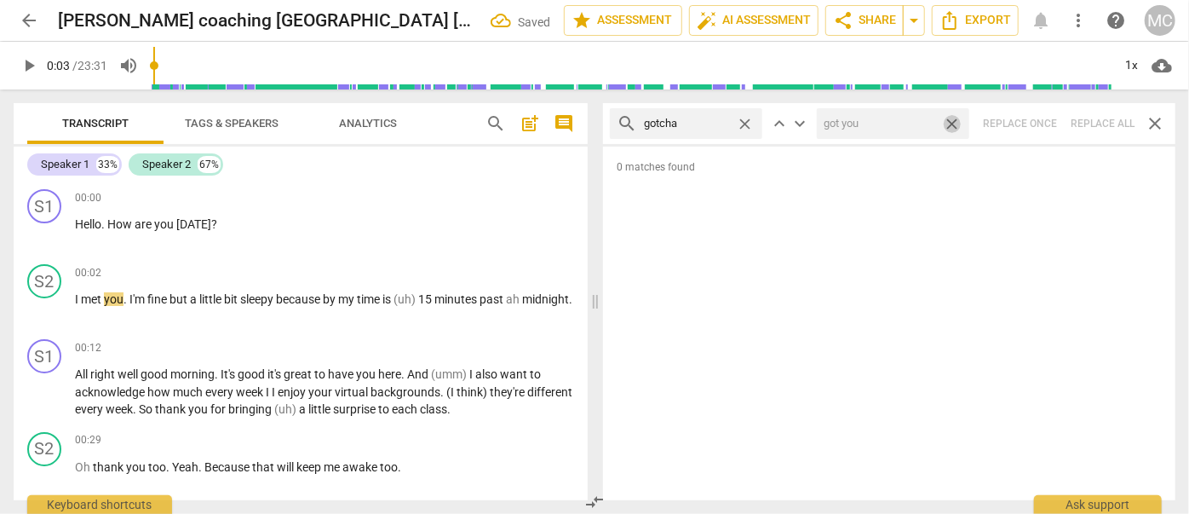
click at [958, 123] on span "close" at bounding box center [952, 124] width 18 height 18
click at [744, 119] on span "close" at bounding box center [745, 124] width 18 height 18
click at [725, 123] on input "text" at bounding box center [700, 123] width 112 height 27
type input "gotta"
click at [1099, 129] on div "search gotta close keyboard_arrow_up keyboard_arrow_down Replace once Replace a…" at bounding box center [889, 123] width 572 height 41
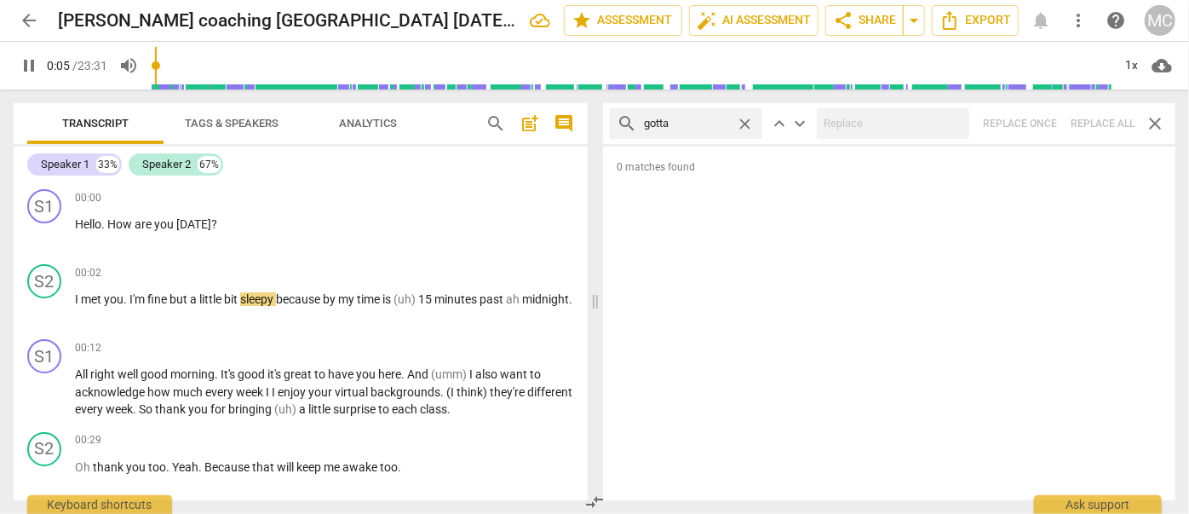
type input "6"
click at [751, 124] on span "close" at bounding box center [745, 124] width 18 height 18
click at [727, 127] on input "text" at bounding box center [700, 123] width 112 height 27
type input "8"
type input ". a"
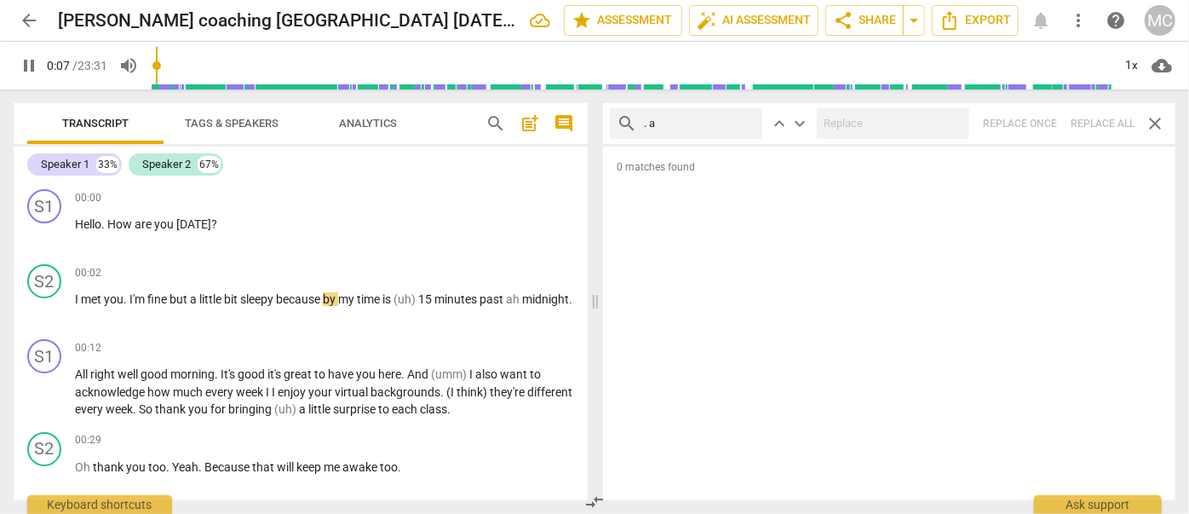
type input "8"
type input ". and"
type input "8"
type input ". and"
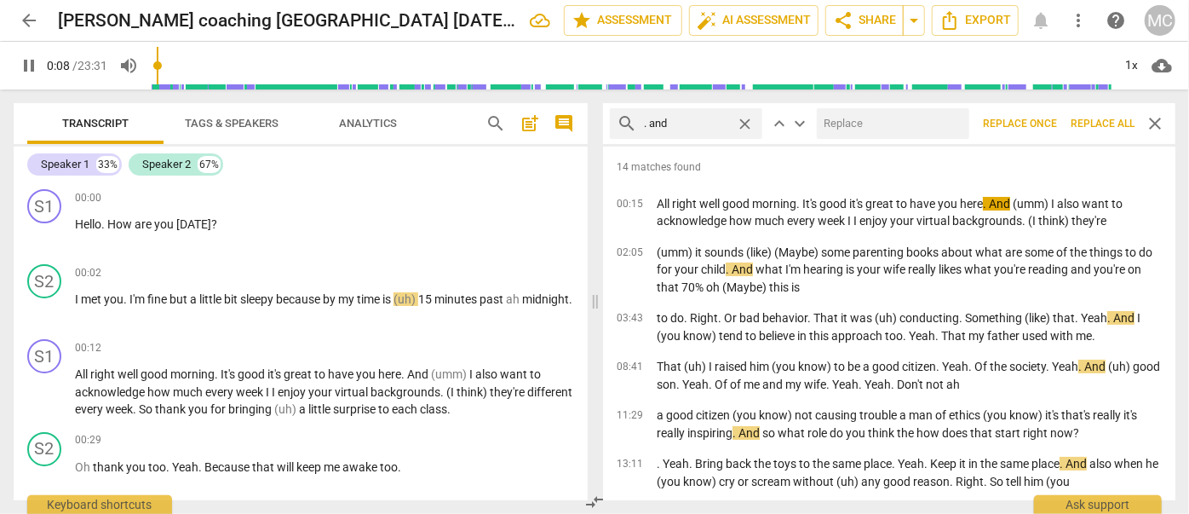
type input "9"
click at [853, 118] on input "text" at bounding box center [890, 123] width 146 height 27
type input ","
type input "9"
type input ", and"
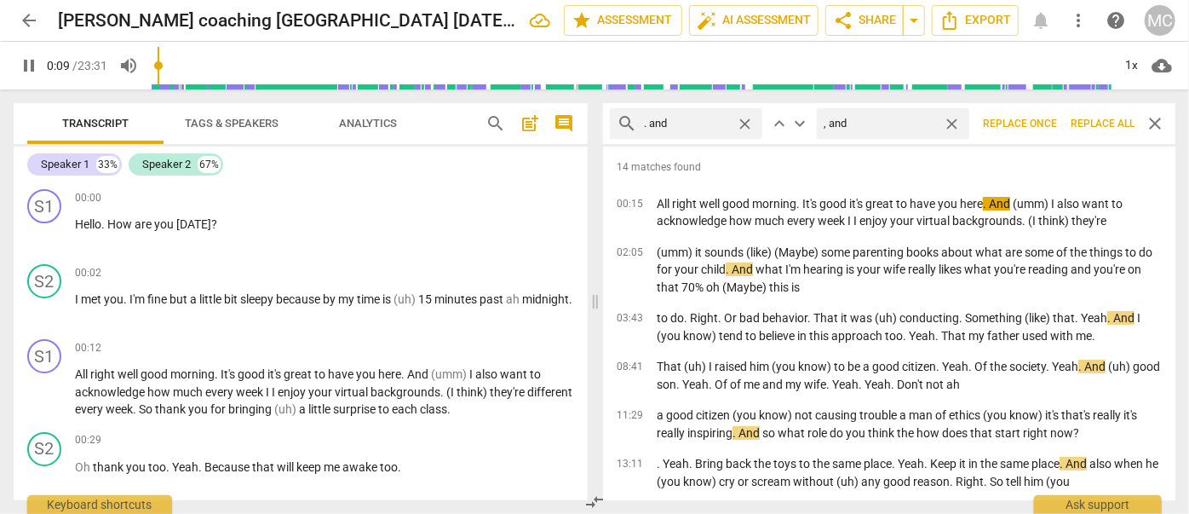
type input "10"
type input ", and"
click at [1101, 124] on span "Replace all" at bounding box center [1103, 124] width 64 height 14
click at [951, 121] on span "close" at bounding box center [952, 124] width 18 height 18
type input "10"
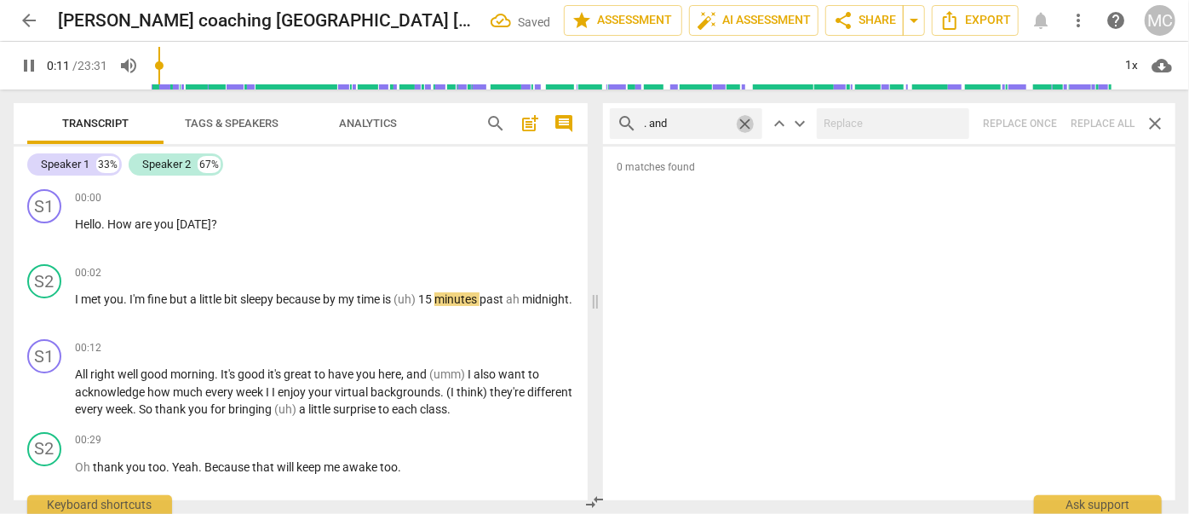
click at [747, 121] on span "close" at bounding box center [745, 124] width 18 height 18
type input "12"
click at [690, 115] on input "text" at bounding box center [700, 123] width 112 height 27
type input "12"
type input "."
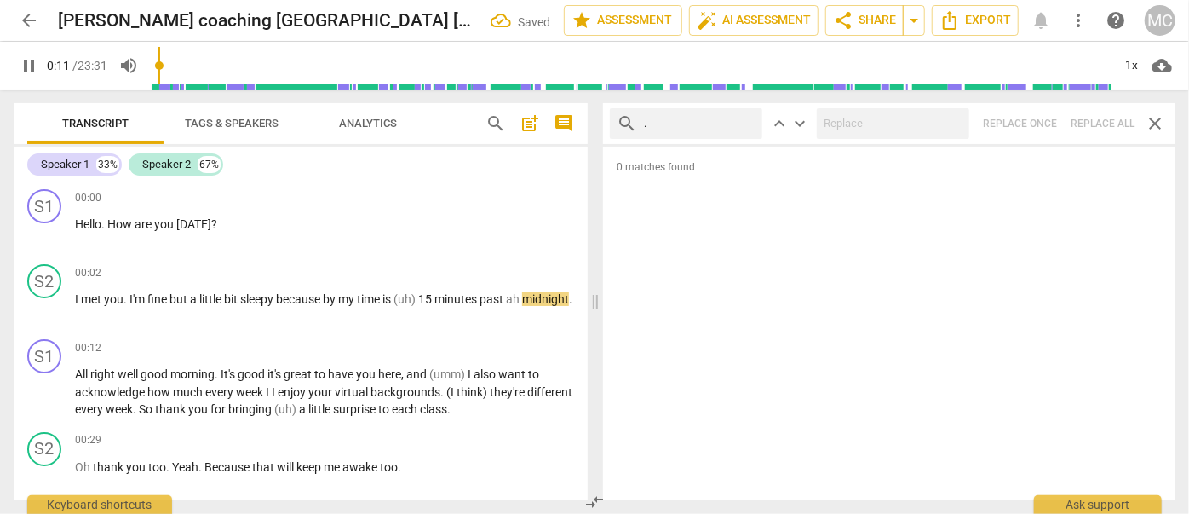
type input "12"
type input ". but"
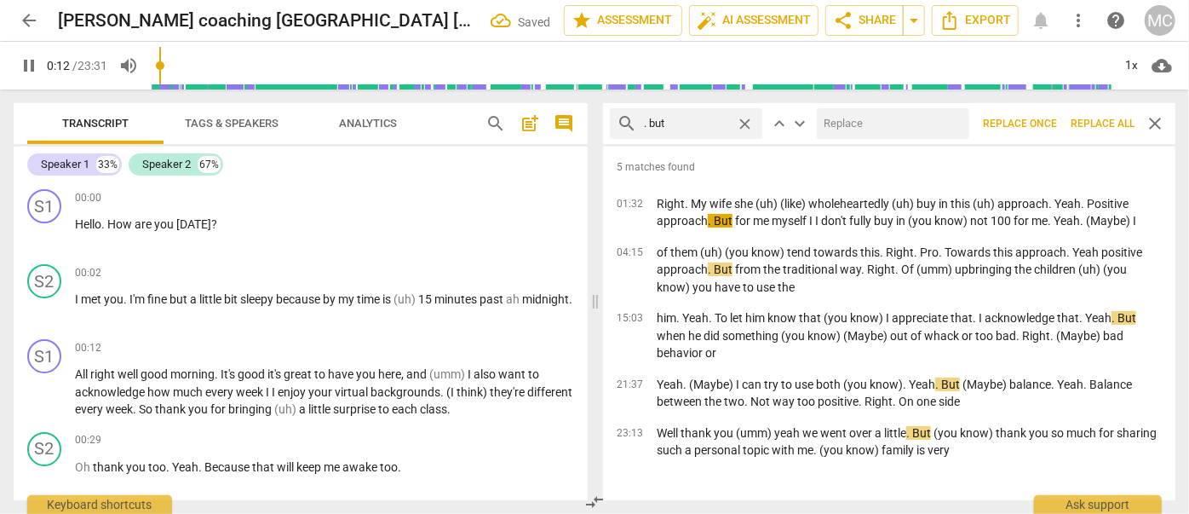
click at [873, 124] on input "text" at bounding box center [890, 123] width 146 height 27
type input "13"
type input ","
type input "13"
type input ", but"
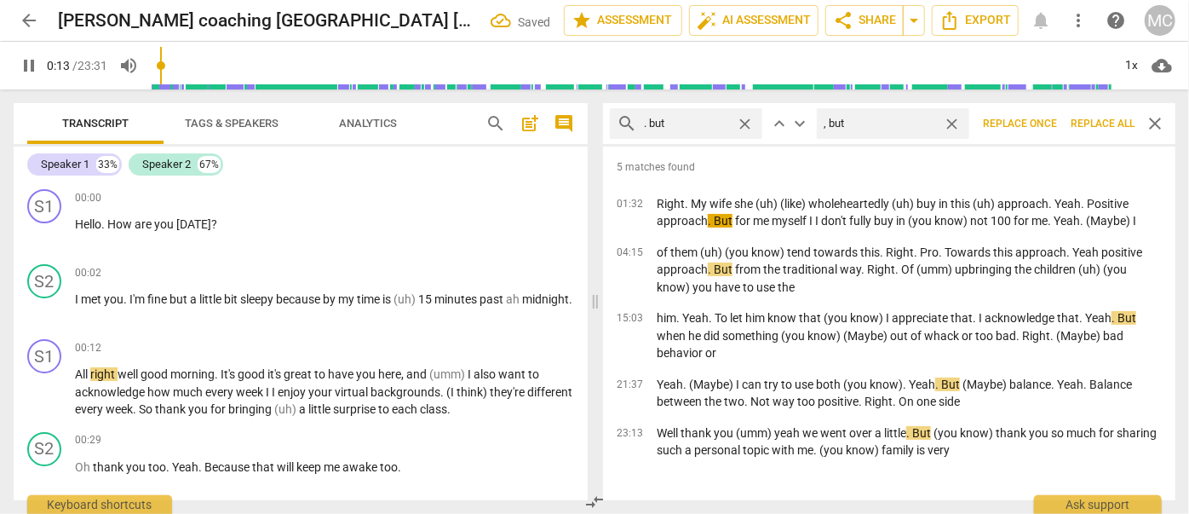
type input "14"
type input ", but"
click at [1093, 122] on span "Replace all" at bounding box center [1103, 124] width 64 height 14
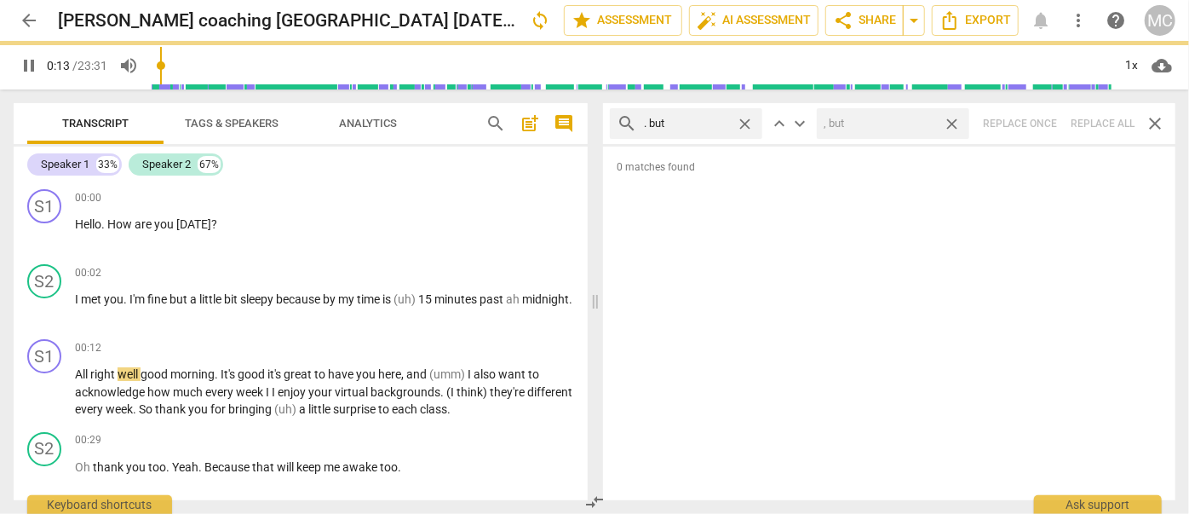
drag, startPoint x: 951, startPoint y: 122, endPoint x: 743, endPoint y: 116, distance: 207.9
click at [951, 123] on span "close" at bounding box center [952, 124] width 18 height 18
type input "14"
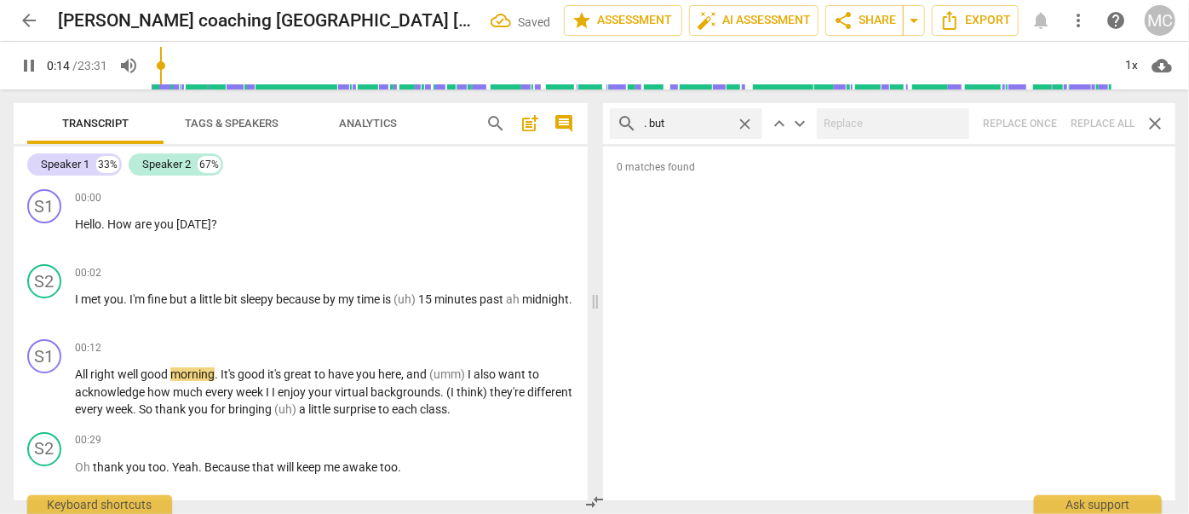
click at [743, 117] on span "close" at bounding box center [745, 124] width 18 height 18
type input "15"
click at [690, 119] on input "text" at bounding box center [700, 123] width 112 height 27
type input "16"
type input ". s"
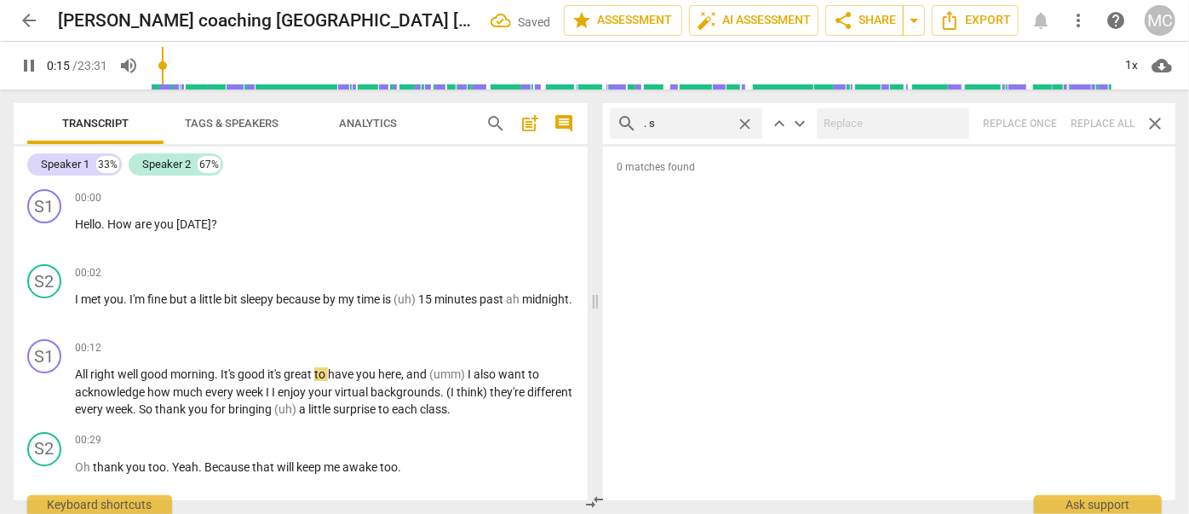
type input "16"
type input ". so"
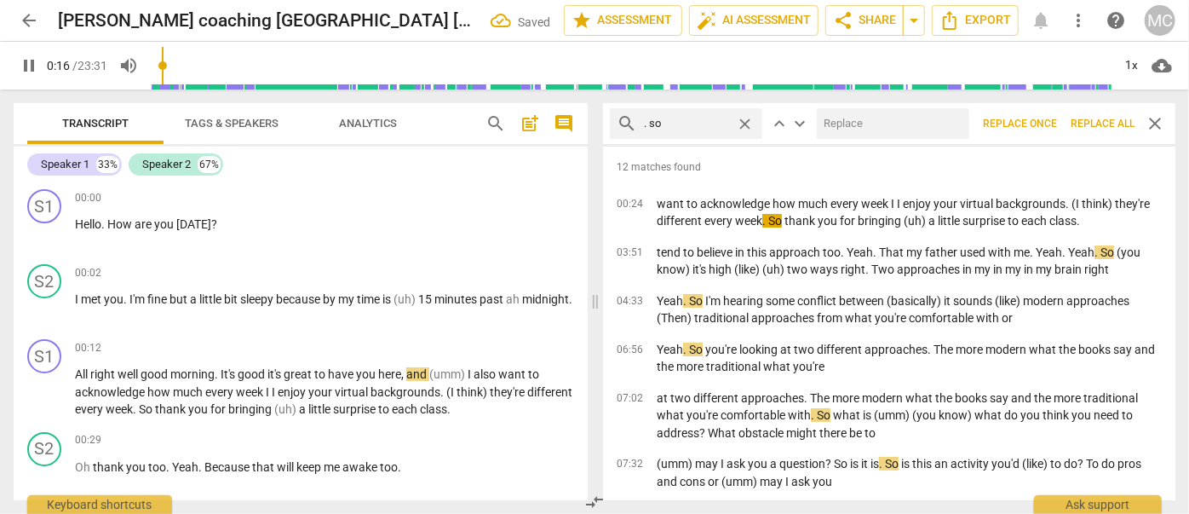
click at [880, 134] on input "text" at bounding box center [890, 123] width 146 height 27
type input "17"
type input ", s"
type input "17"
type input ", so"
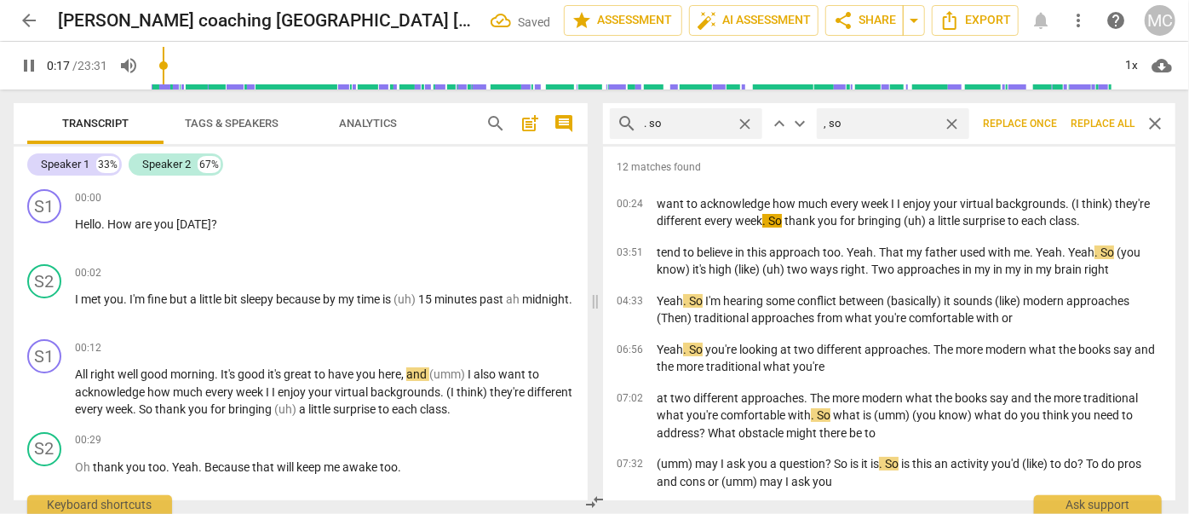
type input "18"
type input ", so"
click at [1098, 126] on span "Replace all" at bounding box center [1103, 124] width 64 height 14
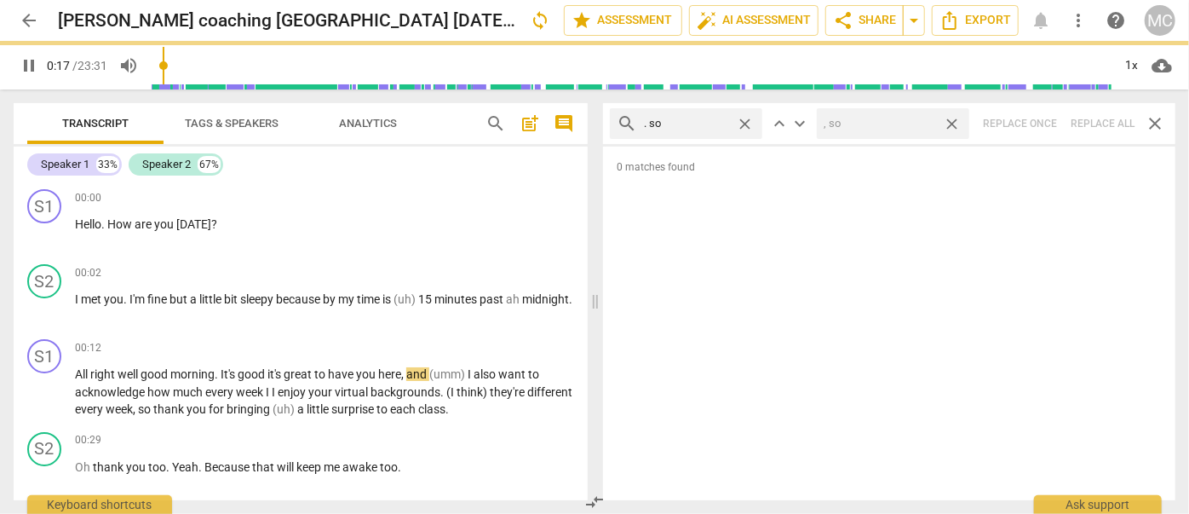
click at [949, 123] on span "close" at bounding box center [952, 124] width 18 height 18
type input "19"
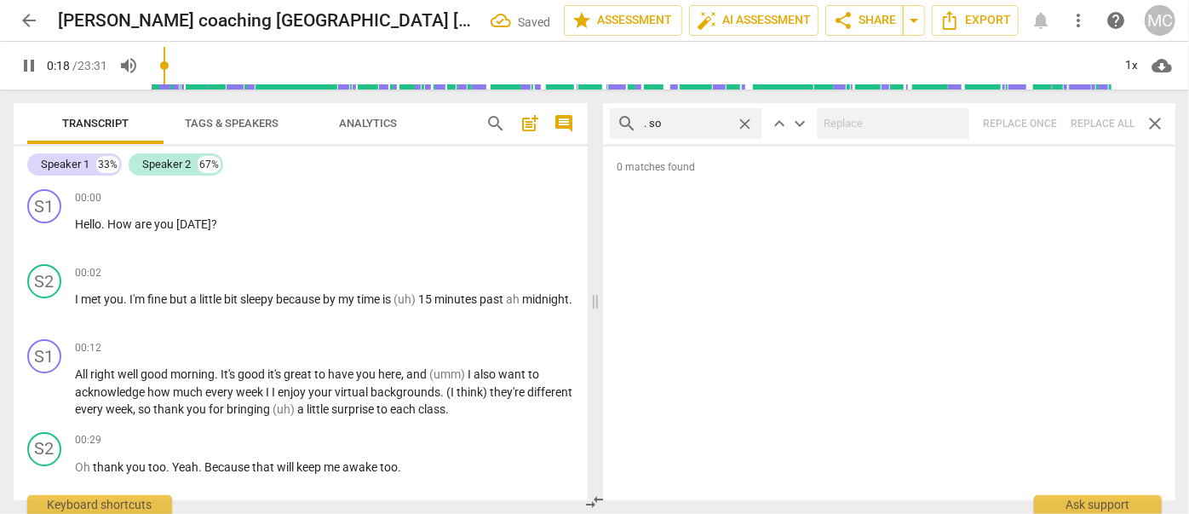
click at [745, 122] on span "close" at bounding box center [745, 124] width 18 height 18
type input "19"
drag, startPoint x: 697, startPoint y: 123, endPoint x: 705, endPoint y: 106, distance: 19.8
click at [697, 124] on input "text" at bounding box center [700, 123] width 112 height 27
type input "19"
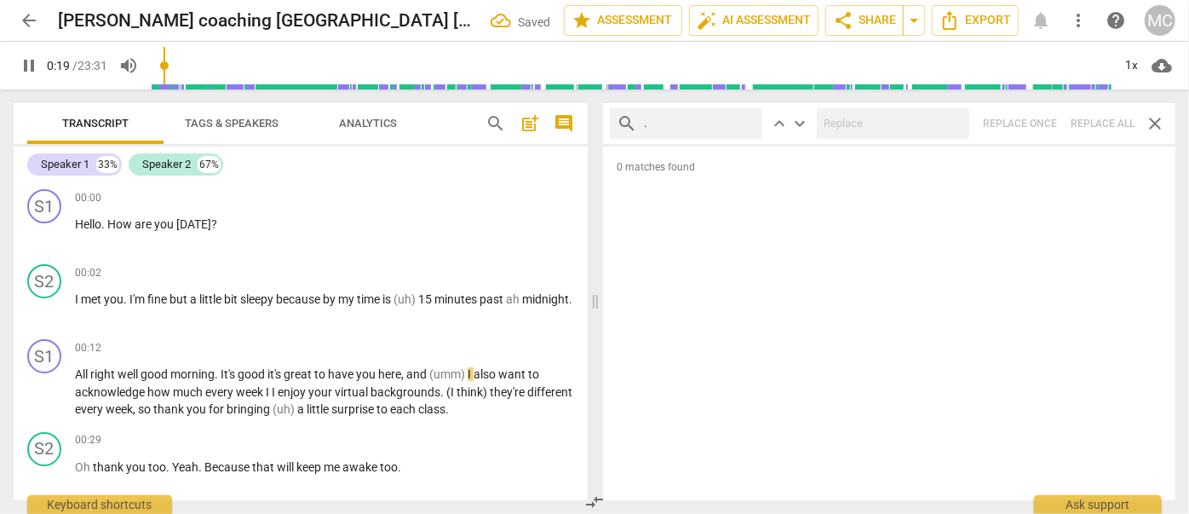
type input "."
type input "20"
type input ". or"
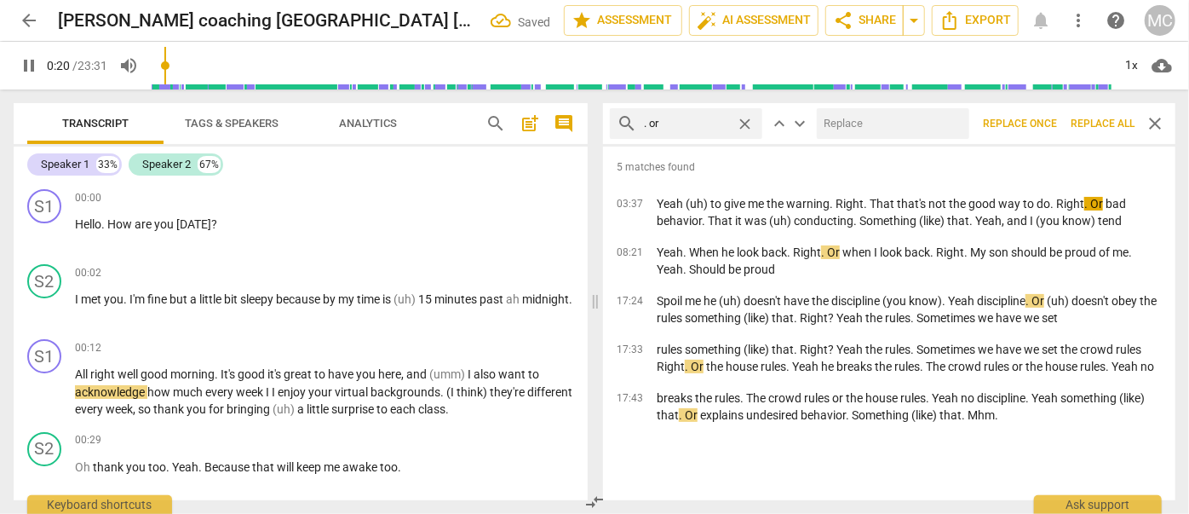
click at [842, 126] on input "text" at bounding box center [890, 123] width 146 height 27
type input "20"
type input ","
type input "21"
type input ", or"
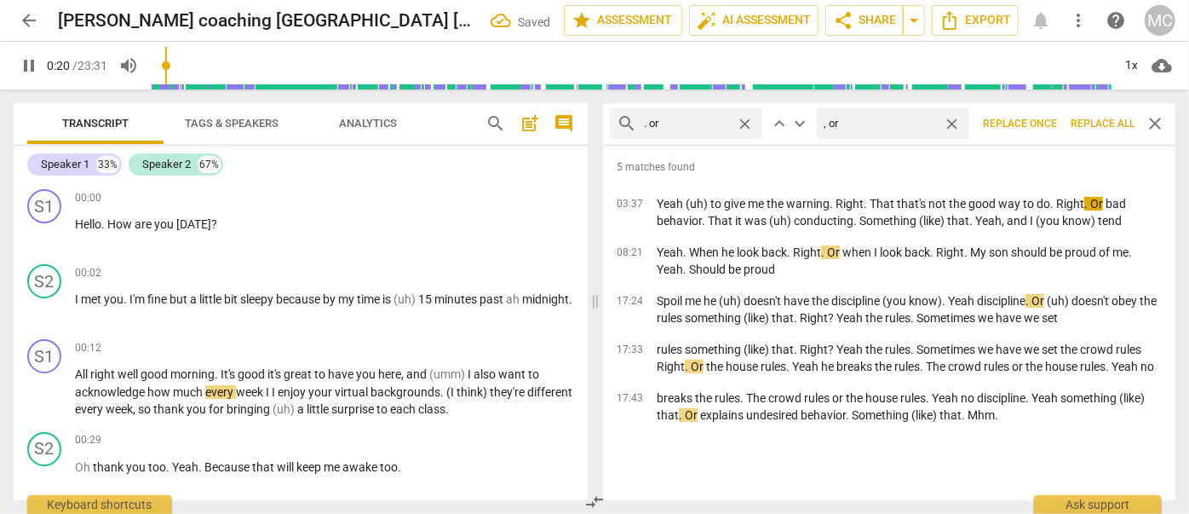
type input "21"
type input ", or"
click at [1099, 133] on button "Replace all" at bounding box center [1103, 123] width 78 height 31
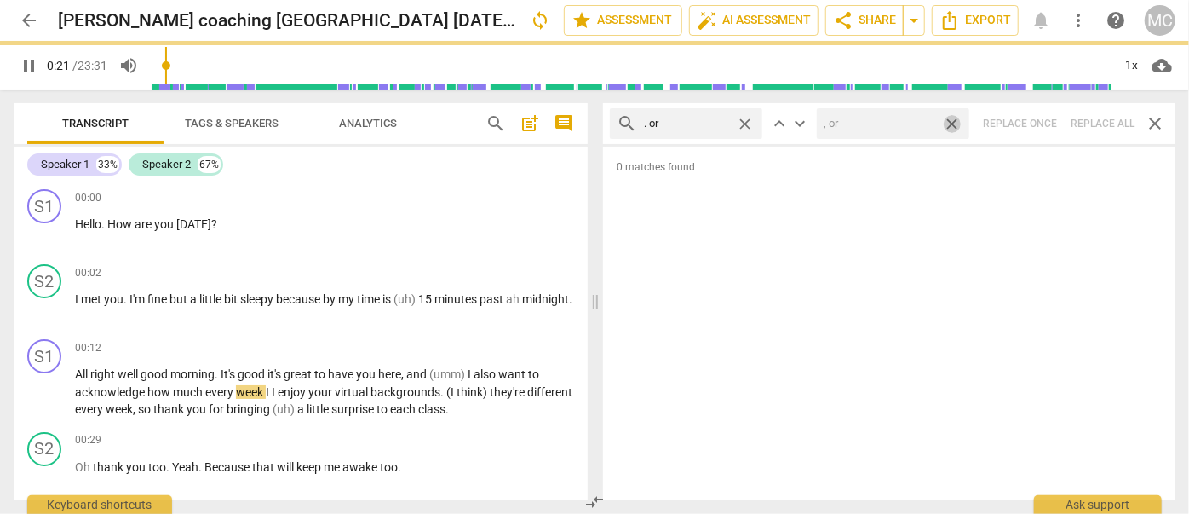
type input "21"
click at [953, 121] on span "close" at bounding box center [952, 124] width 18 height 18
click at [750, 119] on span "close" at bounding box center [745, 124] width 18 height 18
type input "22"
click at [705, 120] on input "text" at bounding box center [700, 123] width 112 height 27
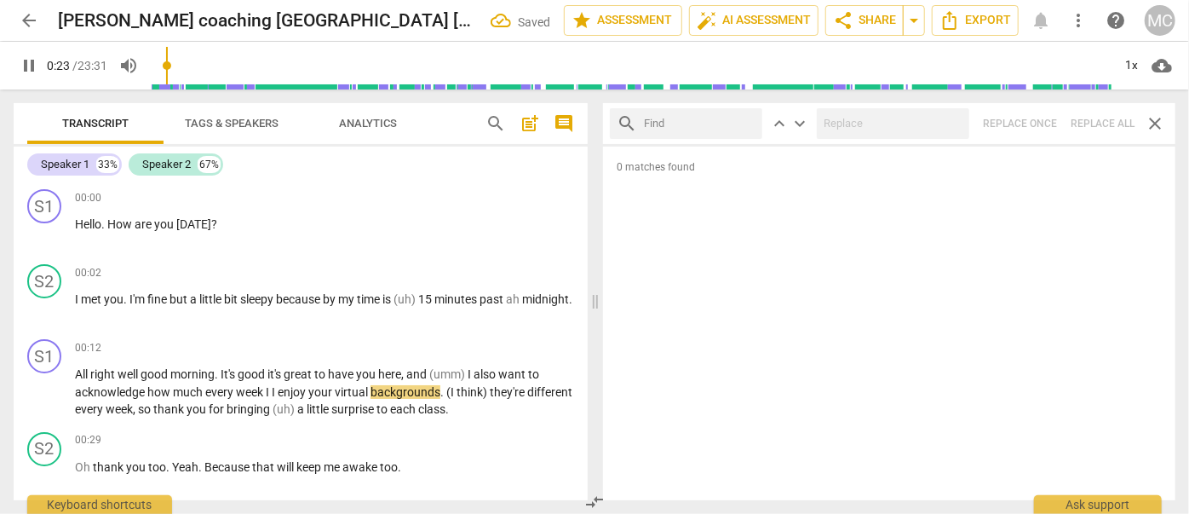
type input "23"
type input "."
type input "23"
type input ". becau"
type input "24"
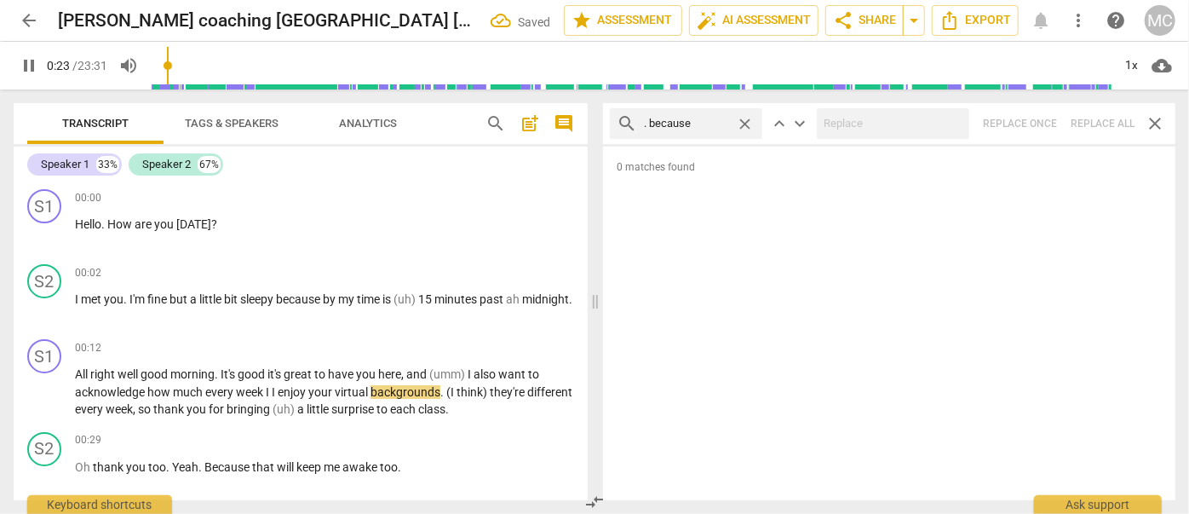
type input ". because"
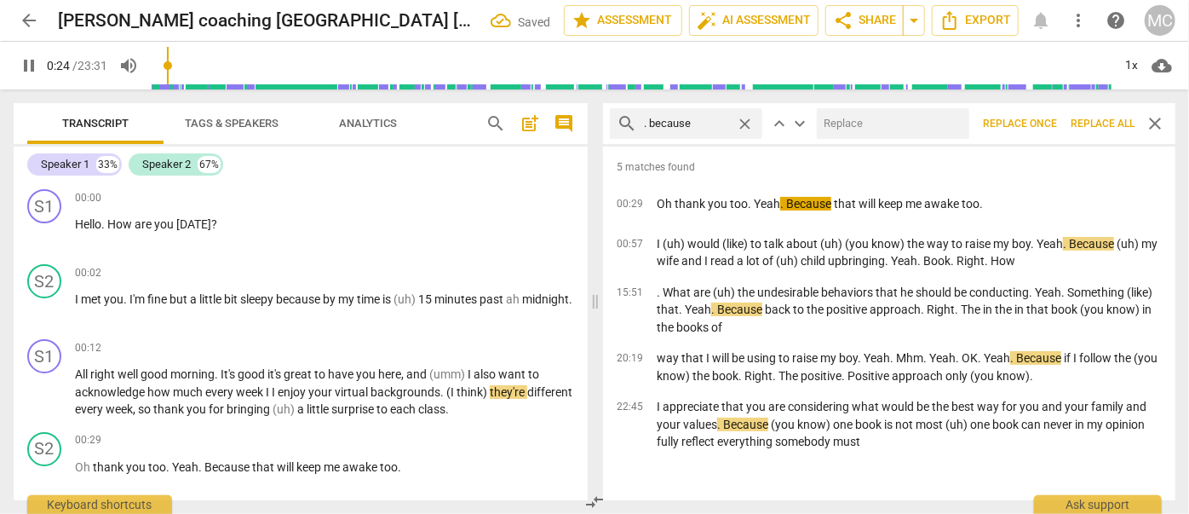
click at [876, 123] on input "text" at bounding box center [890, 123] width 146 height 27
type input "24"
type input ", be"
type input "25"
type input ", becaus"
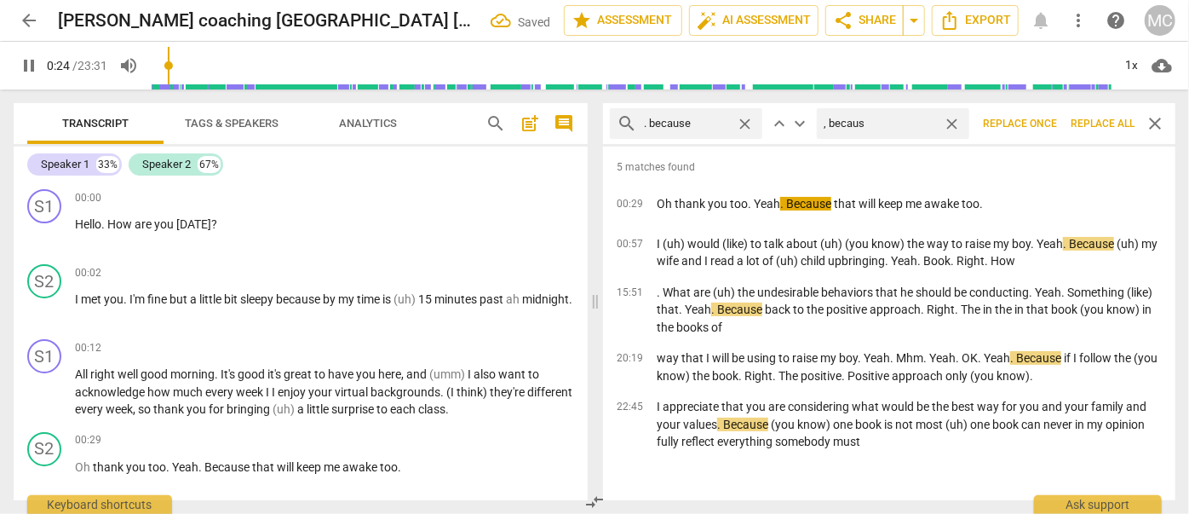
type input "25"
type input ", because"
type input "25"
type input ", because"
click at [1088, 126] on span "Replace all" at bounding box center [1103, 124] width 64 height 14
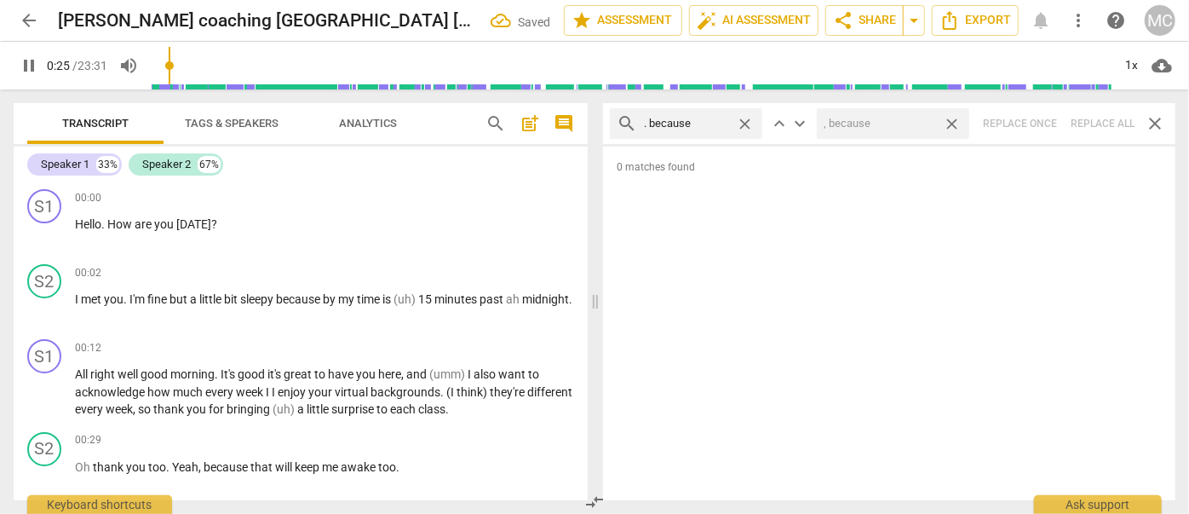
click at [959, 124] on span "close" at bounding box center [952, 124] width 18 height 18
type input "26"
type input "27"
click at [738, 122] on span "close" at bounding box center [745, 124] width 18 height 18
click at [700, 124] on input "text" at bounding box center [700, 123] width 112 height 27
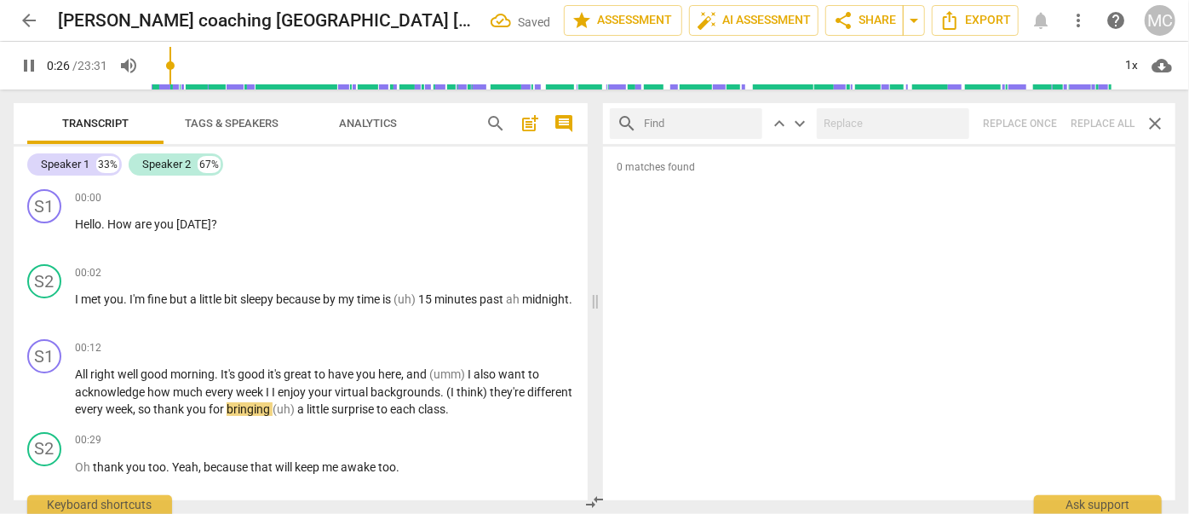
type input "27"
type input "? an"
type input "27"
type input "? and"
type input "29"
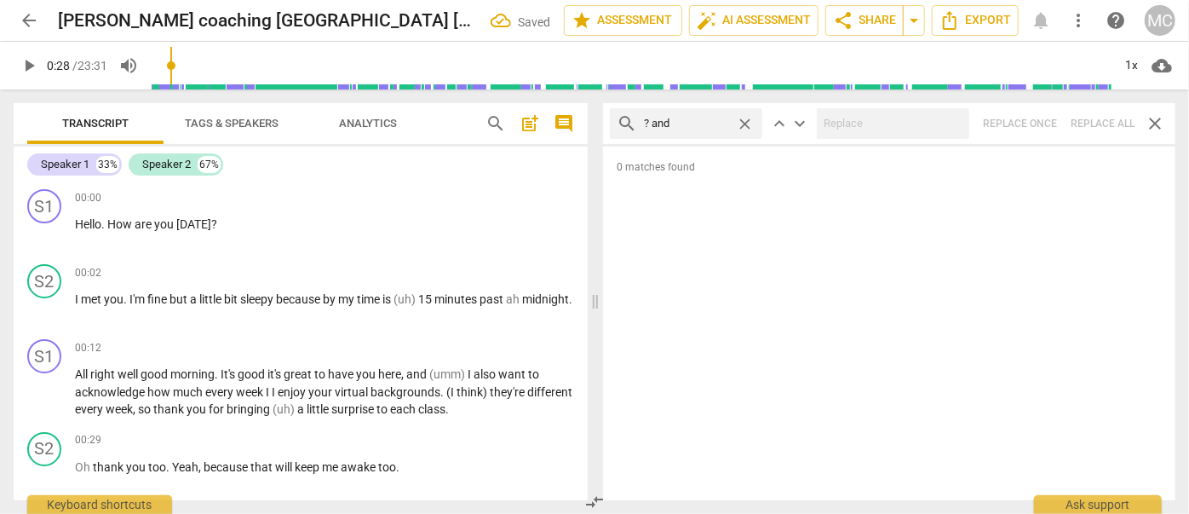
click at [1101, 118] on div "search ? and close keyboard_arrow_up keyboard_arrow_down Replace once Replace a…" at bounding box center [889, 123] width 572 height 41
click at [744, 123] on span "close" at bounding box center [745, 124] width 18 height 18
click at [708, 124] on input "text" at bounding box center [700, 123] width 112 height 27
type input "? but"
drag, startPoint x: 1091, startPoint y: 123, endPoint x: 1078, endPoint y: 123, distance: 12.8
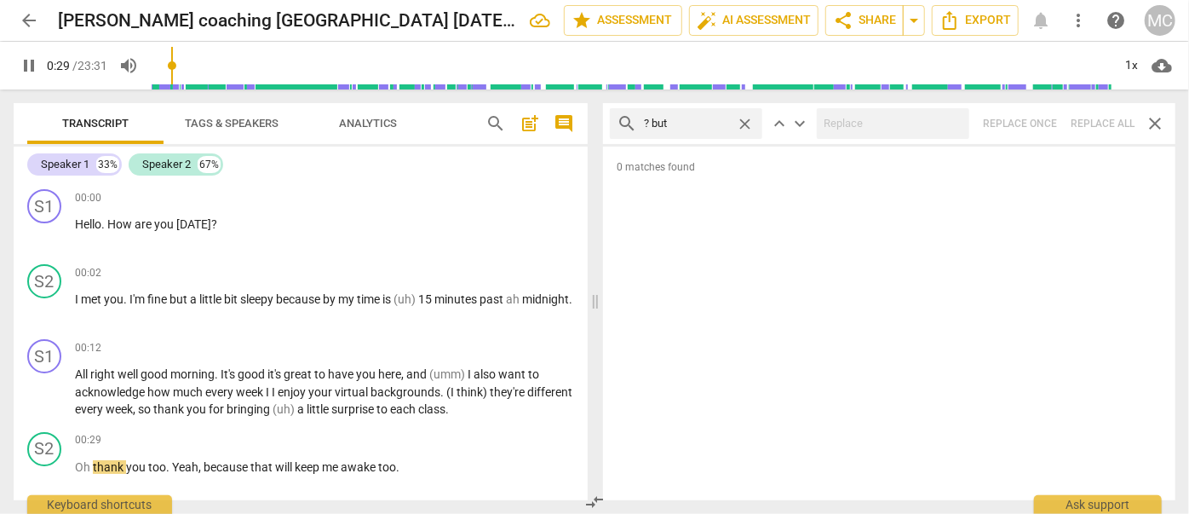
click at [1092, 123] on div "search ? but close keyboard_arrow_up keyboard_arrow_down Replace once Replace a…" at bounding box center [889, 123] width 572 height 41
type input "31"
click at [747, 124] on span "close" at bounding box center [745, 124] width 18 height 18
click at [693, 126] on input "text" at bounding box center [700, 123] width 112 height 27
type input "32"
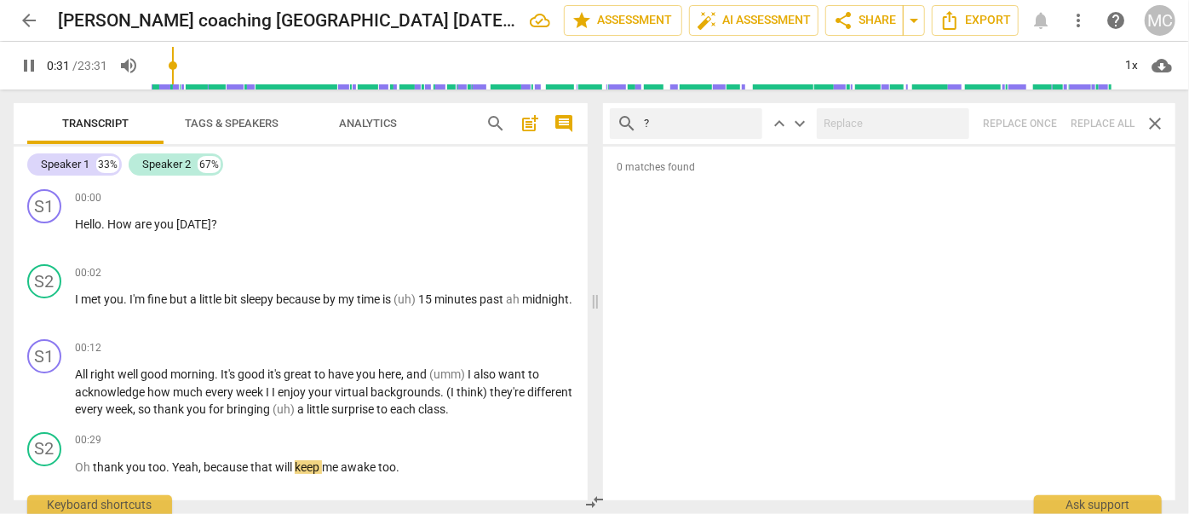
type input "?"
type input "32"
type input "? So"
type input "32"
type input "? So"
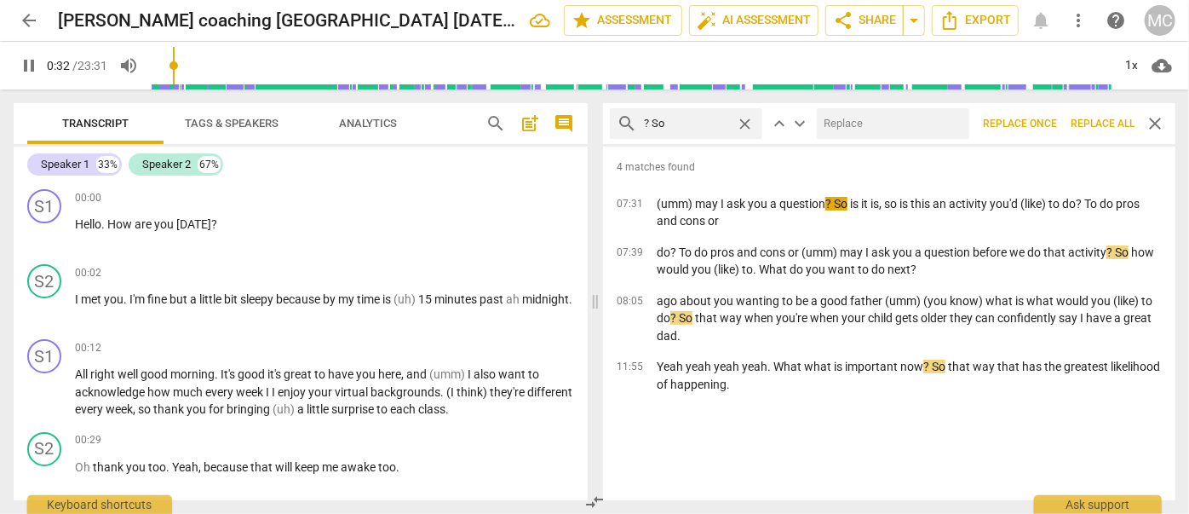
click at [860, 126] on input "text" at bounding box center [890, 123] width 146 height 27
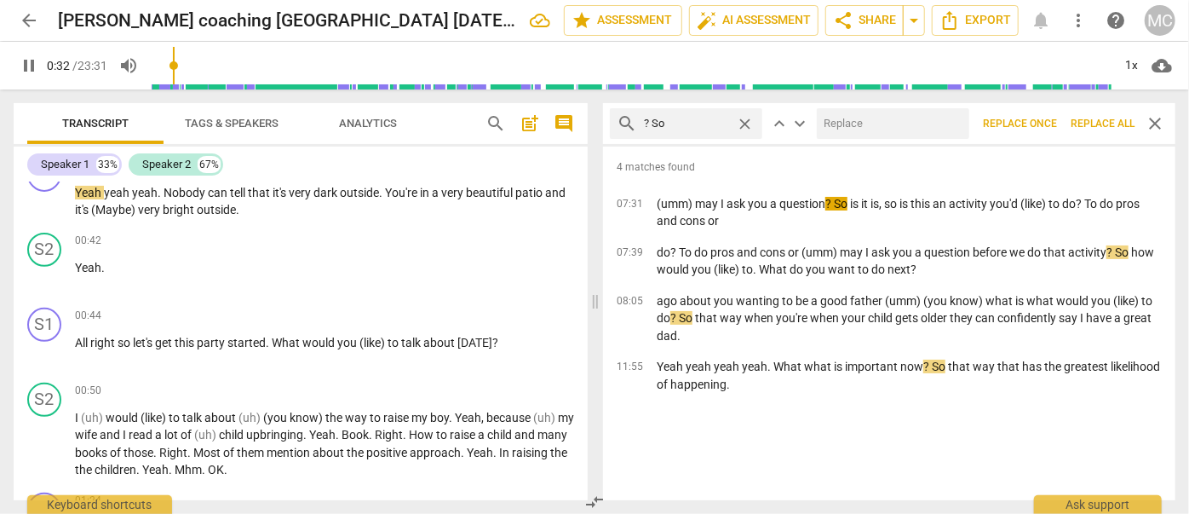
type input "33"
type input "? ("
type input "33"
type input "? (so"
type input "34"
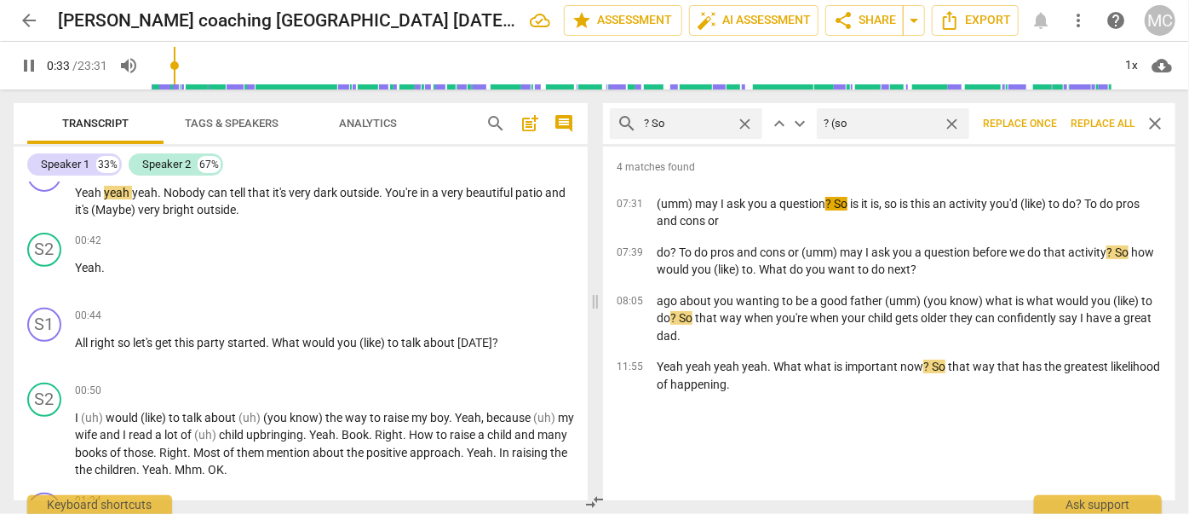
type input "? (so)"
type input "34"
type input "? (so)"
click at [1097, 129] on span "Replace all" at bounding box center [1103, 124] width 64 height 14
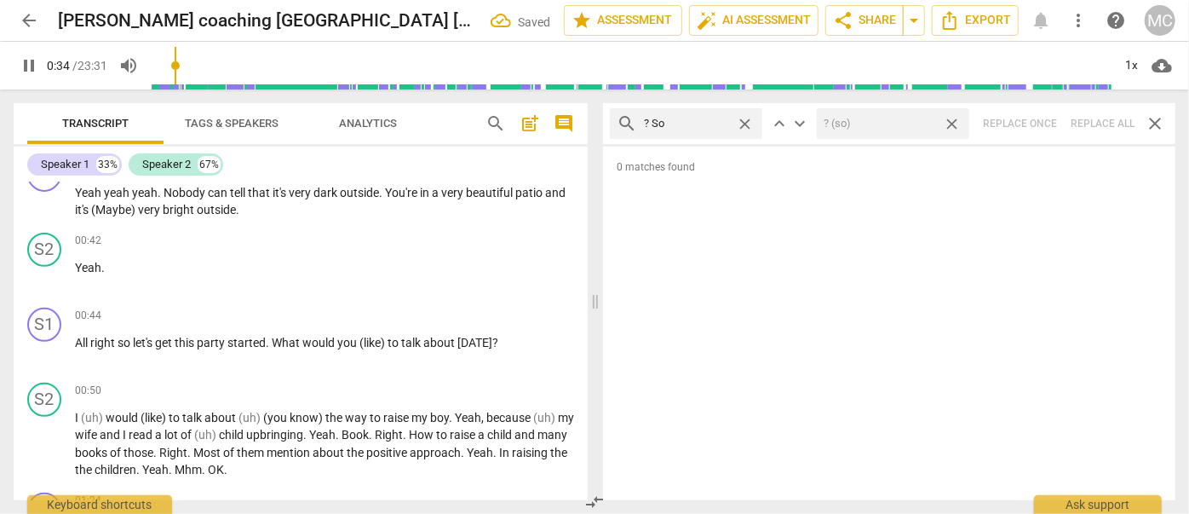
click at [958, 123] on span "close" at bounding box center [952, 124] width 18 height 18
type input "35"
click at [745, 123] on span "close" at bounding box center [745, 124] width 18 height 18
type input "36"
click at [697, 126] on input "text" at bounding box center [700, 123] width 112 height 27
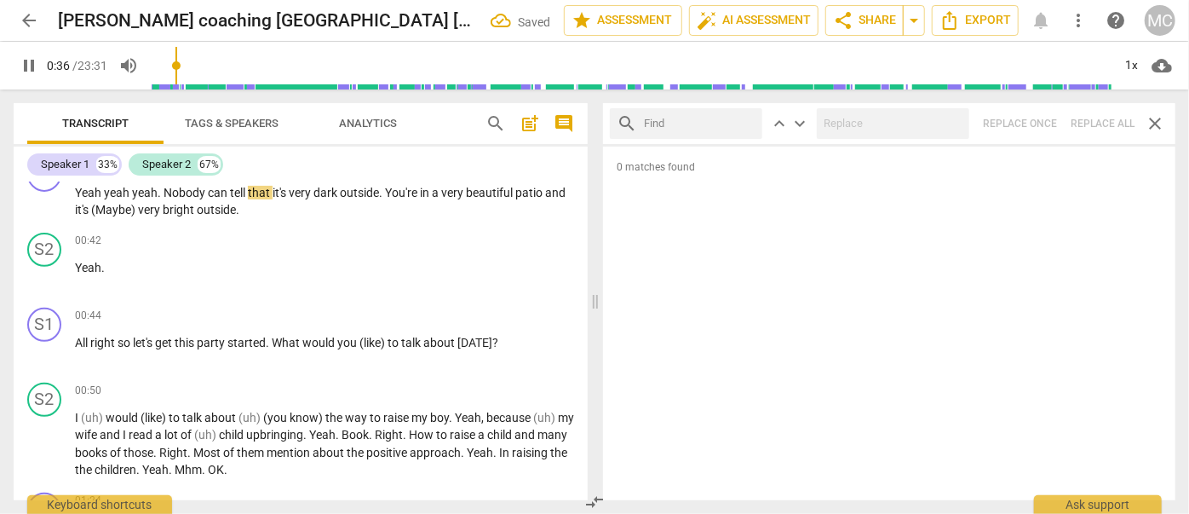
type input "36"
type input "?"
type input "37"
type input "? Or"
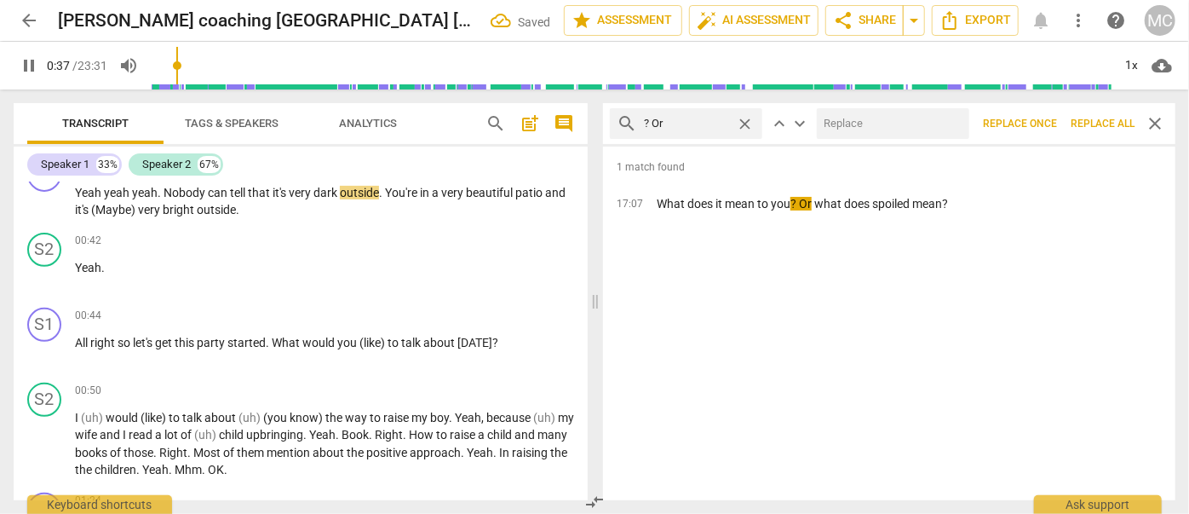
click at [874, 122] on input "text" at bounding box center [890, 123] width 146 height 27
type input "38"
type input "?"
type input "38"
type input "? ("
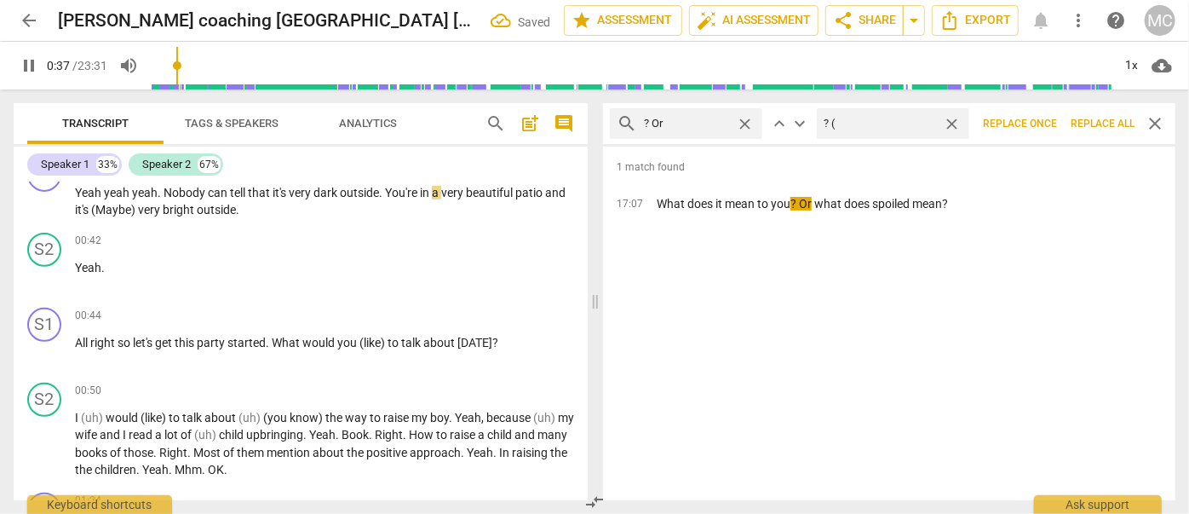
type input "38"
type input "? (or)"
type input "39"
type input "? (or)"
click at [1101, 125] on span "Replace all" at bounding box center [1103, 124] width 64 height 14
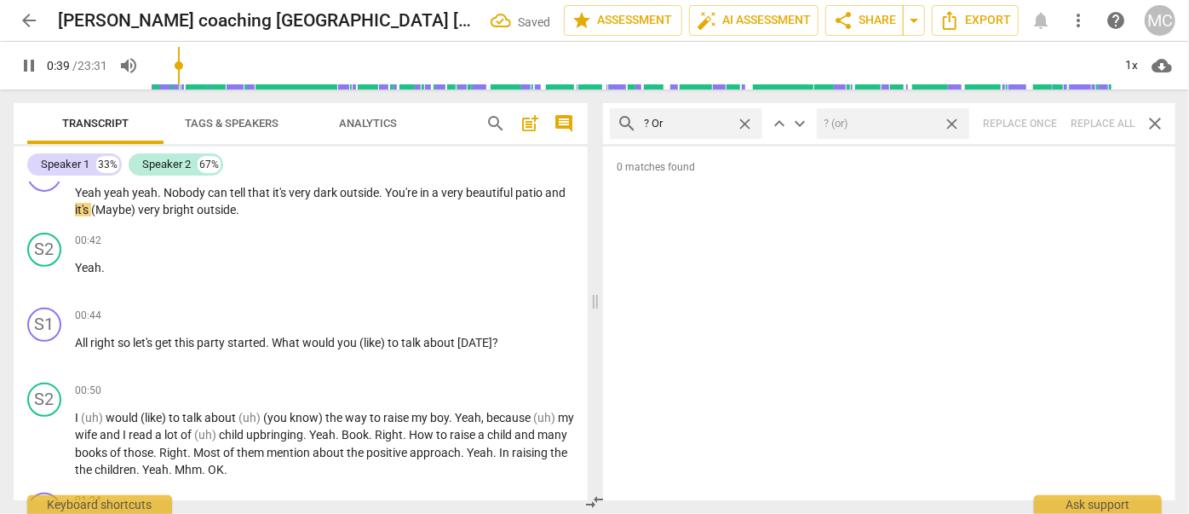
click at [949, 123] on span "close" at bounding box center [952, 124] width 18 height 18
type input "40"
click at [746, 123] on span "close" at bounding box center [745, 124] width 18 height 18
click at [699, 120] on input "text" at bounding box center [700, 123] width 112 height 27
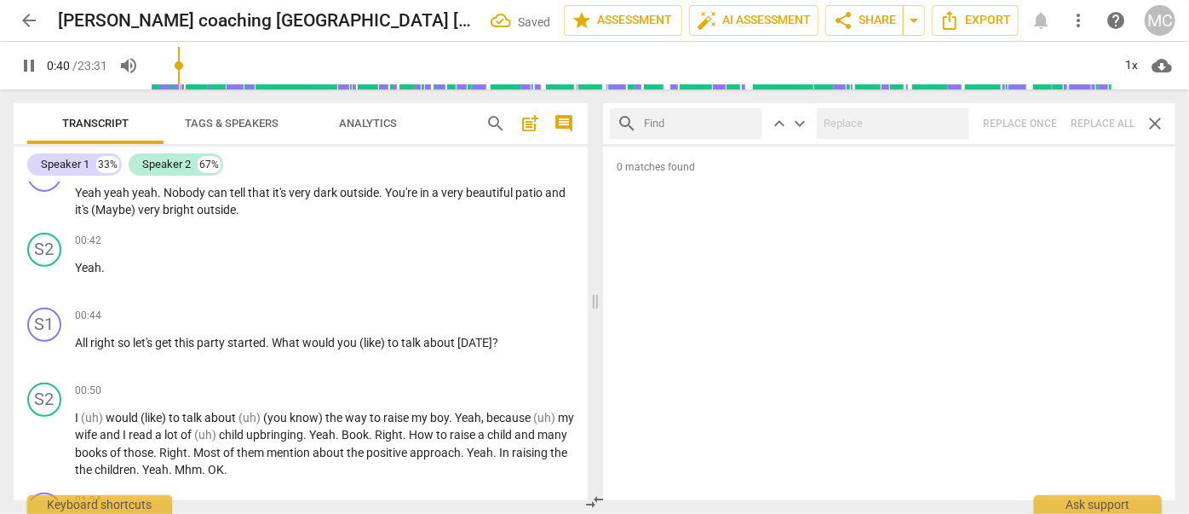
type input "41"
type input "?"
type input "41"
type input "? Bec"
type input "41"
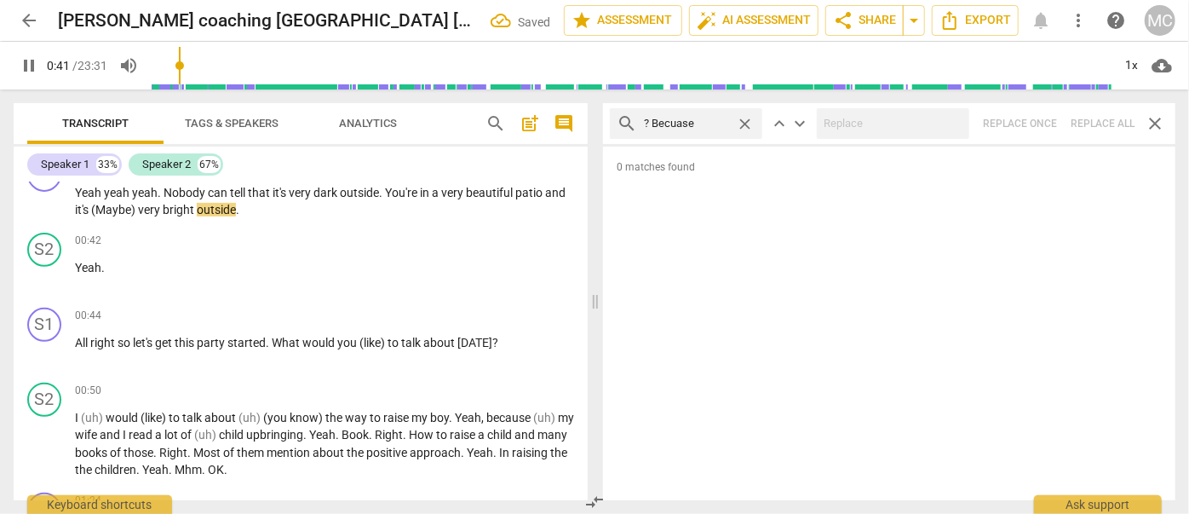
type input "? Becuase"
type input "42"
type input "? Becu"
type input "42"
type input "? Because"
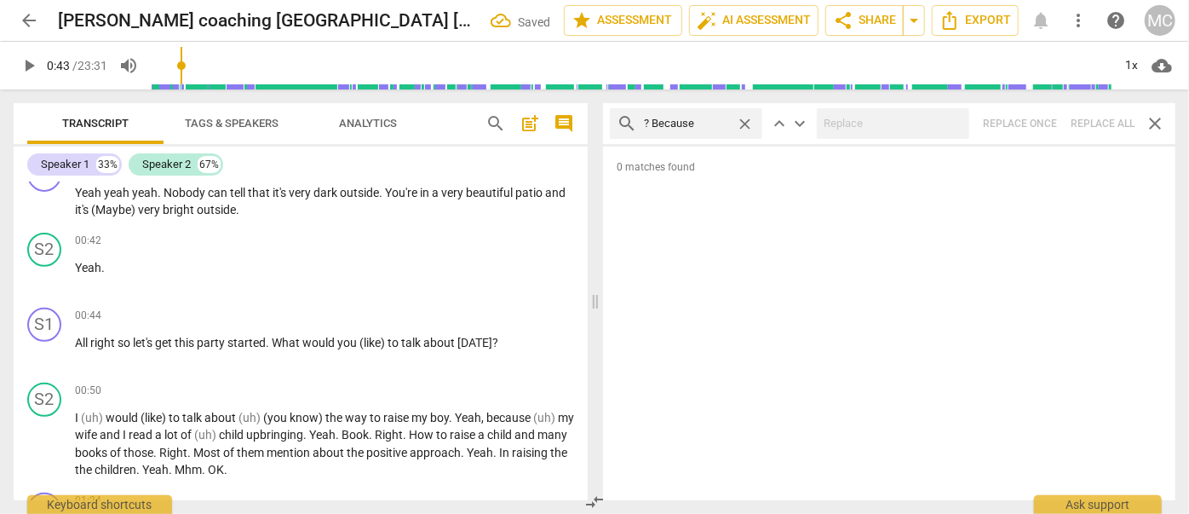
type input "44"
click at [1103, 117] on div "search ? Because close keyboard_arrow_up keyboard_arrow_down Replace once Repla…" at bounding box center [889, 123] width 572 height 41
click at [744, 124] on span "close" at bounding box center [745, 124] width 18 height 18
click at [724, 125] on input "text" at bounding box center [700, 123] width 112 height 27
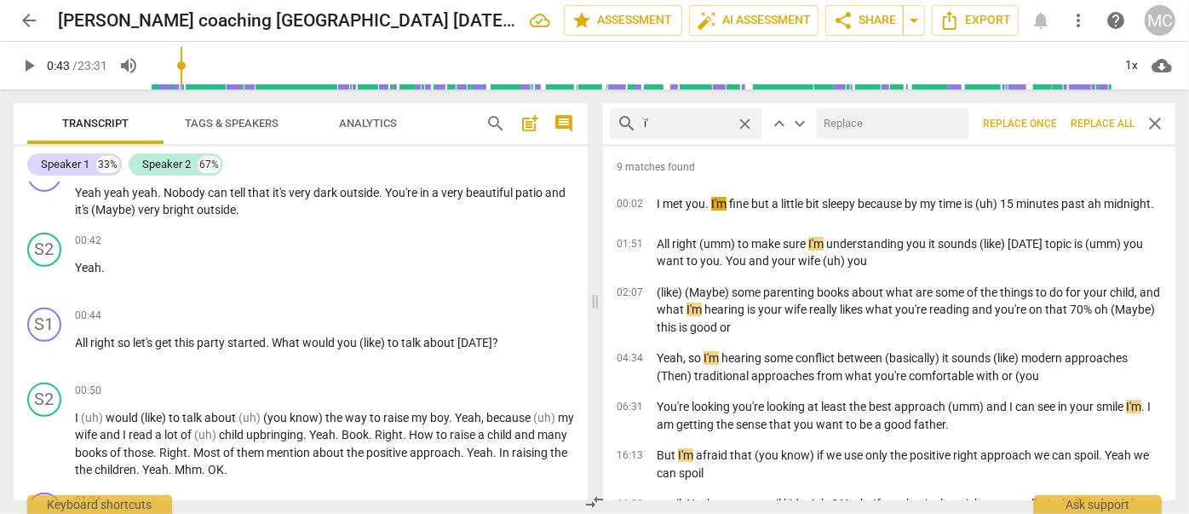
type input "i"
type input "I'm"
click at [859, 129] on input "text" at bounding box center [890, 123] width 146 height 27
type input "I am"
click at [1101, 122] on span "Replace all" at bounding box center [1103, 124] width 64 height 14
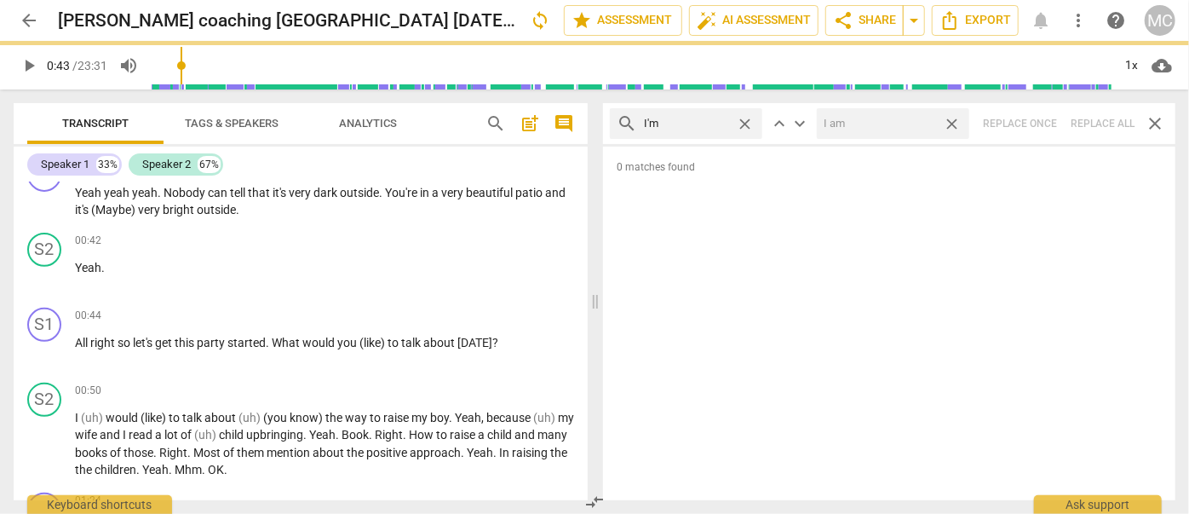
click at [957, 124] on span "close" at bounding box center [952, 124] width 18 height 18
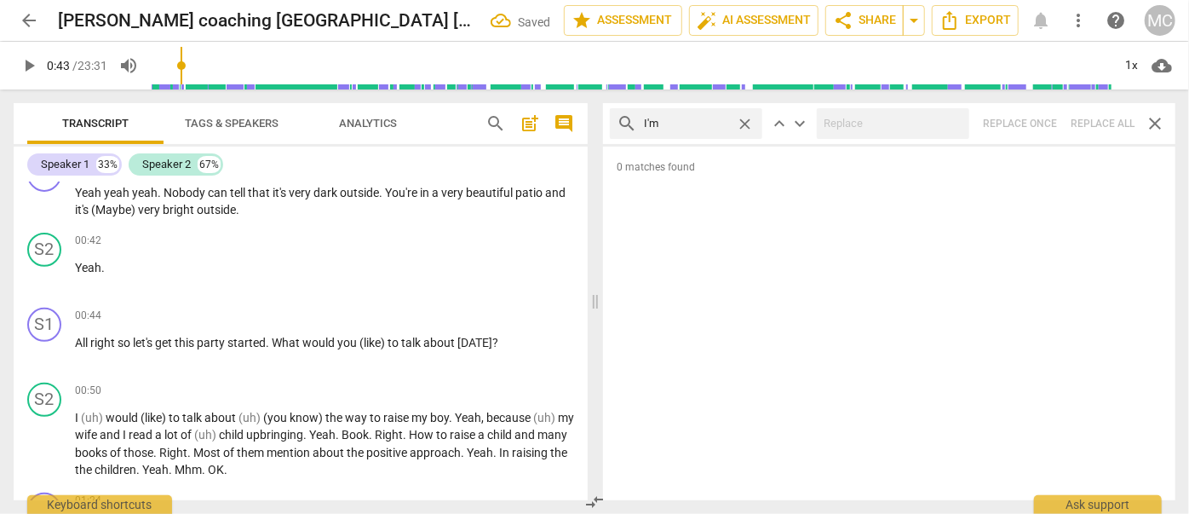
click at [747, 123] on span "close" at bounding box center [745, 124] width 18 height 18
click at [706, 120] on input "text" at bounding box center [700, 123] width 112 height 27
type input "I'll"
click at [1106, 129] on div "search I'll close keyboard_arrow_up keyboard_arrow_down Replace once Replace al…" at bounding box center [889, 123] width 572 height 41
type input "46"
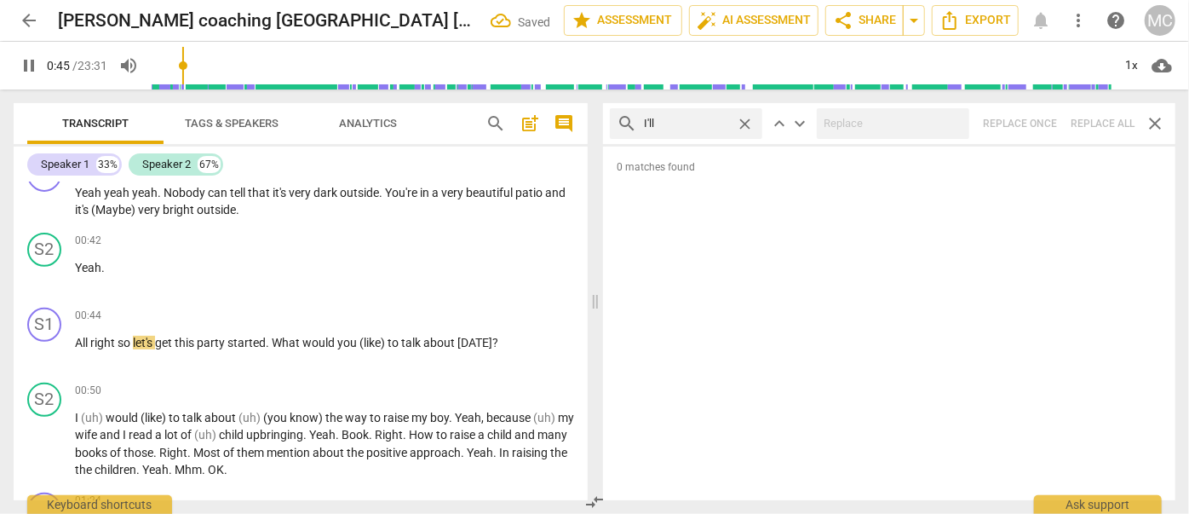
click at [748, 124] on span "close" at bounding box center [745, 124] width 18 height 18
click at [708, 124] on input "text" at bounding box center [700, 123] width 112 height 27
type input "46"
type input "y"
type input "46"
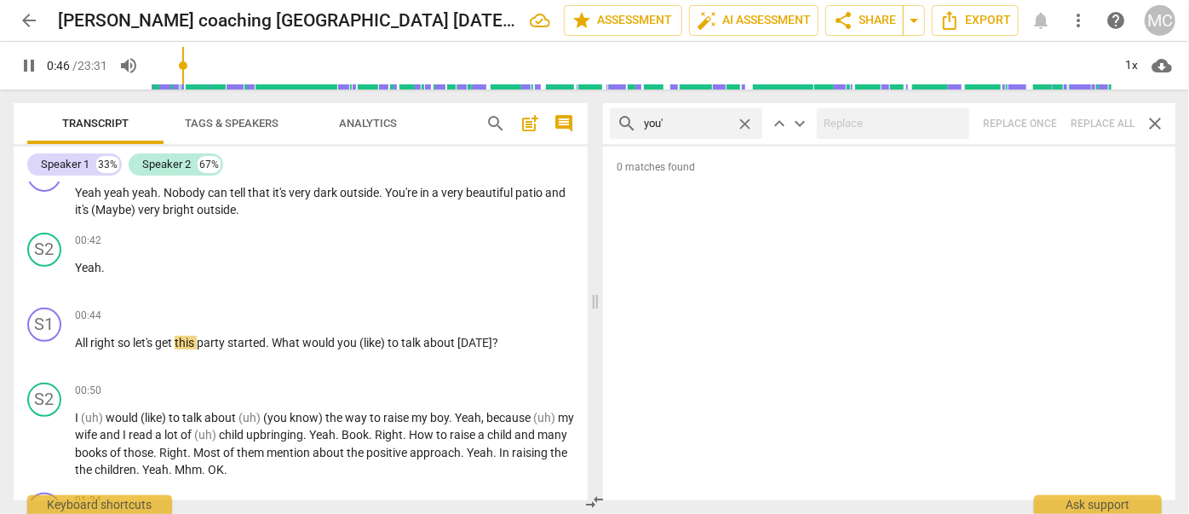
type input "you'l"
type input "47"
type input "you'll"
type input "48"
click at [1083, 120] on div "search you'll close keyboard_arrow_up keyboard_arrow_down Replace once Replace …" at bounding box center [889, 123] width 572 height 41
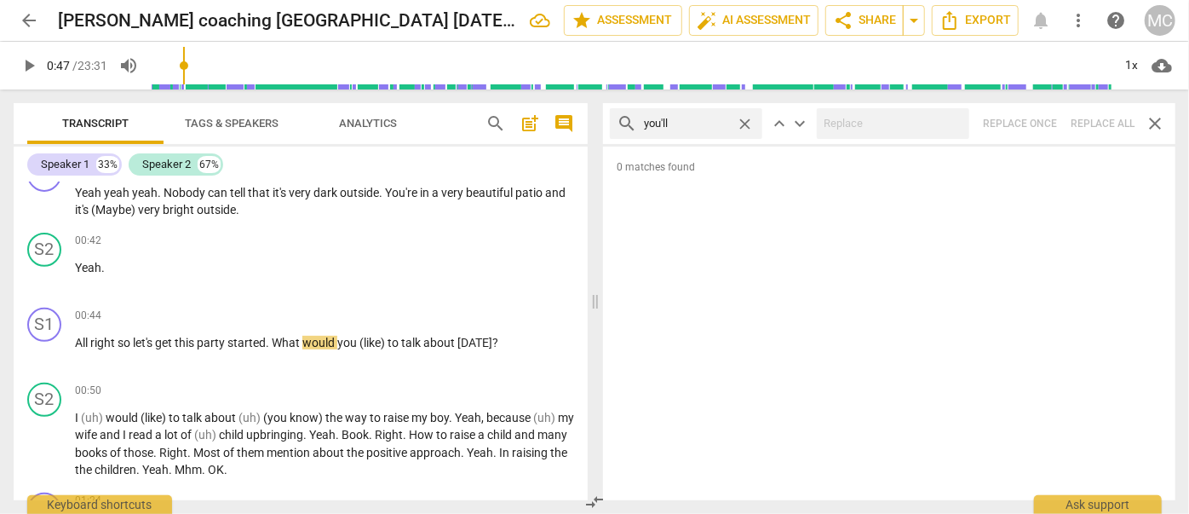
click at [740, 123] on span "close" at bounding box center [745, 124] width 18 height 18
click at [692, 123] on input "text" at bounding box center [700, 123] width 112 height 27
type input "he'll"
click at [1106, 123] on div "search he'll close keyboard_arrow_up keyboard_arrow_down Replace once Replace a…" at bounding box center [889, 123] width 572 height 41
click at [740, 123] on span "close" at bounding box center [745, 124] width 18 height 18
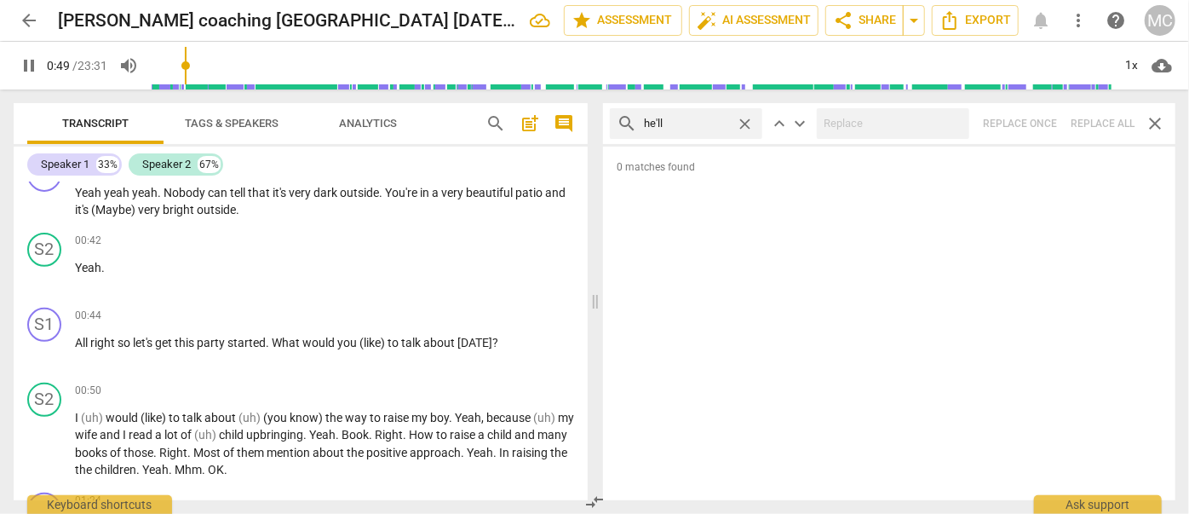
type input "50"
drag, startPoint x: 702, startPoint y: 124, endPoint x: 697, endPoint y: 140, distance: 16.2
click at [702, 124] on input "text" at bounding box center [700, 123] width 112 height 27
type input "50"
type input "s"
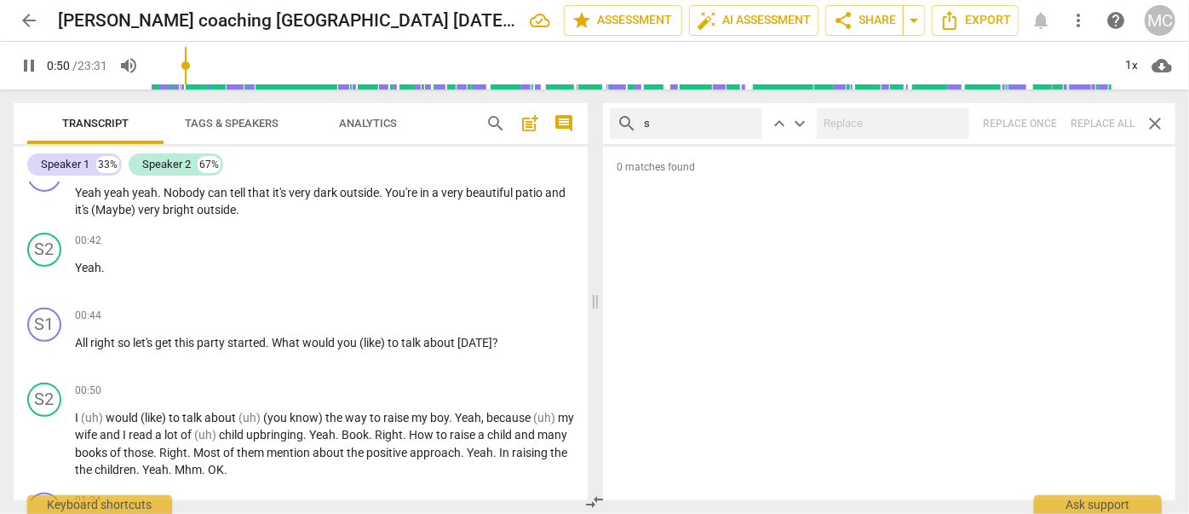
type input "51"
type input "she"
type input "51"
type input "she'l"
type input "51"
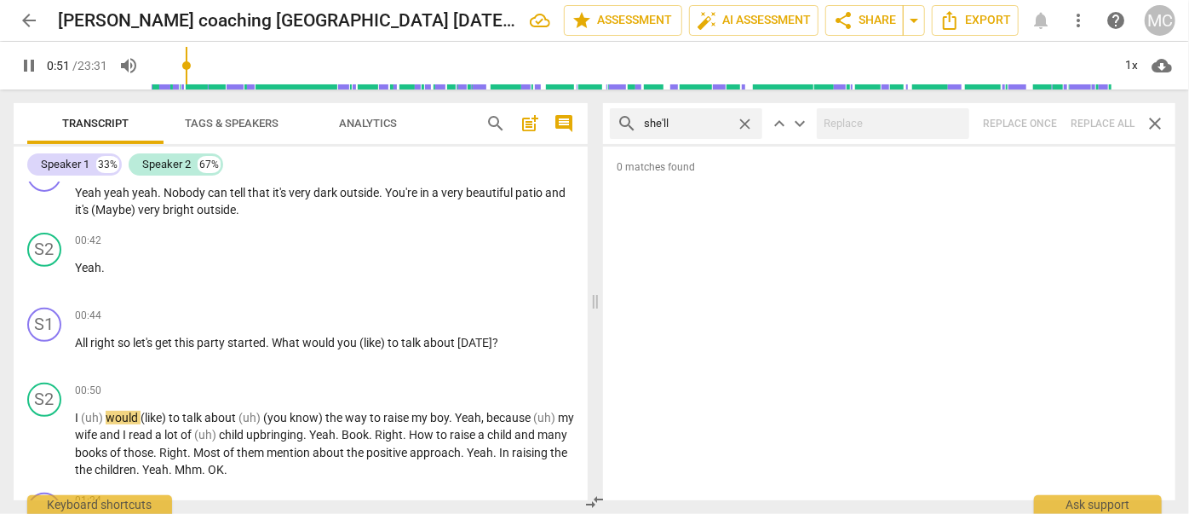
type input "she'll"
type input "52"
click at [1108, 118] on div "search she'll close keyboard_arrow_up keyboard_arrow_down Replace once Replace …" at bounding box center [889, 123] width 572 height 41
click at [744, 120] on span "close" at bounding box center [745, 124] width 18 height 18
click at [709, 120] on input "text" at bounding box center [700, 123] width 112 height 27
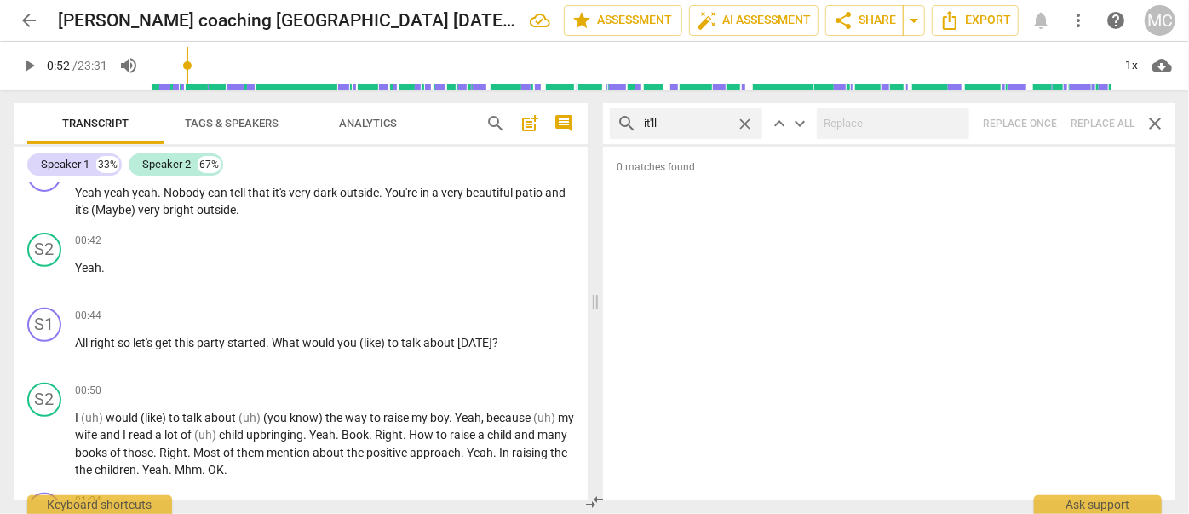
type input "it'll"
click at [1101, 122] on div "search it'll close keyboard_arrow_up keyboard_arrow_down Replace once Replace a…" at bounding box center [889, 123] width 572 height 41
type input "54"
click at [744, 120] on span "close" at bounding box center [745, 124] width 18 height 18
click at [709, 120] on input "text" at bounding box center [700, 123] width 112 height 27
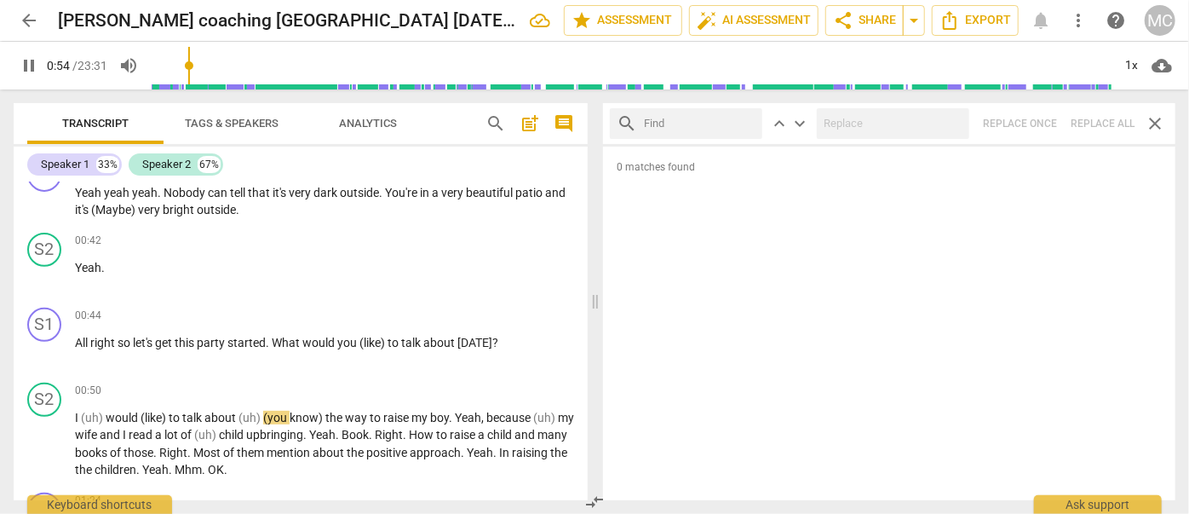
type input "55"
type input "we"
type input "55"
type input "we'll"
type input "56"
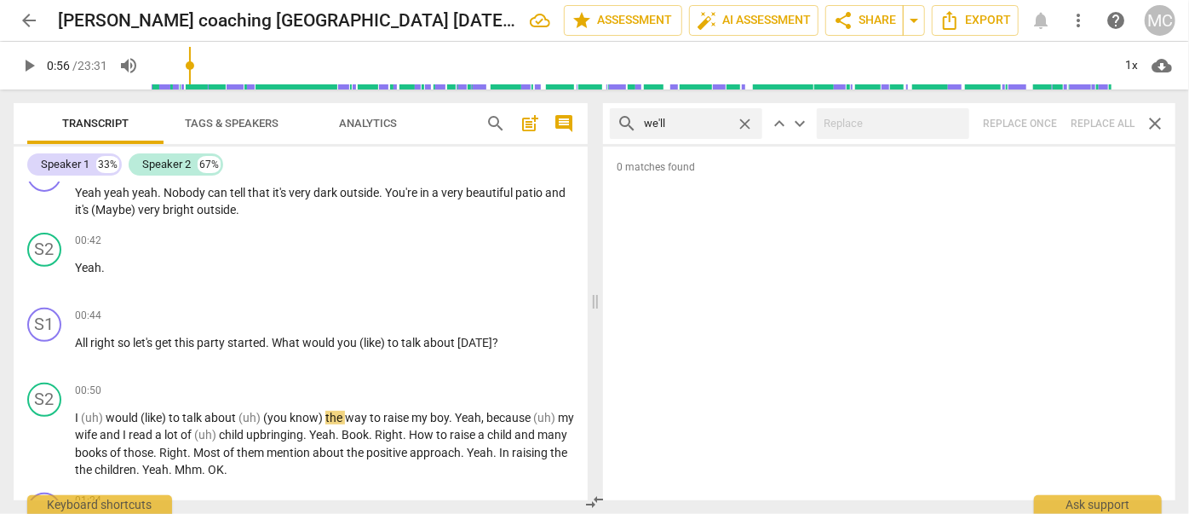
click at [1100, 122] on div "search we'll close keyboard_arrow_up keyboard_arrow_down Replace once Replace a…" at bounding box center [889, 123] width 572 height 41
click at [749, 124] on span "close" at bounding box center [745, 124] width 18 height 18
click at [702, 125] on input "text" at bounding box center [700, 123] width 112 height 27
type input "they'll"
click at [1107, 124] on div "search they'll close keyboard_arrow_up keyboard_arrow_down Replace once Replace…" at bounding box center [889, 123] width 572 height 41
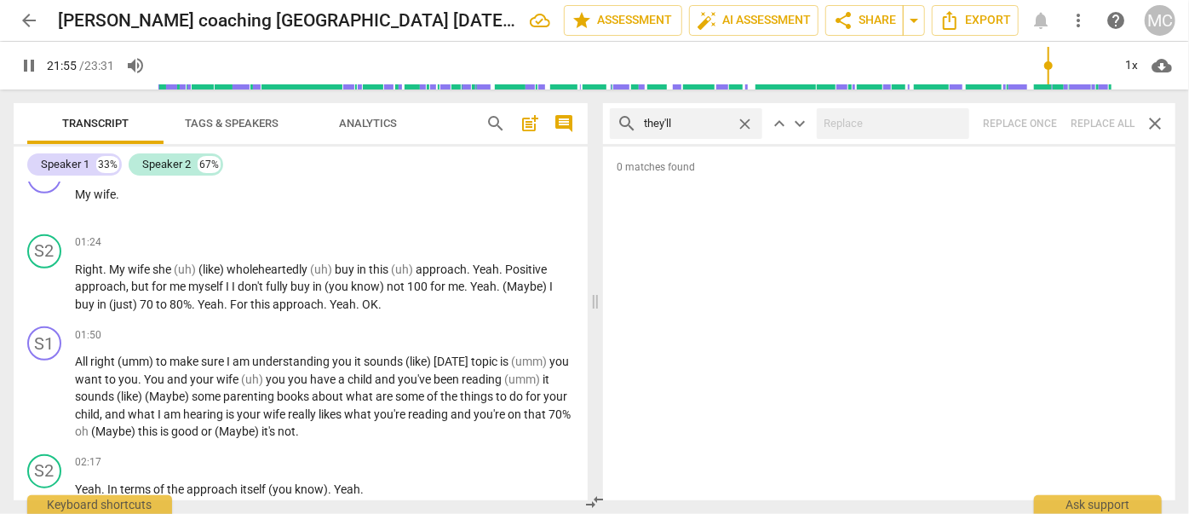
scroll to position [6505, 0]
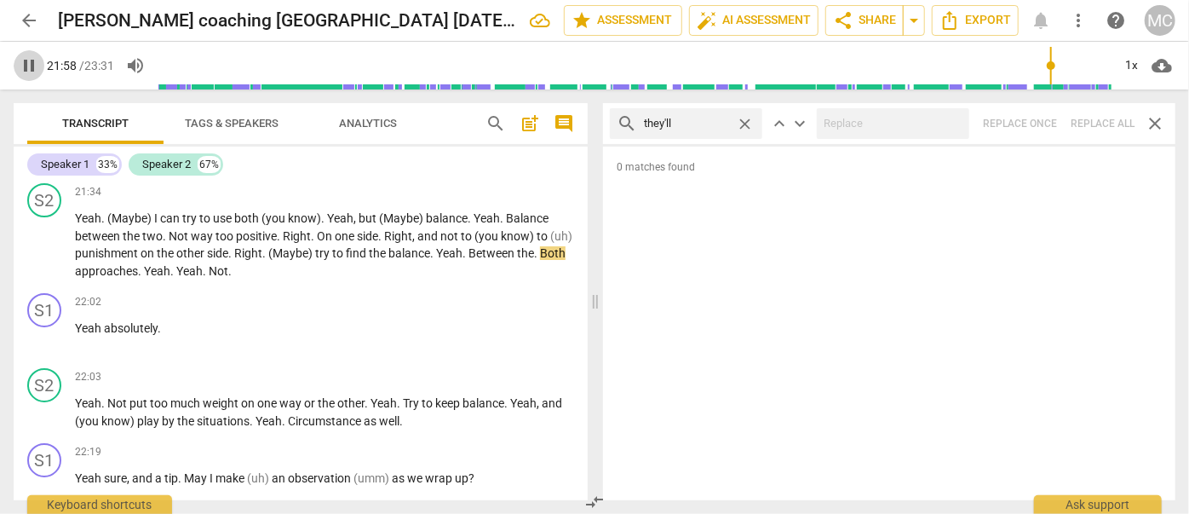
click at [25, 72] on span "pause" at bounding box center [29, 65] width 20 height 20
type input "1319"
click at [710, 128] on input "they'll" at bounding box center [686, 123] width 85 height 27
click at [743, 123] on span "close" at bounding box center [745, 124] width 18 height 18
click at [720, 124] on input "text" at bounding box center [700, 123] width 112 height 27
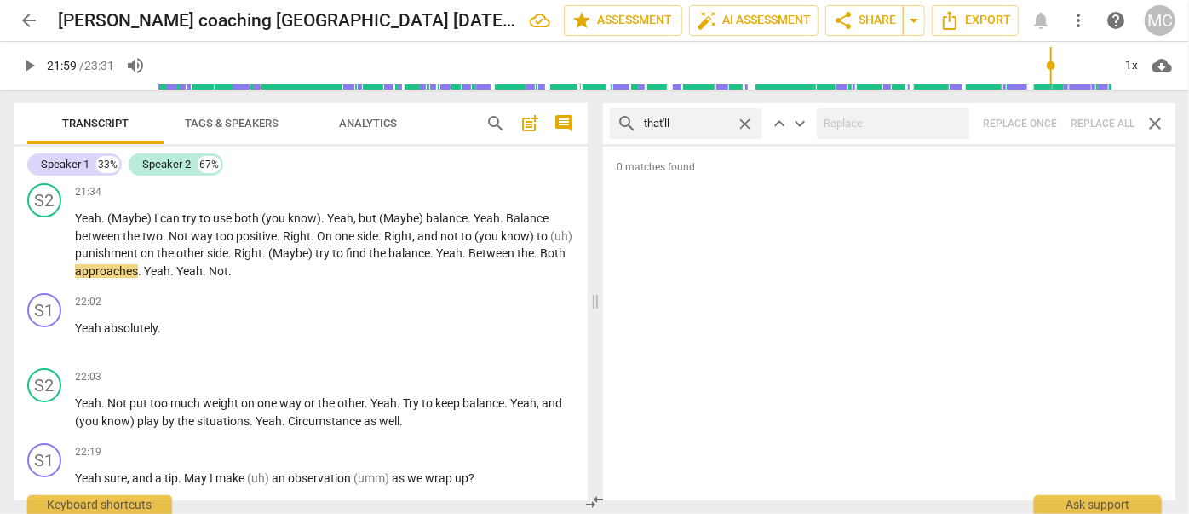
type input "that'll"
click at [1107, 122] on div "search that'll close keyboard_arrow_up keyboard_arrow_down Replace once Replace…" at bounding box center [889, 123] width 572 height 41
type input "1322"
click at [752, 123] on span "close" at bounding box center [745, 124] width 18 height 18
click at [714, 123] on input "text" at bounding box center [700, 123] width 112 height 27
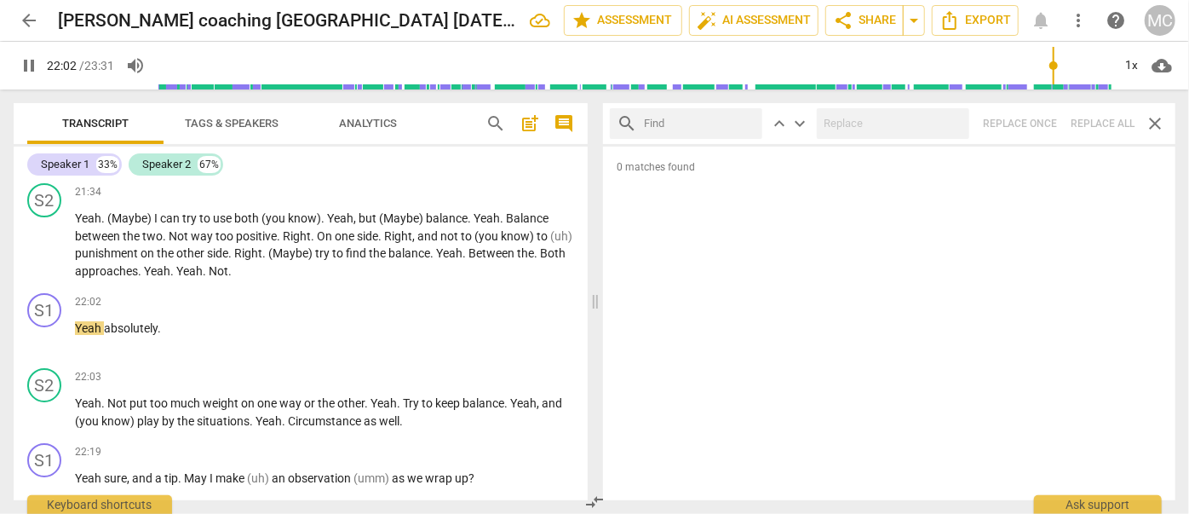
type input "1323"
type input "you"
type input "1323"
type input "you're"
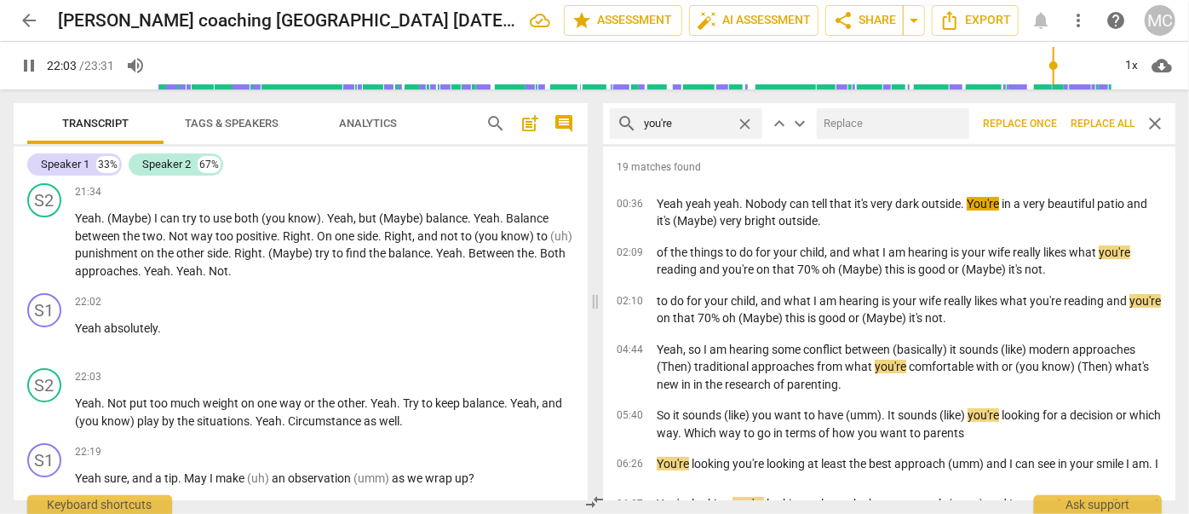
click at [881, 132] on input "text" at bounding box center [890, 123] width 146 height 27
type input "1324"
type input "you"
type input "1324"
type input "you are"
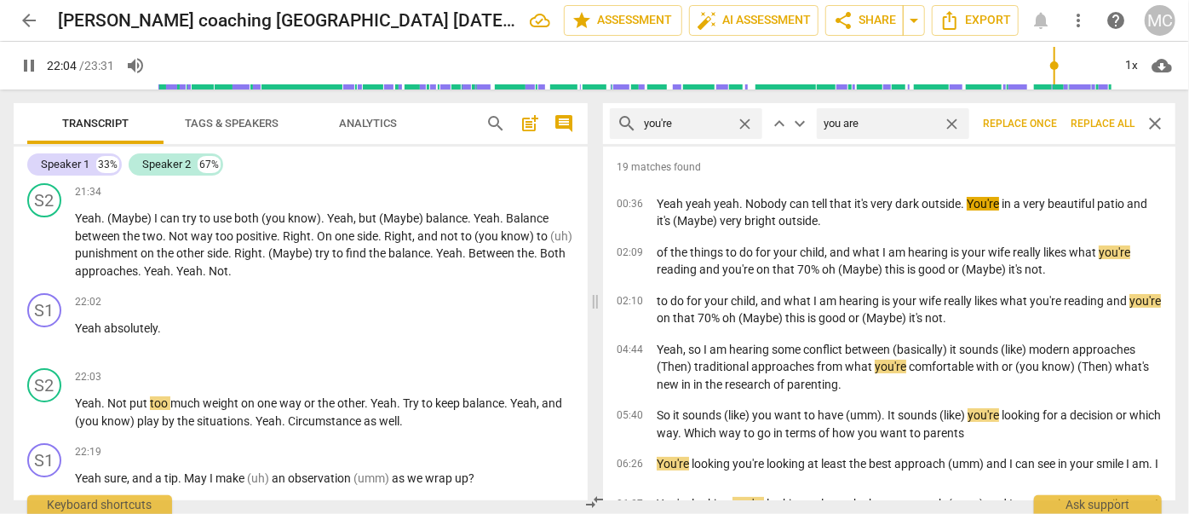
type input "1325"
type input "you are"
click at [1104, 126] on span "Replace all" at bounding box center [1103, 124] width 64 height 14
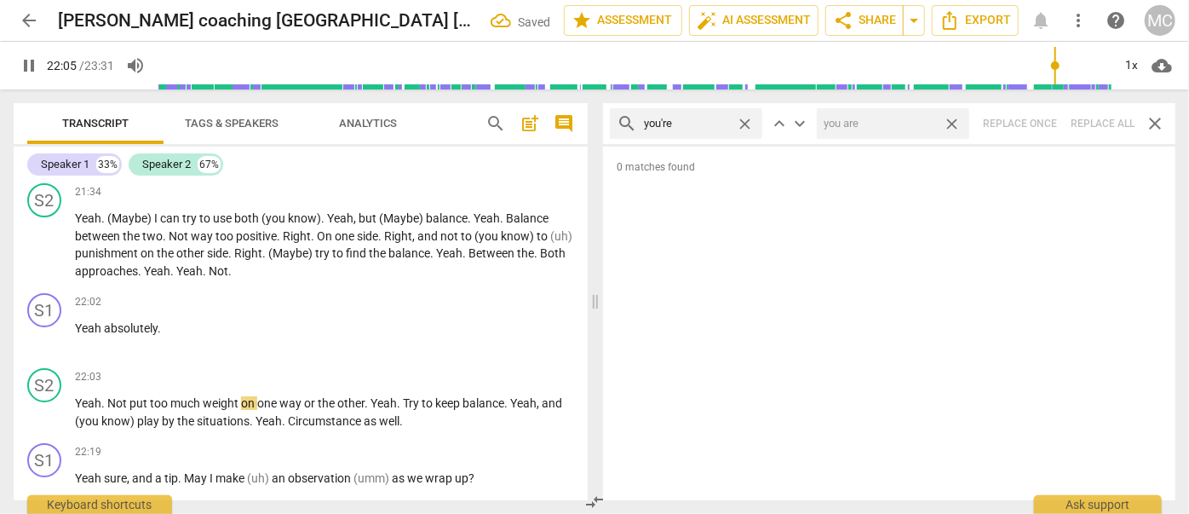
type input "1325"
click at [951, 124] on span "close" at bounding box center [952, 124] width 18 height 18
click at [745, 122] on span "close" at bounding box center [745, 124] width 18 height 18
click at [690, 123] on input "text" at bounding box center [700, 123] width 112 height 27
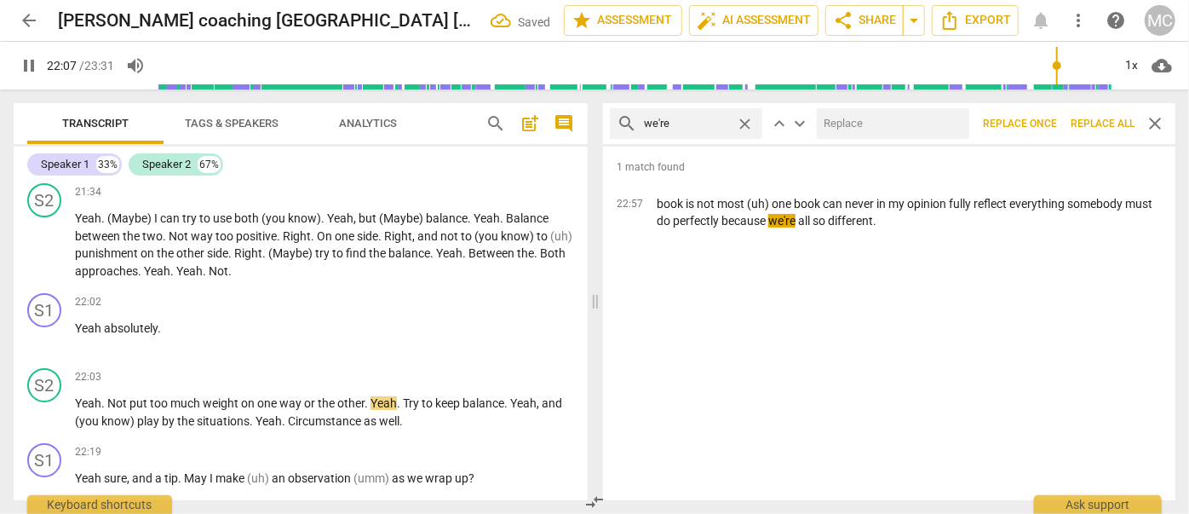
click at [883, 121] on input "text" at bounding box center [890, 123] width 146 height 27
click at [1107, 127] on span "Replace all" at bounding box center [1103, 124] width 64 height 14
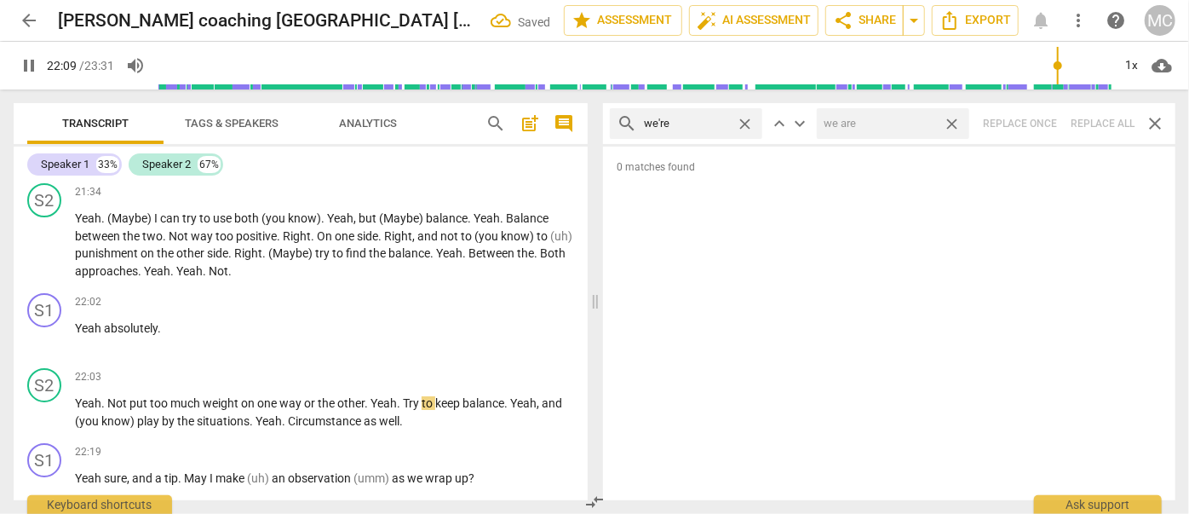
click at [956, 125] on span "close" at bounding box center [952, 124] width 18 height 18
click at [748, 122] on span "close" at bounding box center [745, 124] width 18 height 18
click at [701, 120] on input "text" at bounding box center [700, 123] width 112 height 27
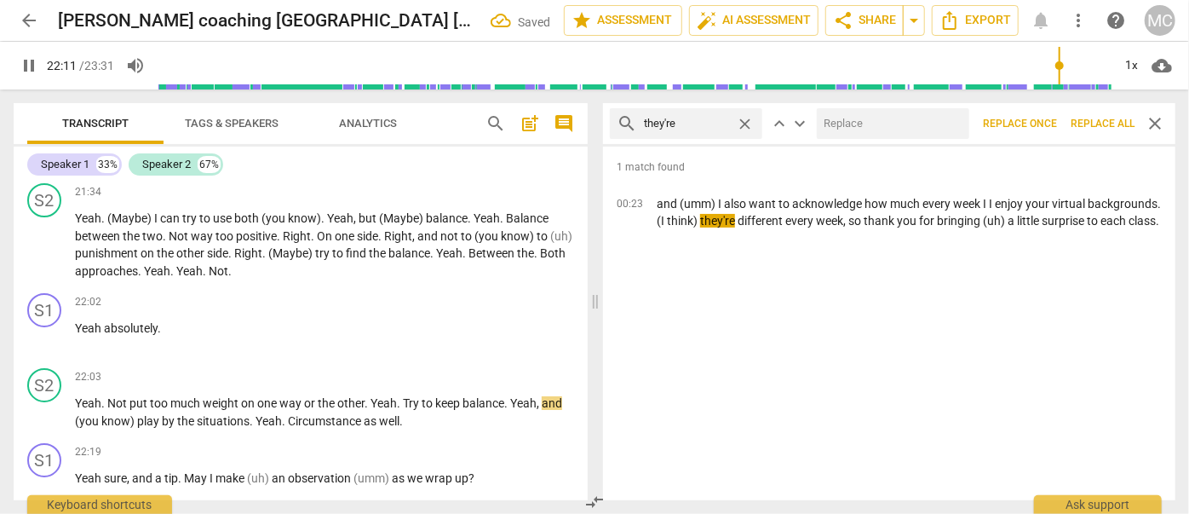
click at [842, 128] on input "text" at bounding box center [890, 123] width 146 height 27
click at [1104, 125] on span "Replace all" at bounding box center [1103, 124] width 64 height 14
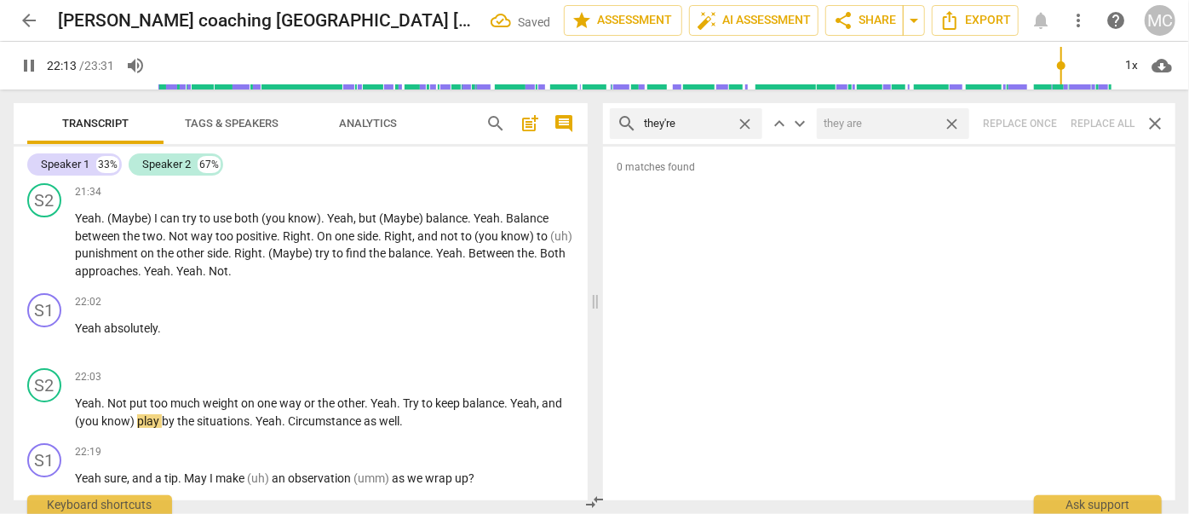
drag, startPoint x: 956, startPoint y: 123, endPoint x: 755, endPoint y: 145, distance: 202.1
click at [956, 124] on span "close" at bounding box center [952, 124] width 18 height 18
click at [744, 123] on span "close" at bounding box center [745, 124] width 18 height 18
click at [699, 125] on input "text" at bounding box center [686, 123] width 85 height 27
click at [1099, 124] on div "search aren't close keyboard_arrow_up keyboard_arrow_down Replace once Replace …" at bounding box center [889, 123] width 572 height 41
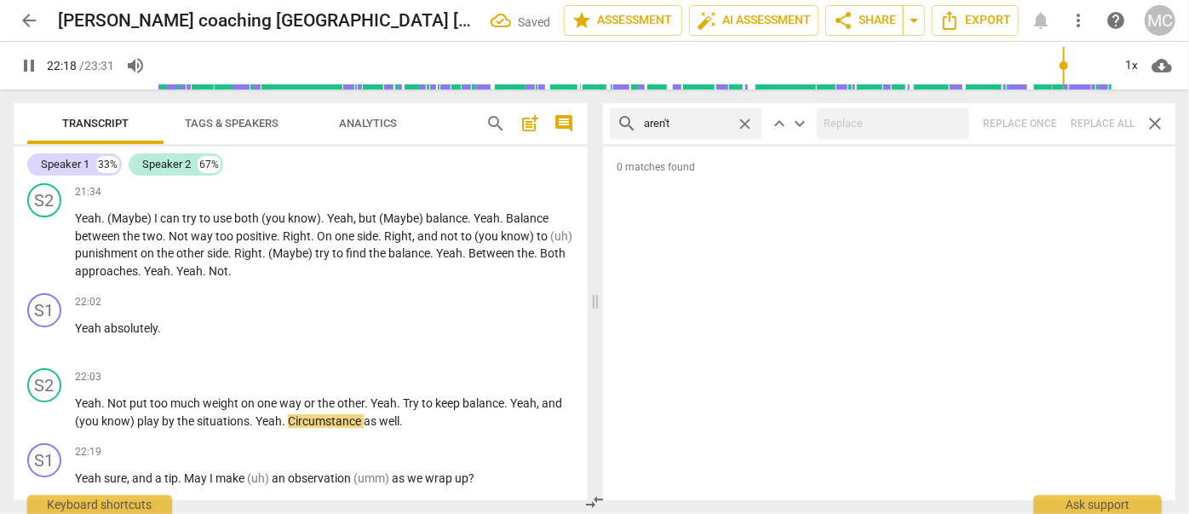
click at [750, 122] on span "close" at bounding box center [745, 124] width 18 height 18
click at [717, 121] on input "text" at bounding box center [700, 123] width 112 height 27
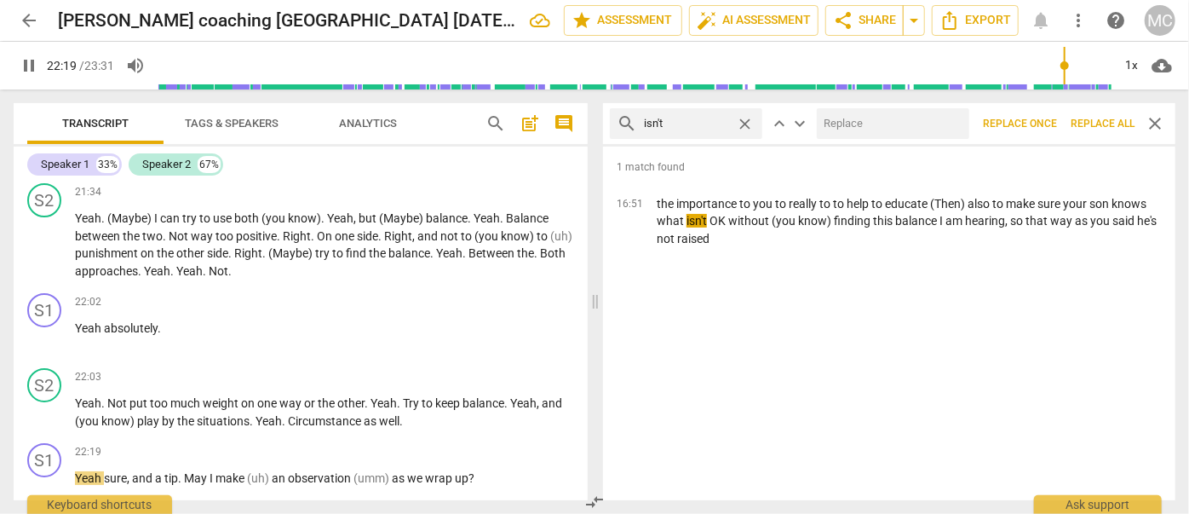
click at [864, 125] on input "text" at bounding box center [890, 123] width 146 height 27
click at [1101, 122] on span "Replace all" at bounding box center [1103, 124] width 64 height 14
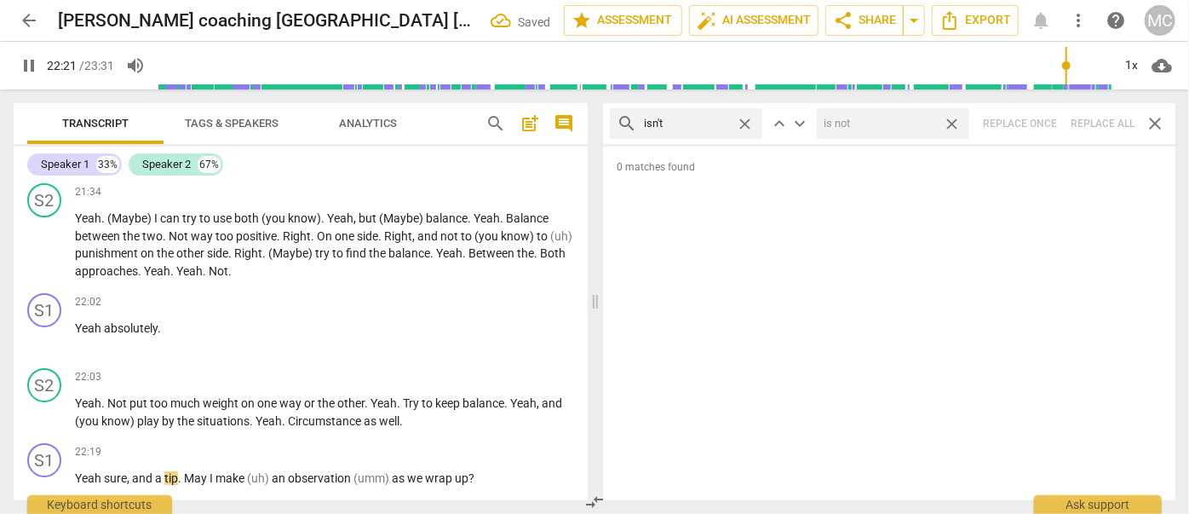
click at [953, 123] on span "close" at bounding box center [952, 124] width 18 height 18
click at [743, 123] on span "close" at bounding box center [745, 124] width 18 height 18
click at [706, 123] on input "text" at bounding box center [700, 123] width 112 height 27
click at [1106, 121] on div "search wasn't close keyboard_arrow_up keyboard_arrow_down Replace once Replace …" at bounding box center [889, 123] width 572 height 41
click at [745, 119] on span "close" at bounding box center [745, 124] width 18 height 18
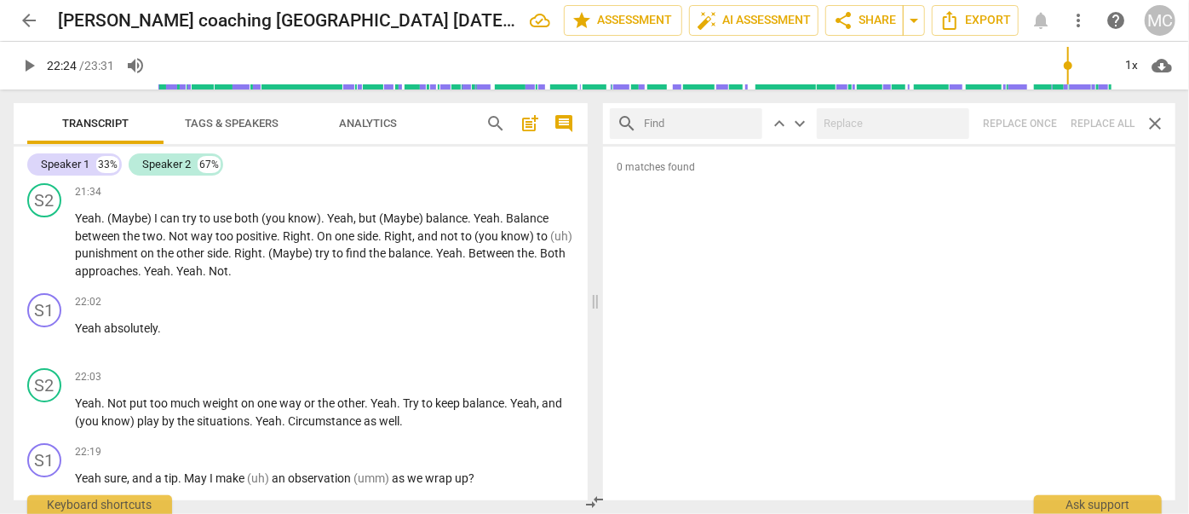
click at [678, 122] on input "text" at bounding box center [700, 123] width 112 height 27
click at [1097, 123] on div "search weren't close keyboard_arrow_up keyboard_arrow_down Replace once Replace…" at bounding box center [889, 123] width 572 height 41
click at [740, 116] on span "close" at bounding box center [745, 124] width 18 height 18
click at [713, 123] on input "text" at bounding box center [700, 123] width 112 height 27
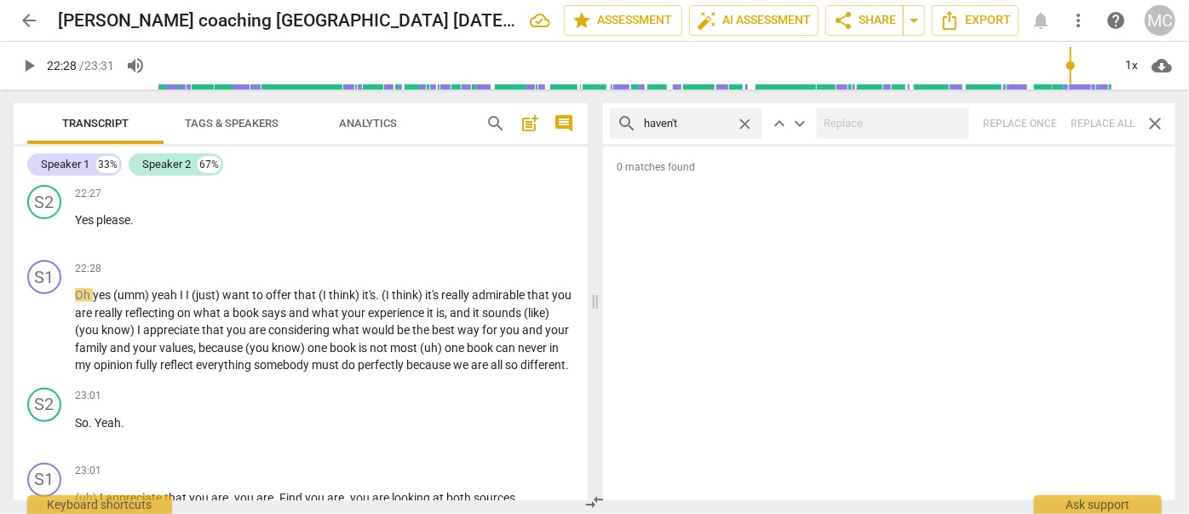
click at [1110, 119] on div "search haven't close keyboard_arrow_up keyboard_arrow_down Replace once Replace…" at bounding box center [889, 123] width 572 height 41
click at [741, 119] on span "close" at bounding box center [745, 124] width 18 height 18
click at [698, 123] on input "text" at bounding box center [700, 123] width 112 height 27
click at [879, 138] on div at bounding box center [893, 123] width 152 height 31
click at [1090, 121] on div "search hasn't close keyboard_arrow_up keyboard_arrow_down Replace once Replace …" at bounding box center [889, 123] width 572 height 41
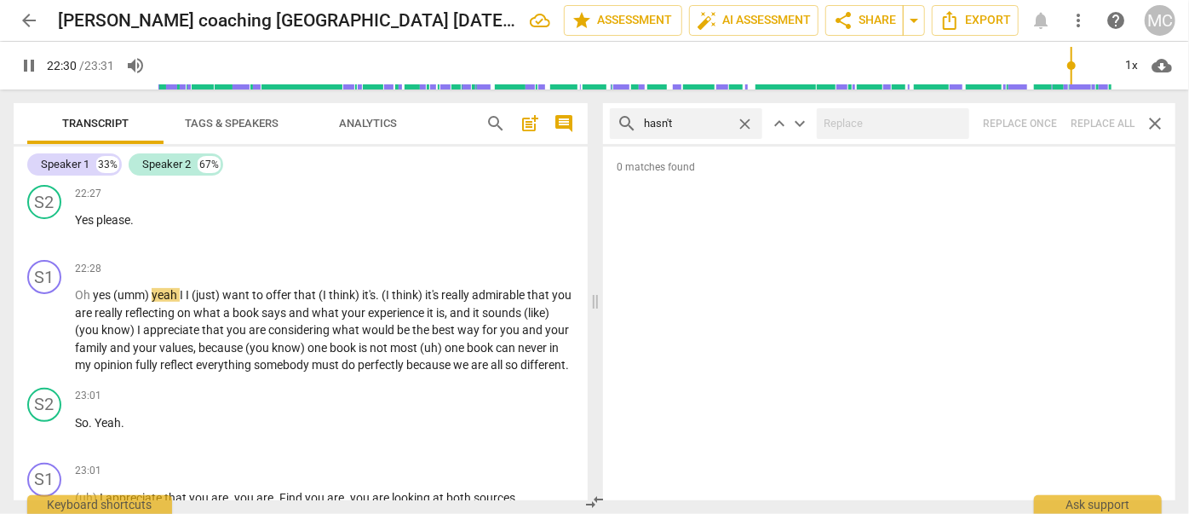
click at [744, 123] on span "close" at bounding box center [745, 124] width 18 height 18
click at [722, 123] on input "text" at bounding box center [700, 123] width 112 height 27
click at [1103, 113] on div "search hadn't close keyboard_arrow_up keyboard_arrow_down Replace once Replace …" at bounding box center [889, 123] width 572 height 41
click at [749, 124] on span "close" at bounding box center [745, 124] width 18 height 18
click at [695, 123] on input "text" at bounding box center [700, 123] width 112 height 27
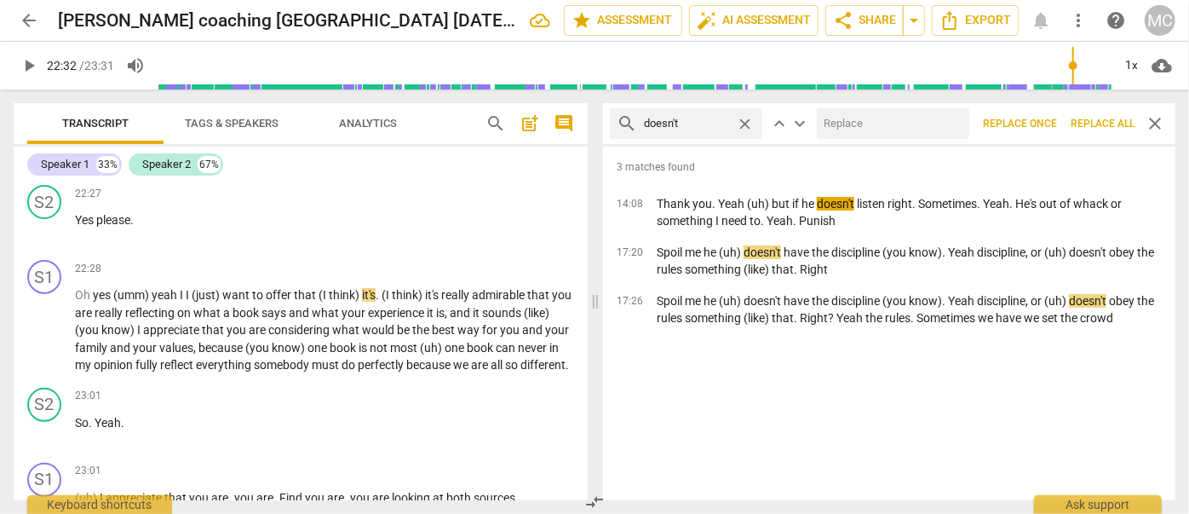
click at [869, 123] on input "text" at bounding box center [890, 123] width 146 height 27
click at [1106, 123] on span "Replace all" at bounding box center [1103, 124] width 64 height 14
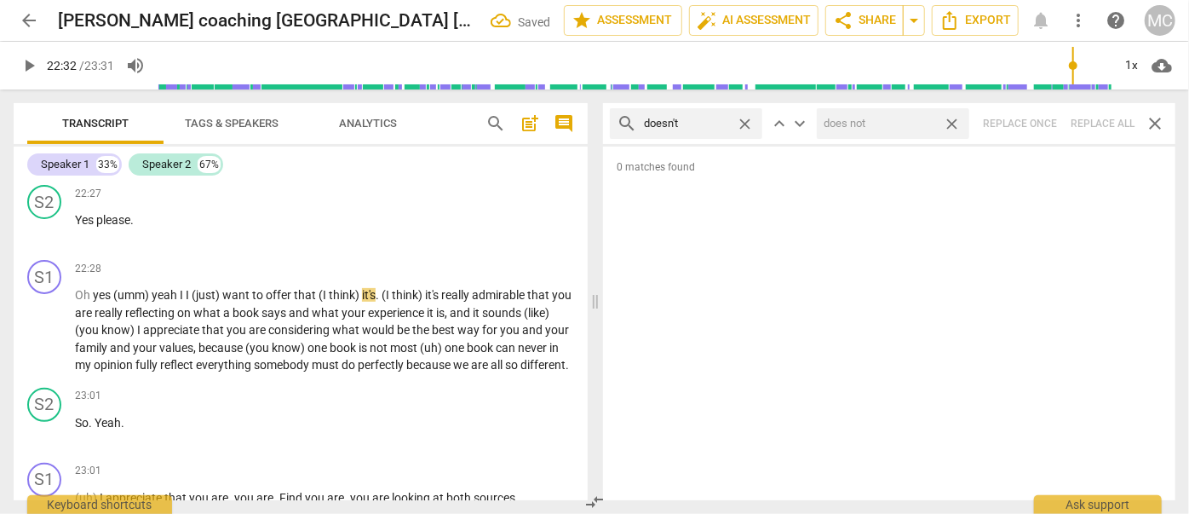
click at [958, 125] on span "close" at bounding box center [952, 124] width 18 height 18
click at [744, 118] on span "close" at bounding box center [745, 124] width 18 height 18
click at [699, 126] on input "text" at bounding box center [700, 123] width 112 height 27
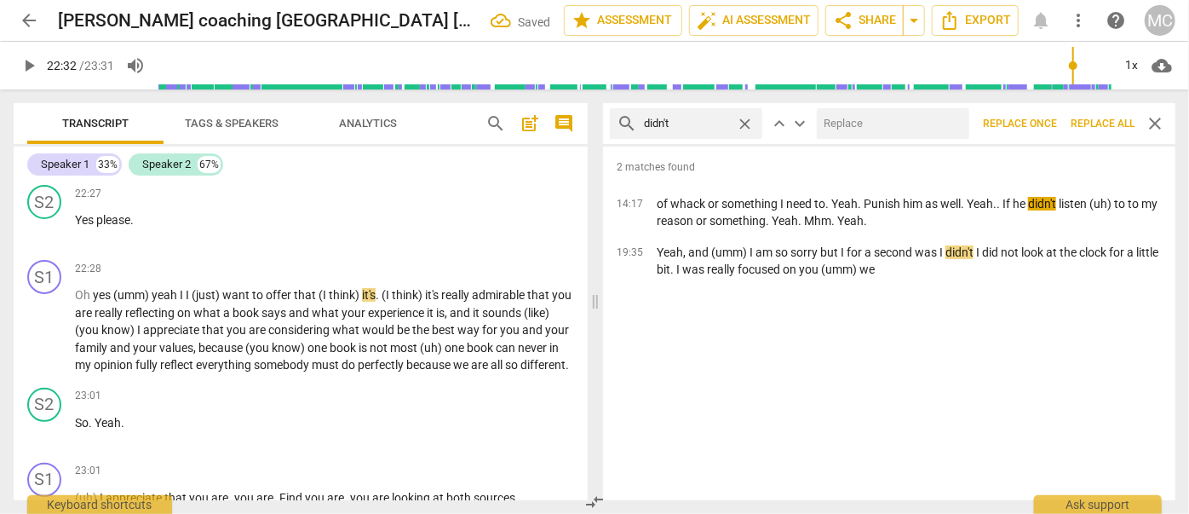
click at [900, 126] on input "text" at bounding box center [890, 123] width 146 height 27
click at [1112, 123] on span "Replace all" at bounding box center [1103, 124] width 64 height 14
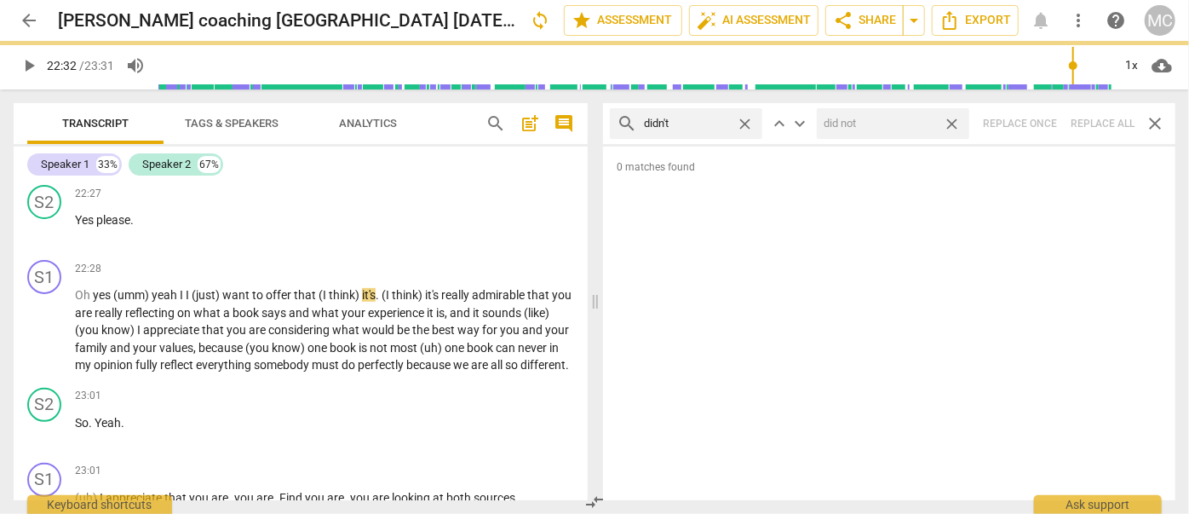
click at [950, 123] on span "close" at bounding box center [952, 124] width 18 height 18
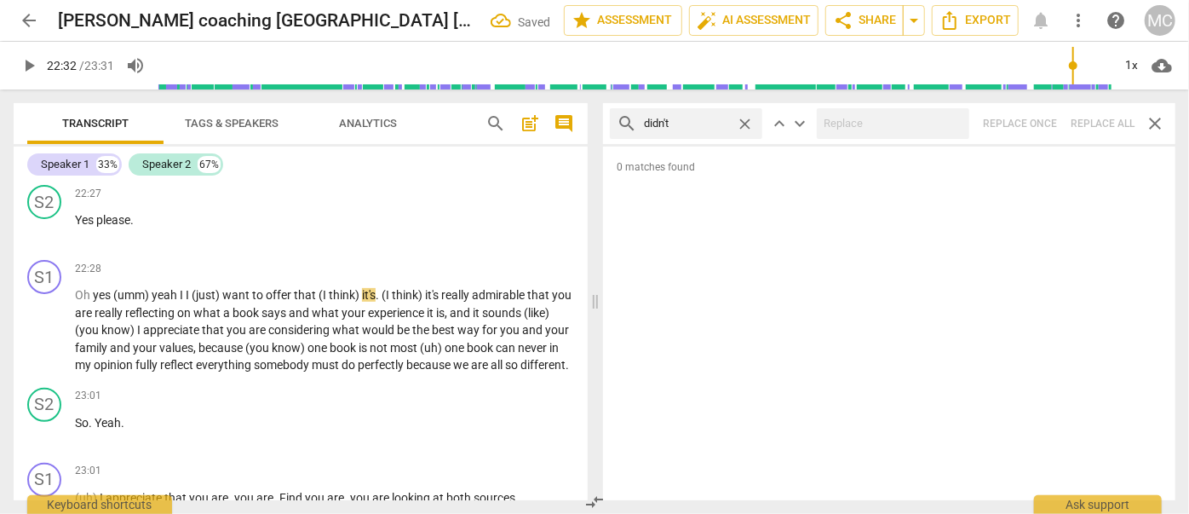
click at [745, 118] on span "close" at bounding box center [745, 124] width 18 height 18
click at [723, 122] on input "text" at bounding box center [700, 123] width 112 height 27
click at [1133, 131] on div "search wouldn't close keyboard_arrow_up keyboard_arrow_down Replace once Replac…" at bounding box center [889, 123] width 572 height 41
click at [748, 122] on span "close" at bounding box center [745, 124] width 18 height 18
click at [736, 121] on input "text" at bounding box center [700, 123] width 112 height 27
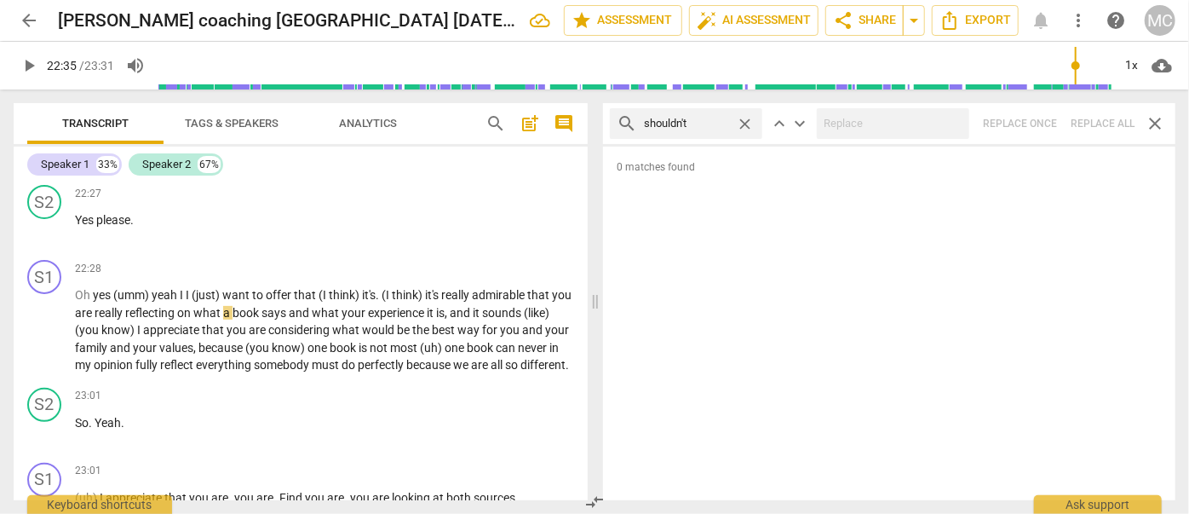
click at [1094, 124] on div "search shouldn't close keyboard_arrow_up keyboard_arrow_down Replace once Repla…" at bounding box center [889, 123] width 572 height 41
click at [747, 122] on span "close" at bounding box center [745, 124] width 18 height 18
click at [696, 119] on input "text" at bounding box center [700, 123] width 112 height 27
click at [1097, 121] on div "search couldn't close keyboard_arrow_up keyboard_arrow_down Replace once Replac…" at bounding box center [889, 123] width 572 height 41
click at [750, 126] on span "close" at bounding box center [745, 124] width 18 height 18
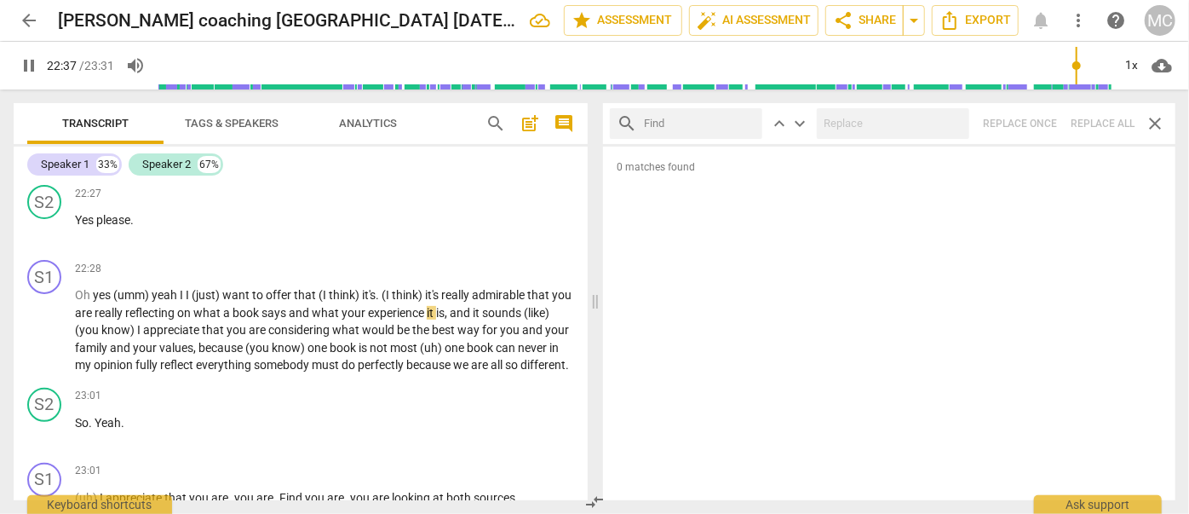
click at [715, 124] on input "text" at bounding box center [700, 123] width 112 height 27
click at [1117, 129] on div "search won't close keyboard_arrow_up keyboard_arrow_down Replace once Replace a…" at bounding box center [889, 123] width 572 height 41
click at [751, 119] on span "close" at bounding box center [745, 124] width 18 height 18
click at [692, 133] on input "text" at bounding box center [700, 123] width 112 height 27
click at [1083, 118] on div "search I've close keyboard_arrow_up keyboard_arrow_down Replace once Replace al…" at bounding box center [889, 123] width 572 height 41
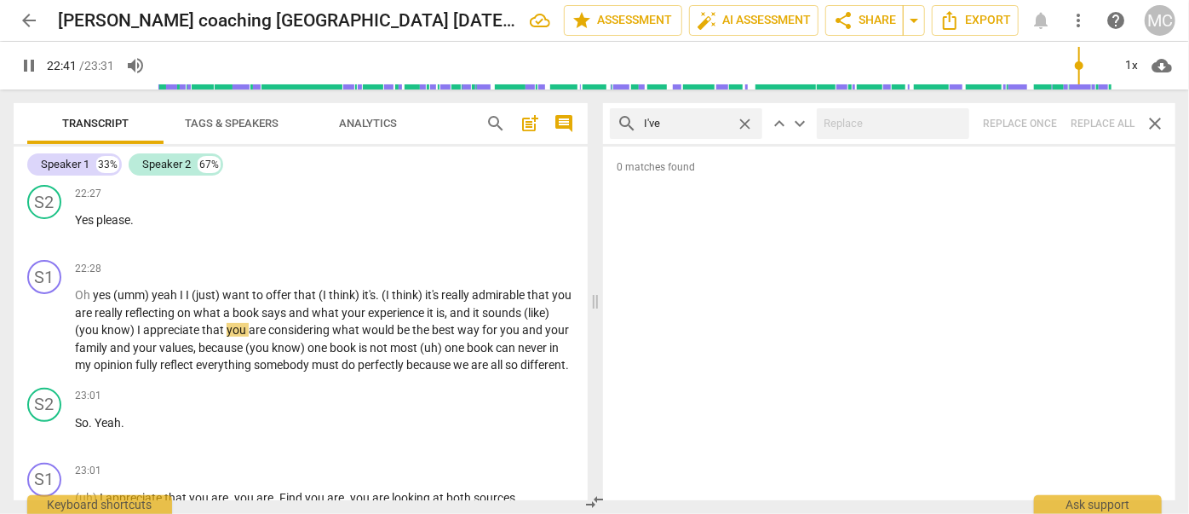
click at [744, 122] on span "close" at bounding box center [745, 124] width 18 height 18
click at [681, 123] on input "text" at bounding box center [700, 123] width 112 height 27
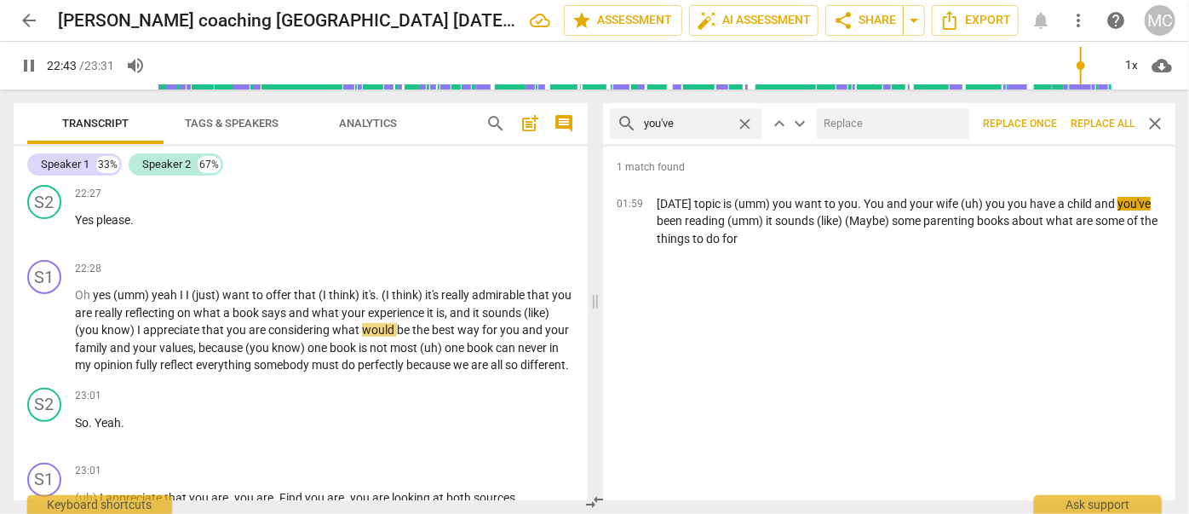
click at [865, 122] on input "text" at bounding box center [890, 123] width 146 height 27
click at [1100, 129] on span "Replace all" at bounding box center [1103, 124] width 64 height 14
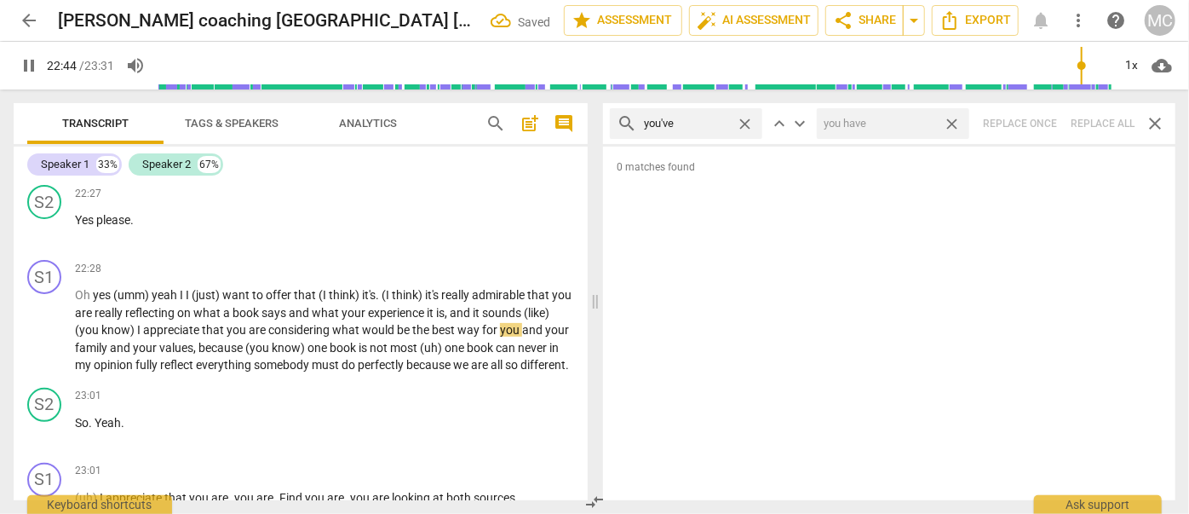
drag, startPoint x: 951, startPoint y: 122, endPoint x: 920, endPoint y: 123, distance: 31.6
click at [951, 122] on span "close" at bounding box center [952, 124] width 18 height 18
click at [747, 123] on span "close" at bounding box center [745, 124] width 18 height 18
click at [701, 127] on input "text" at bounding box center [700, 123] width 112 height 27
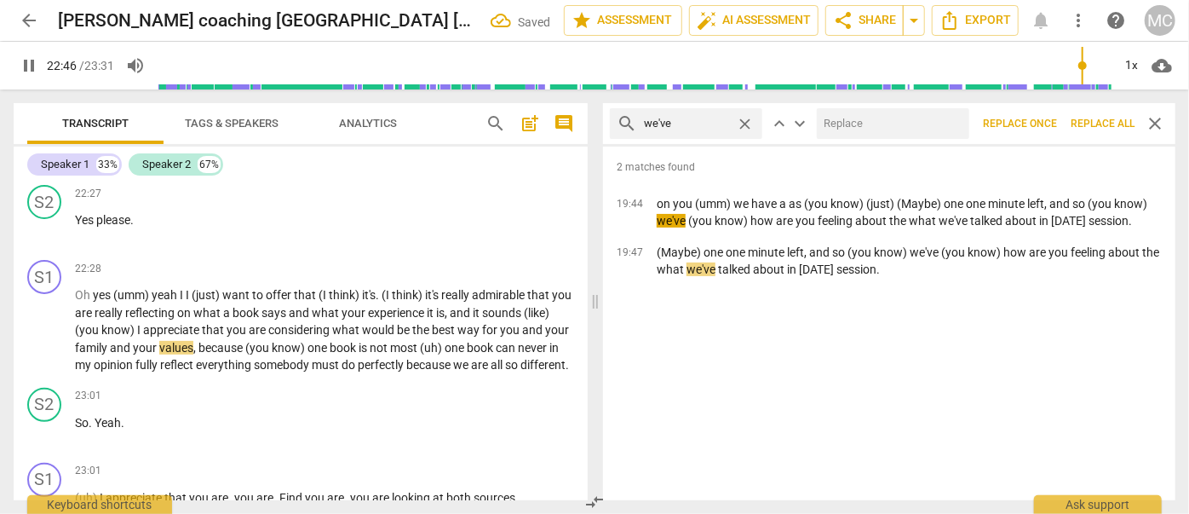
click at [831, 126] on input "text" at bounding box center [890, 123] width 146 height 27
click at [1103, 112] on button "Replace all" at bounding box center [1103, 123] width 78 height 31
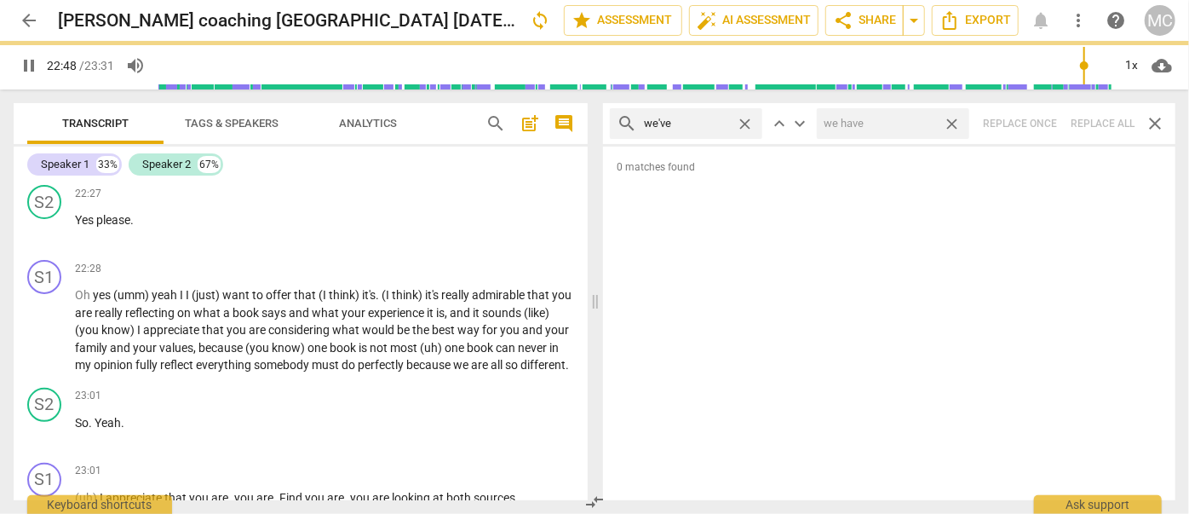
click at [955, 122] on span "close" at bounding box center [952, 124] width 18 height 18
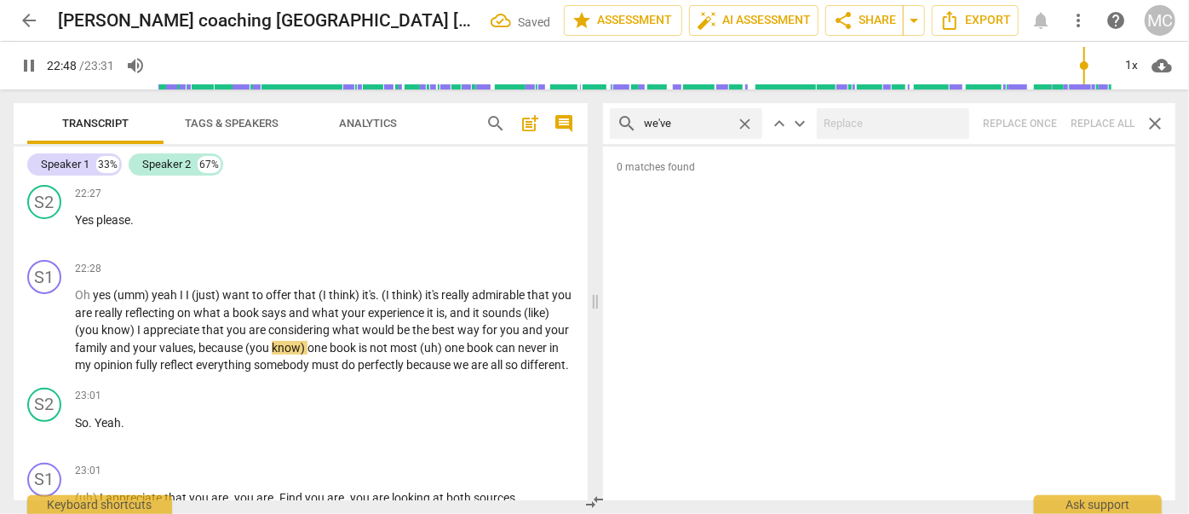
drag, startPoint x: 747, startPoint y: 122, endPoint x: 727, endPoint y: 124, distance: 20.6
click at [747, 122] on span "close" at bounding box center [745, 124] width 18 height 18
click at [727, 124] on input "text" at bounding box center [700, 123] width 112 height 27
click at [1108, 120] on div "search they've close keyboard_arrow_up keyboard_arrow_down Replace once Replace…" at bounding box center [889, 123] width 572 height 41
click at [744, 123] on span "close" at bounding box center [745, 124] width 18 height 18
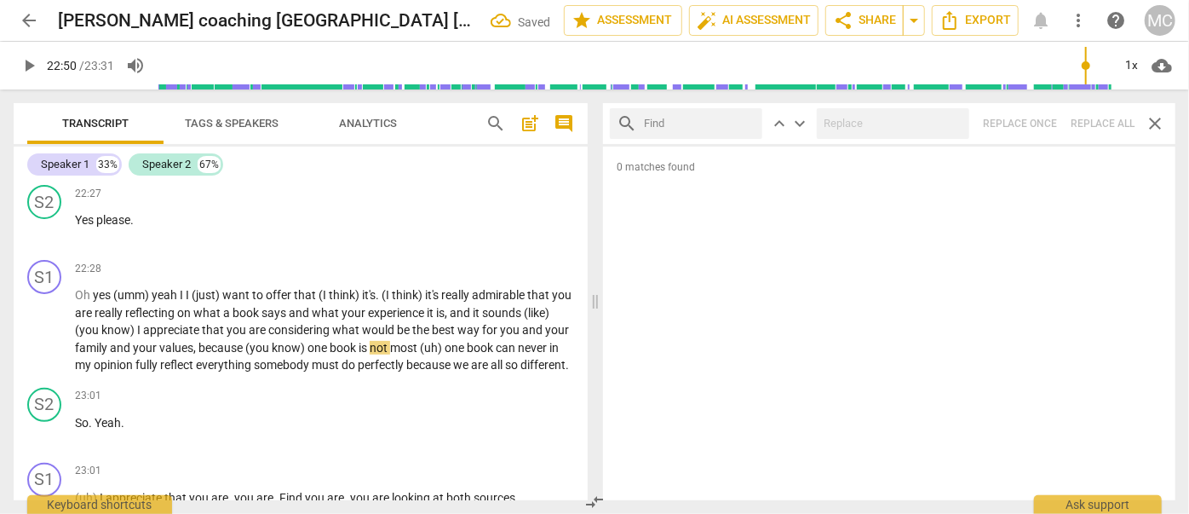
click at [737, 124] on input "text" at bounding box center [700, 123] width 112 height 27
click at [1090, 122] on div "search have got close keyboard_arrow_up keyboard_arrow_down Replace once Replac…" at bounding box center [889, 123] width 572 height 41
click at [746, 122] on span "close" at bounding box center [745, 124] width 18 height 18
click at [704, 126] on input "text" at bounding box center [700, 123] width 112 height 27
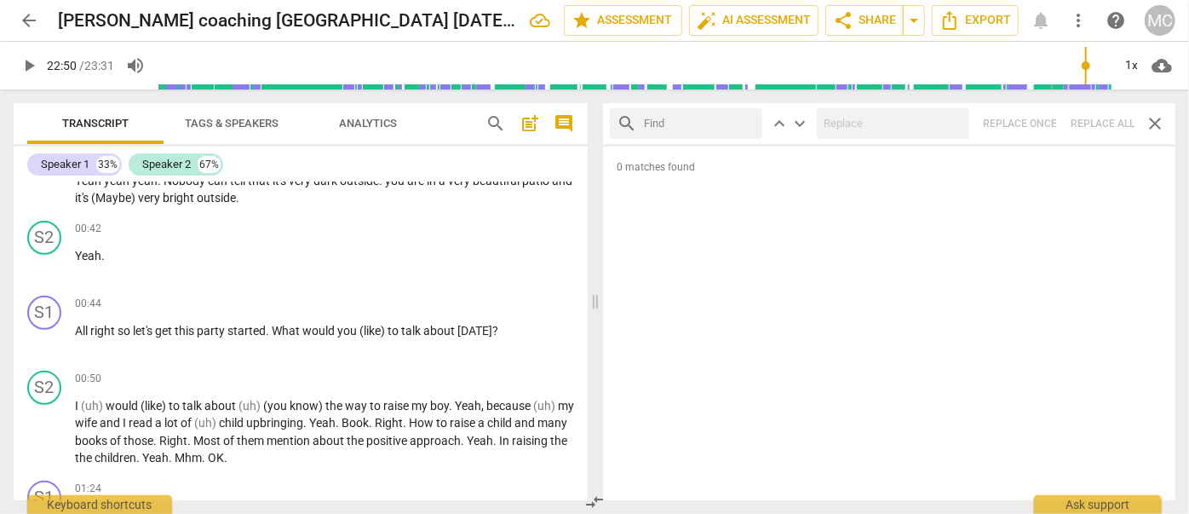
scroll to position [0, 0]
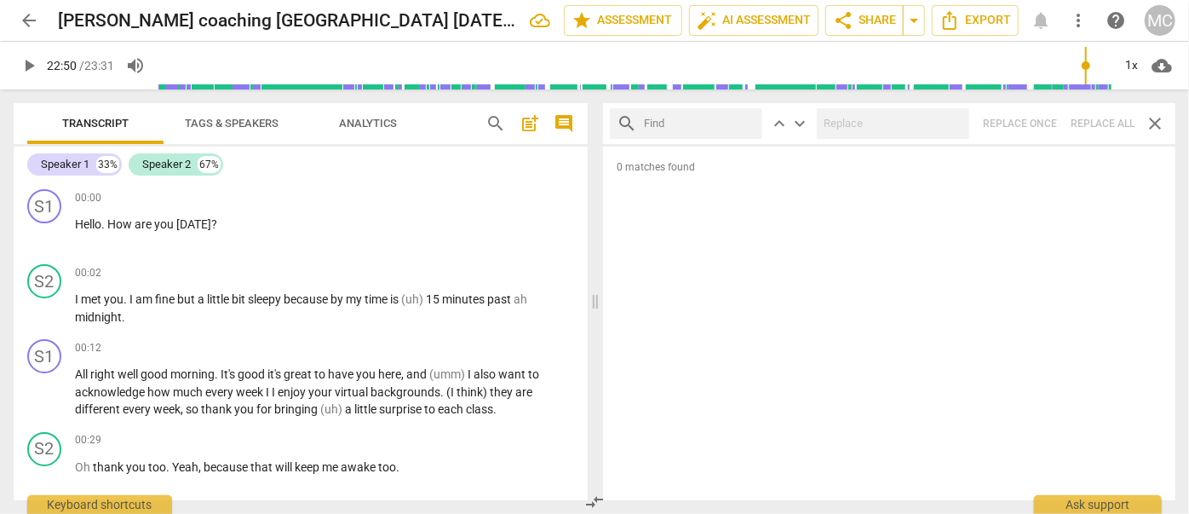
drag, startPoint x: 236, startPoint y: 390, endPoint x: 233, endPoint y: 141, distance: 249.6
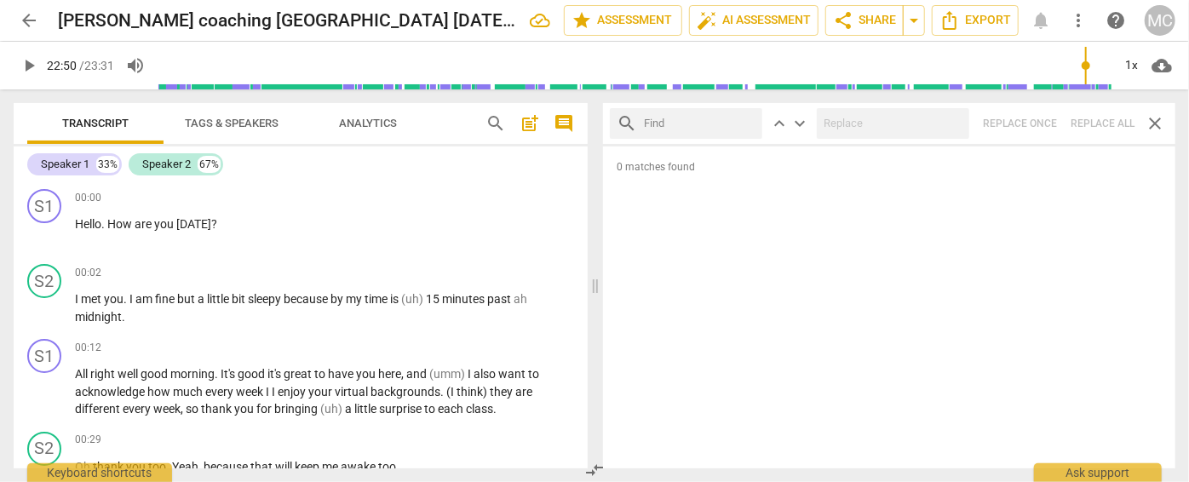
click at [39, 20] on span "arrow_back" at bounding box center [29, 20] width 31 height 20
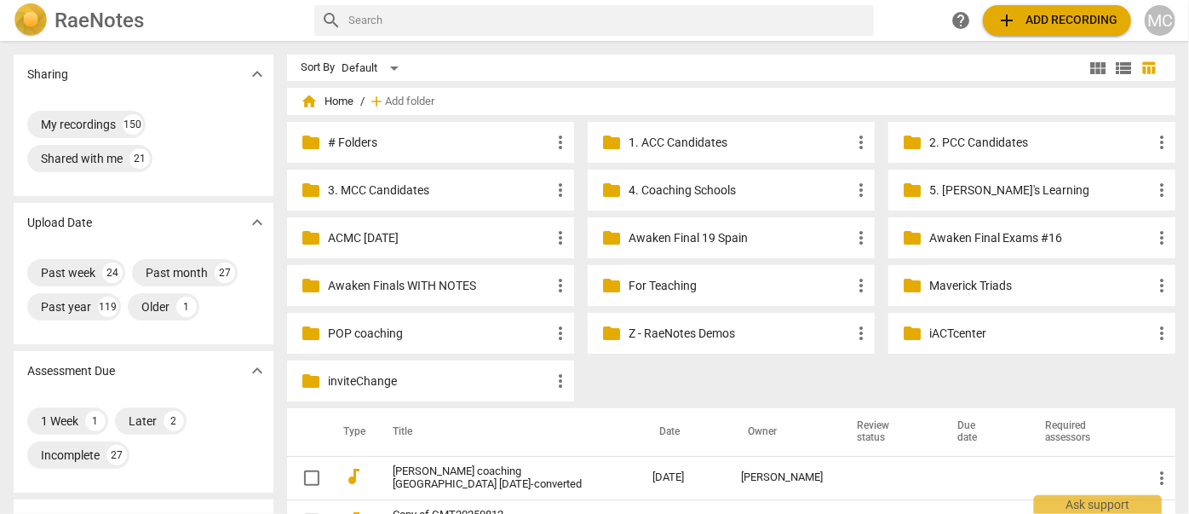
click at [646, 236] on p "Awaken Final 19 Spain" at bounding box center [740, 238] width 222 height 18
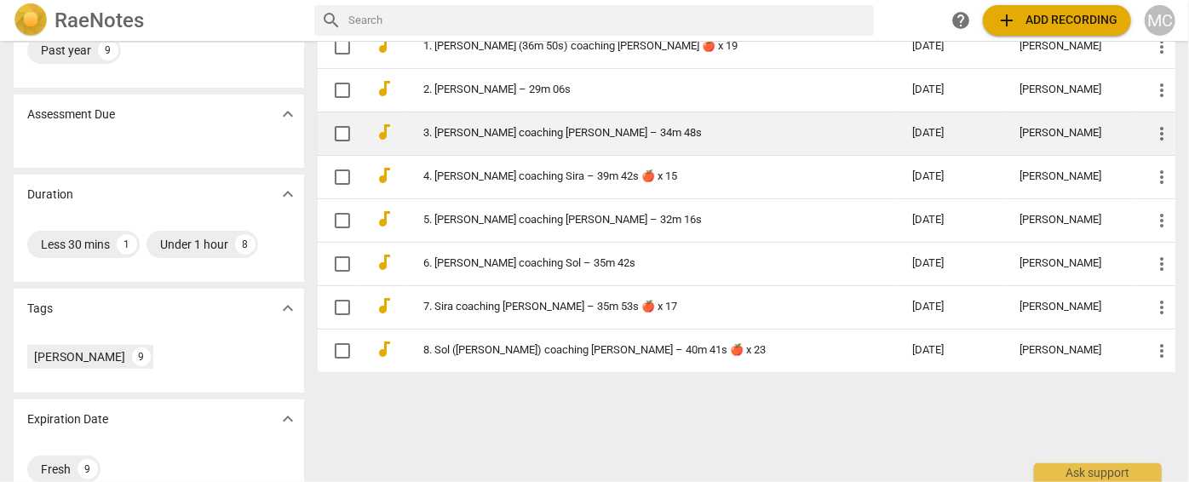
scroll to position [111, 0]
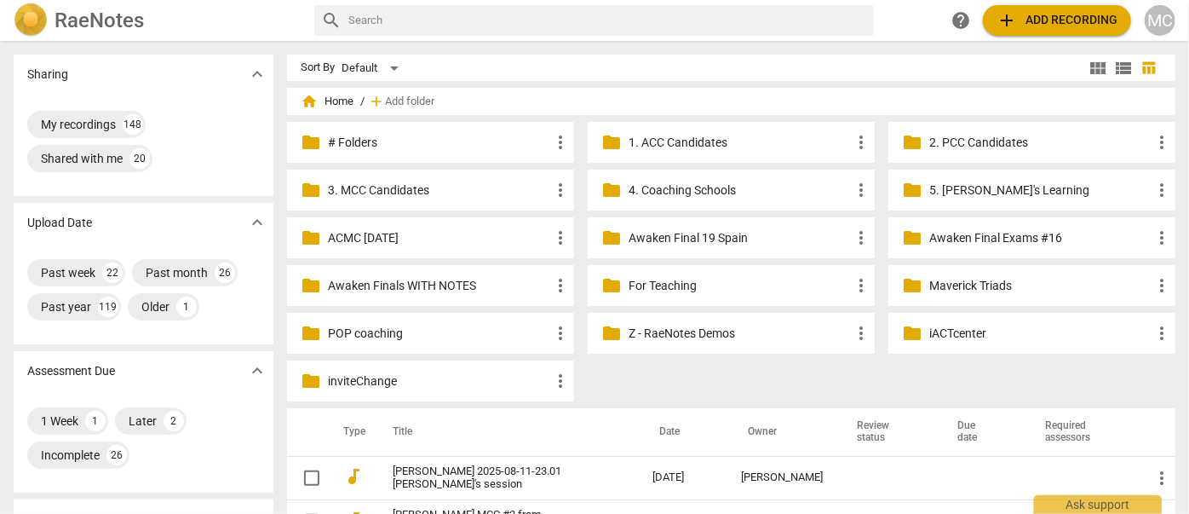
click at [599, 24] on input "text" at bounding box center [607, 20] width 519 height 27
type input "dee"
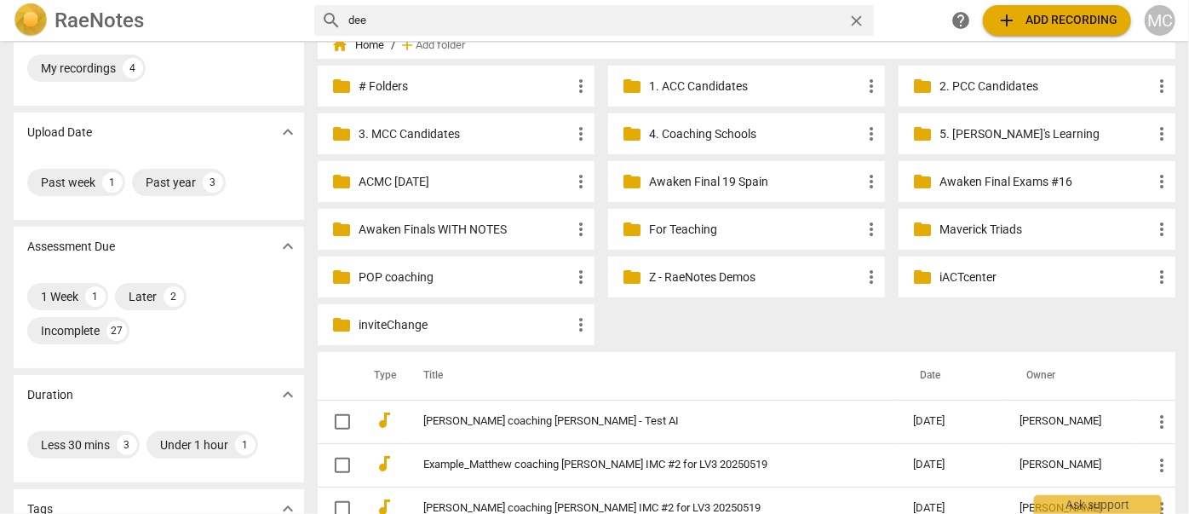
scroll to position [232, 0]
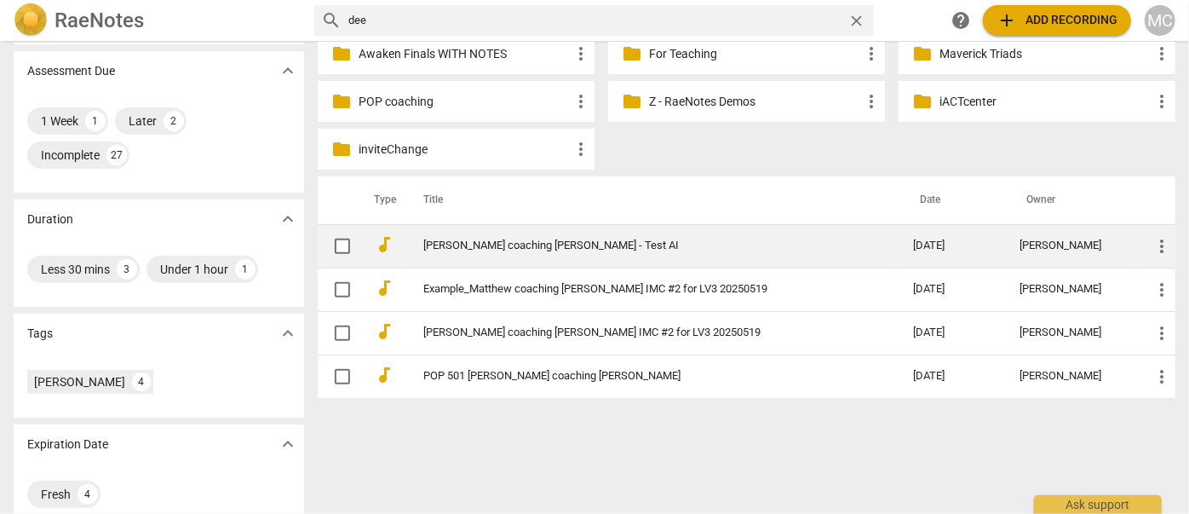
click at [503, 249] on link "[PERSON_NAME] coaching [PERSON_NAME] - Test AI" at bounding box center [637, 245] width 428 height 13
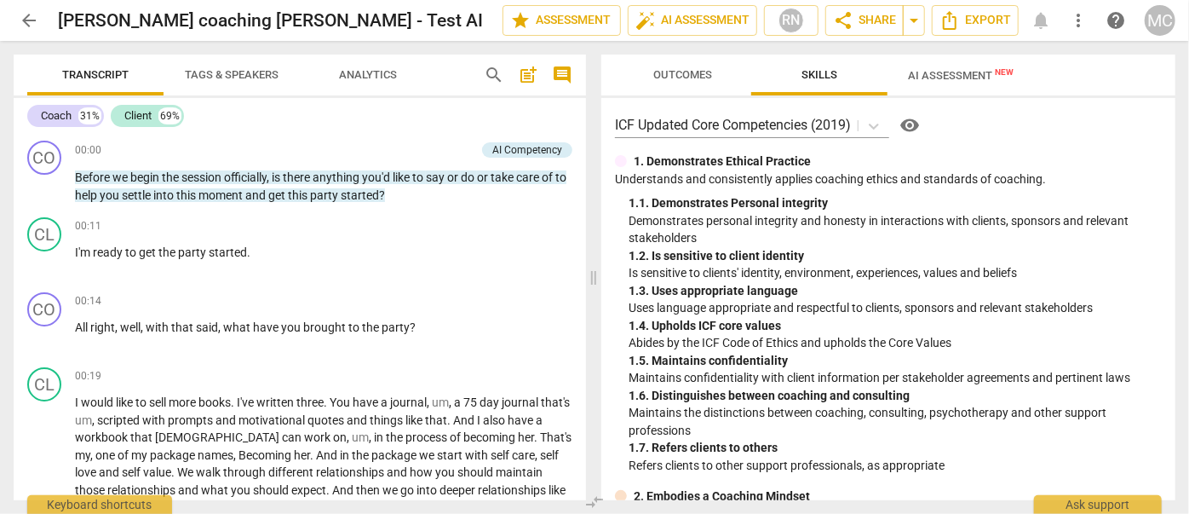
click at [956, 65] on span "AI Assessment New" at bounding box center [960, 75] width 146 height 26
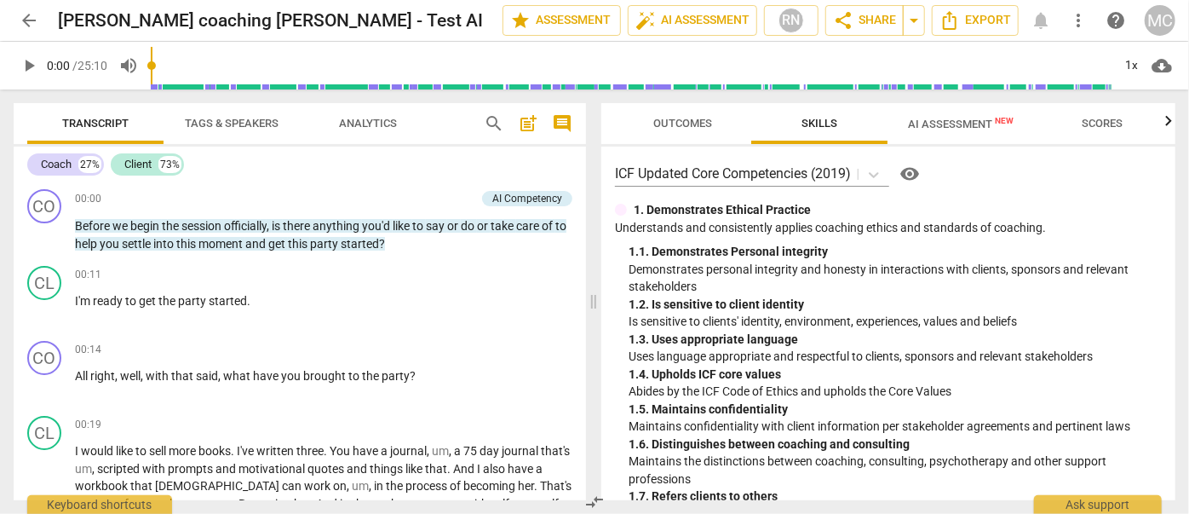
scroll to position [77, 0]
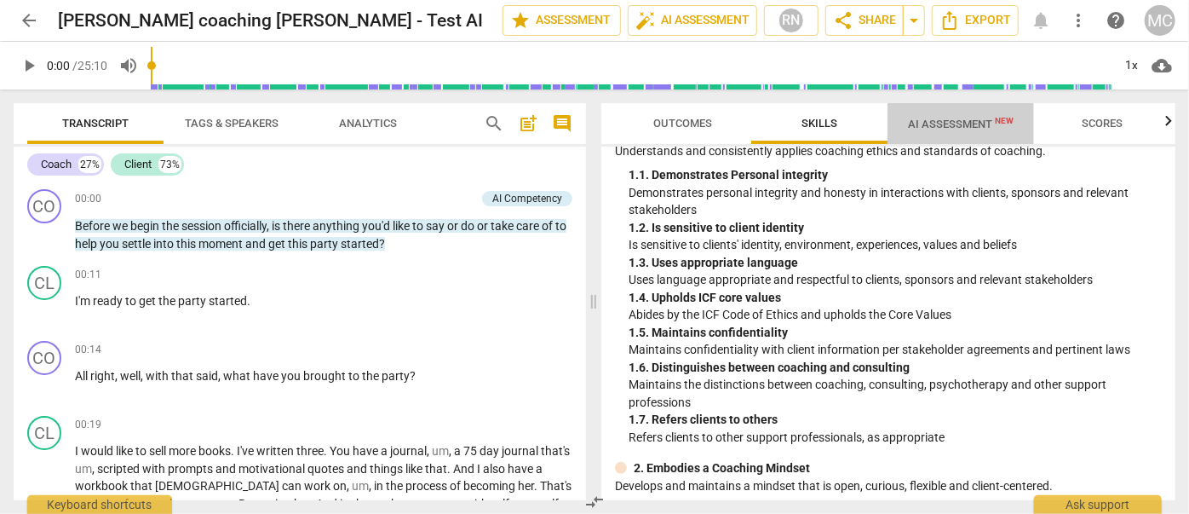
click at [959, 120] on span "AI Assessment New" at bounding box center [961, 124] width 106 height 13
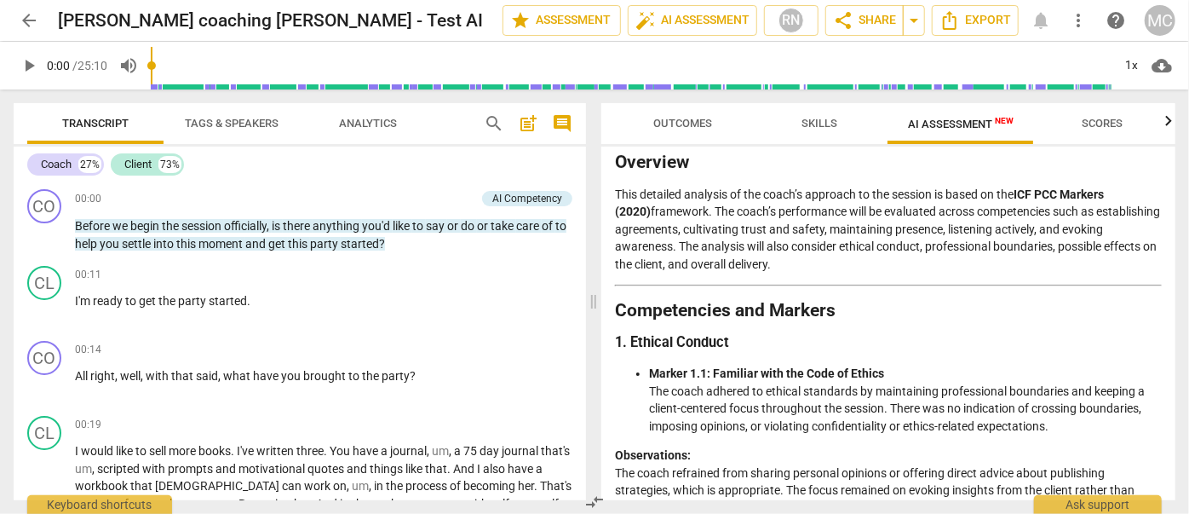
scroll to position [232, 0]
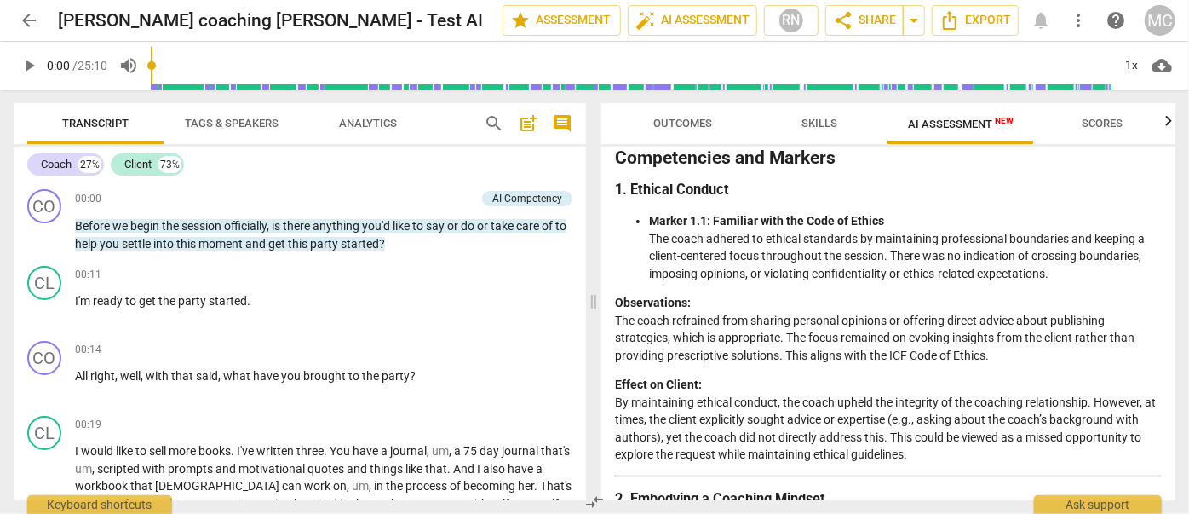
click at [654, 118] on span "Outcomes" at bounding box center [683, 123] width 59 height 13
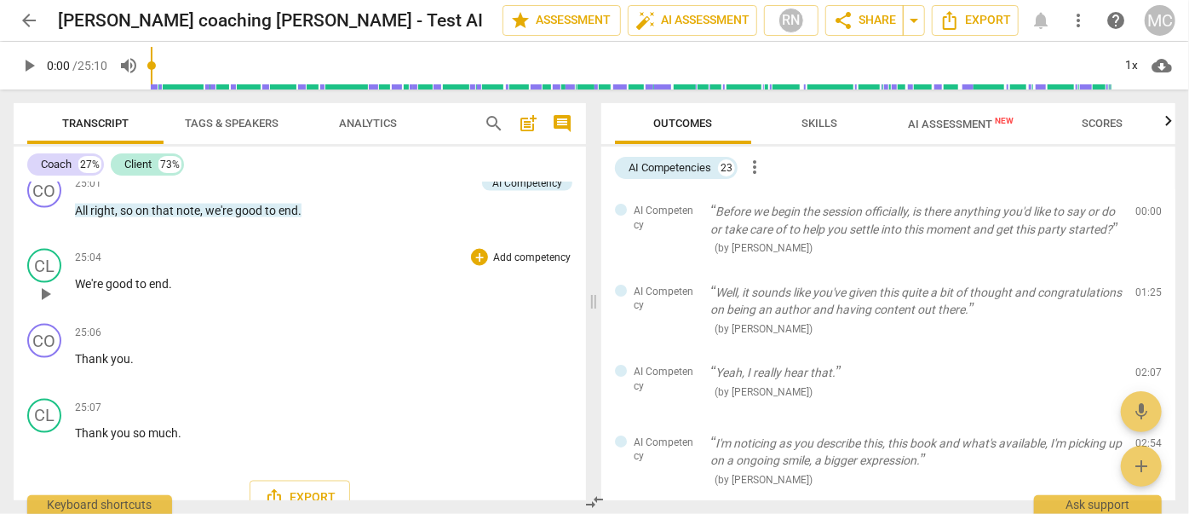
scroll to position [7956, 0]
